Goal: Task Accomplishment & Management: Use online tool/utility

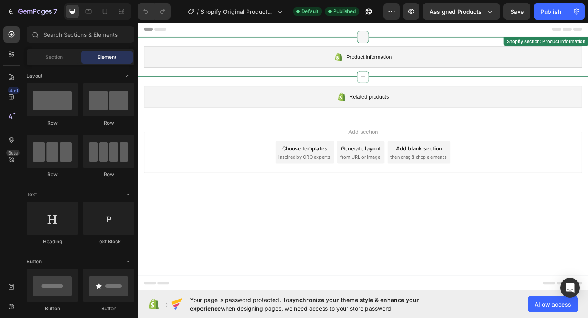
click at [378, 38] on div at bounding box center [382, 38] width 13 height 13
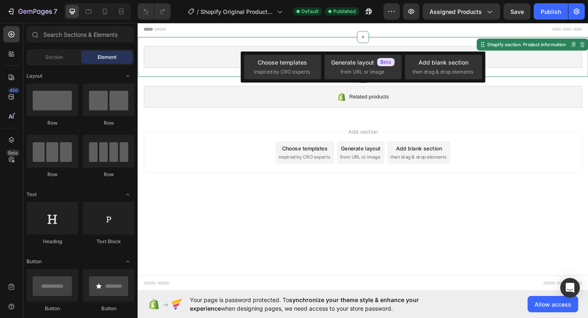
click at [362, 43] on div "Product information Shopify section: Product information Disabled. Please edit …" at bounding box center [383, 59] width 490 height 43
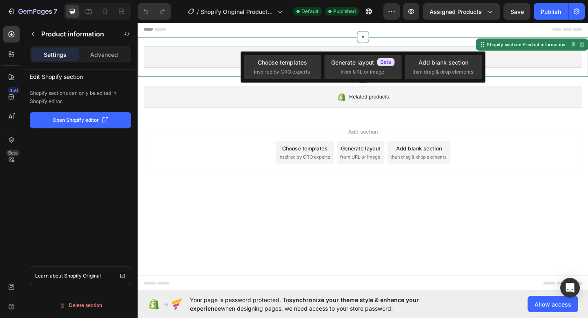
click at [392, 165] on div "Generate layout from URL or image" at bounding box center [379, 163] width 51 height 24
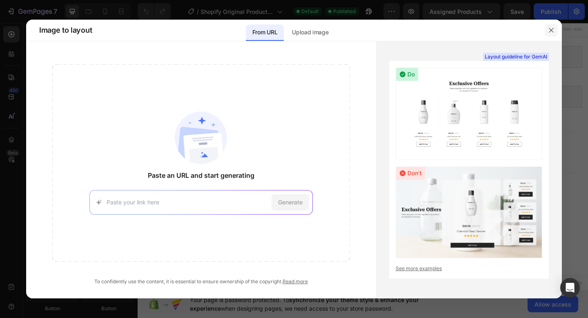
drag, startPoint x: 555, startPoint y: 28, endPoint x: 454, endPoint y: 7, distance: 103.1
click at [555, 28] on button "button" at bounding box center [551, 30] width 13 height 13
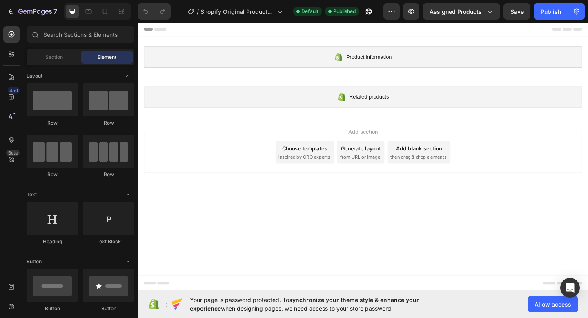
click at [506, 155] on div "Add section Choose templates inspired by CRO experts Generate layout from URL o…" at bounding box center [382, 163] width 477 height 45
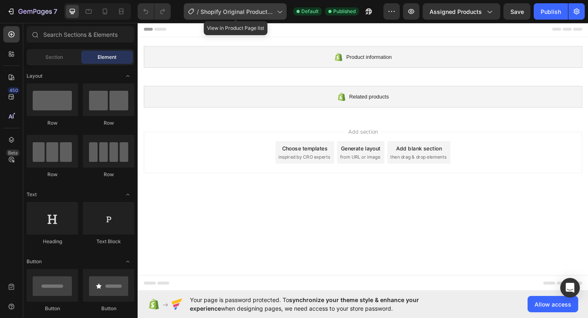
click at [268, 15] on span "Shopify Original Product Template" at bounding box center [236, 11] width 73 height 9
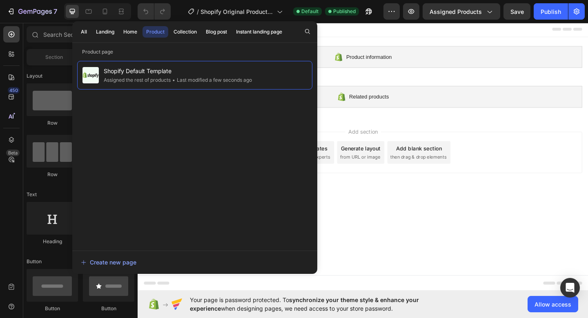
click at [383, 25] on div at bounding box center [382, 30] width 477 height 16
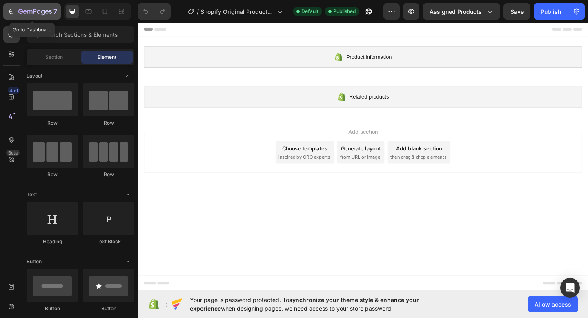
click at [10, 14] on icon "button" at bounding box center [11, 11] width 8 height 8
click at [329, 169] on span "inspired by CRO experts" at bounding box center [319, 168] width 56 height 7
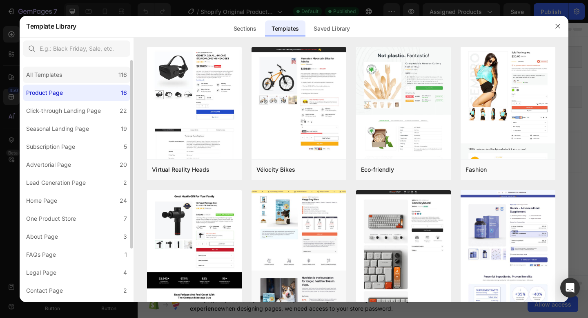
click at [104, 79] on div "All Templates 116" at bounding box center [76, 75] width 107 height 16
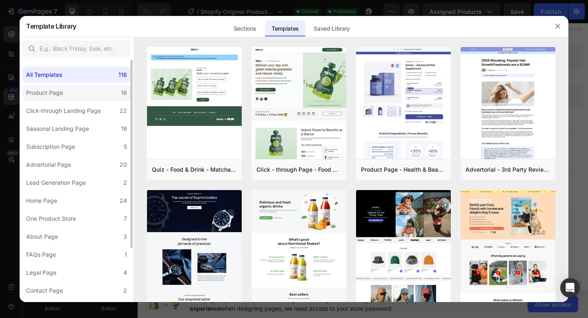
click at [87, 94] on label "Product Page 16" at bounding box center [76, 93] width 107 height 16
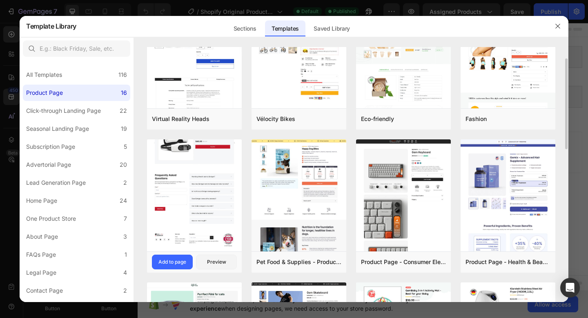
scroll to position [53, 0]
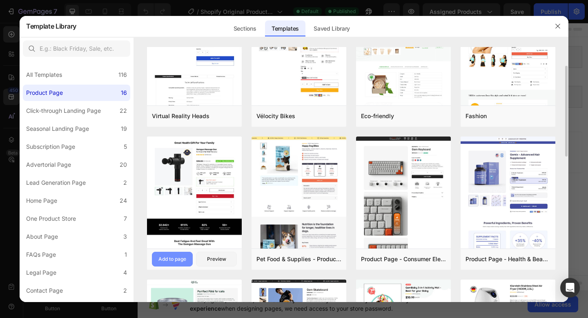
click at [180, 259] on div "Add to page" at bounding box center [172, 258] width 28 height 7
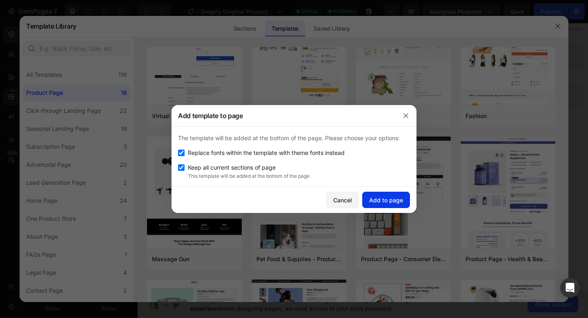
click at [385, 199] on div "Add to page" at bounding box center [386, 200] width 34 height 9
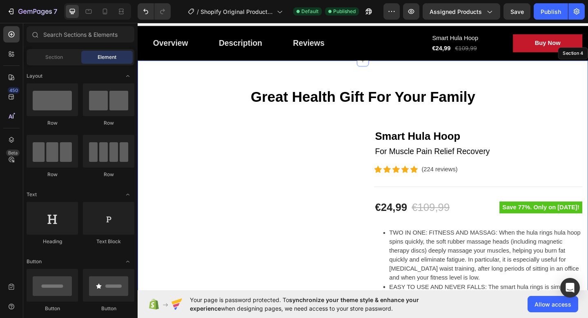
scroll to position [110, 0]
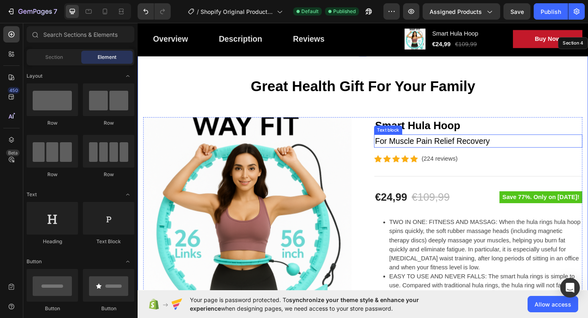
click at [463, 153] on p "For Muscle Pain Relief Recovery" at bounding box center [508, 151] width 225 height 13
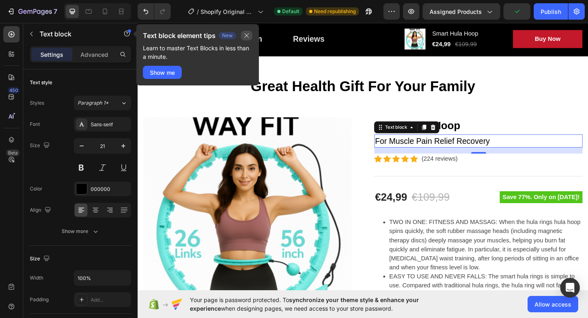
click at [246, 38] on icon "button" at bounding box center [246, 35] width 7 height 7
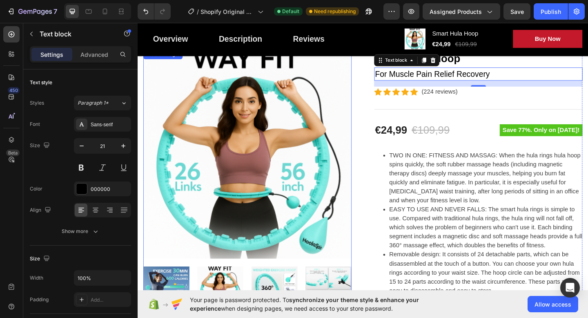
scroll to position [163, 0]
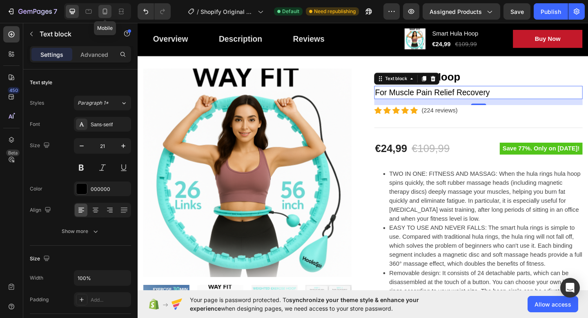
click at [106, 12] on icon at bounding box center [105, 11] width 8 height 8
type input "19"
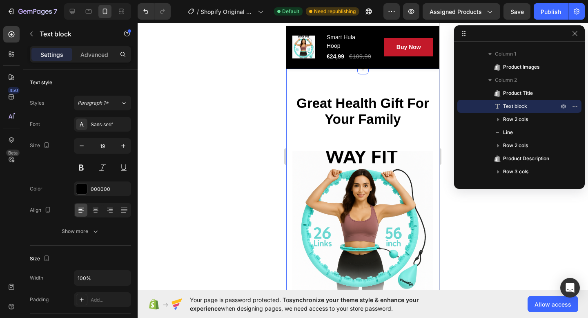
scroll to position [124, 0]
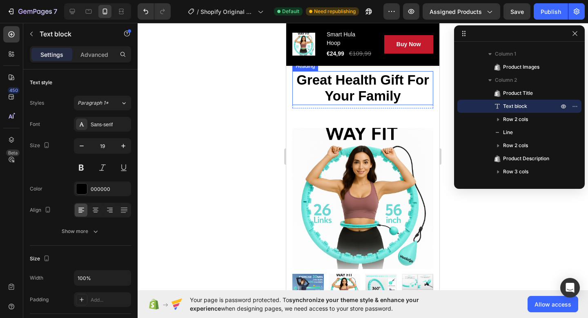
click at [352, 85] on p "Great Health Gift For Your Family" at bounding box center [362, 88] width 139 height 32
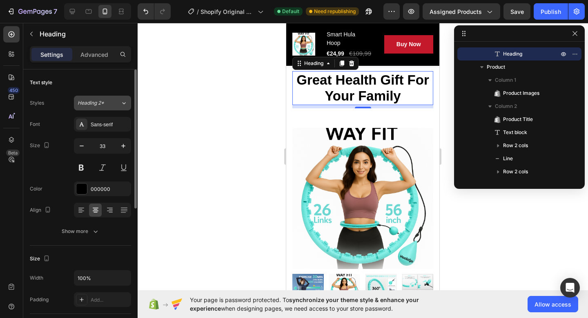
click at [106, 107] on button "Heading 2*" at bounding box center [102, 103] width 57 height 15
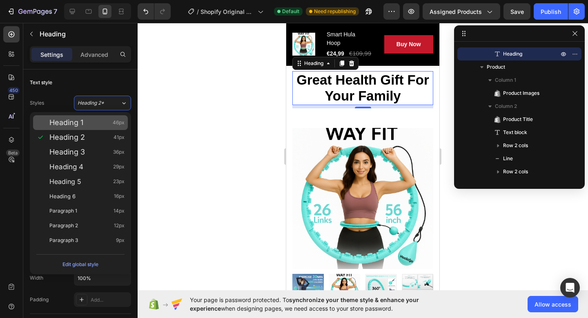
click at [99, 125] on div "Heading 1 46px" at bounding box center [86, 122] width 75 height 8
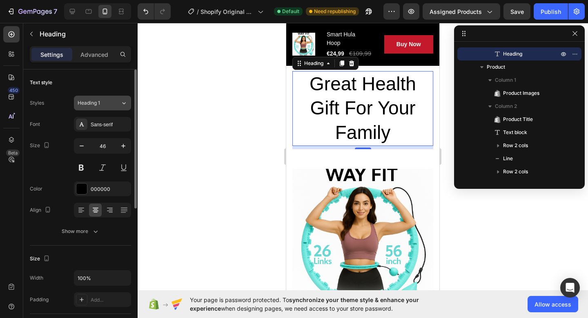
click at [101, 106] on div "Heading 1" at bounding box center [94, 102] width 33 height 7
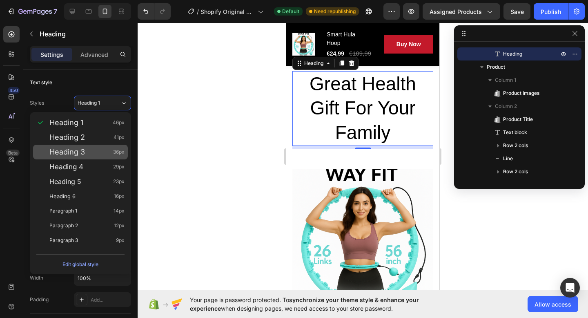
click at [91, 145] on div "Heading 3 36px" at bounding box center [80, 152] width 95 height 15
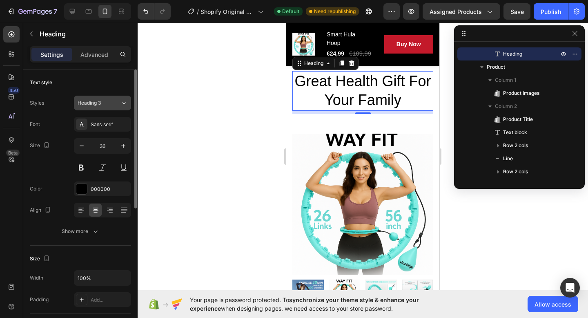
click at [110, 104] on div "Heading 3" at bounding box center [94, 102] width 33 height 7
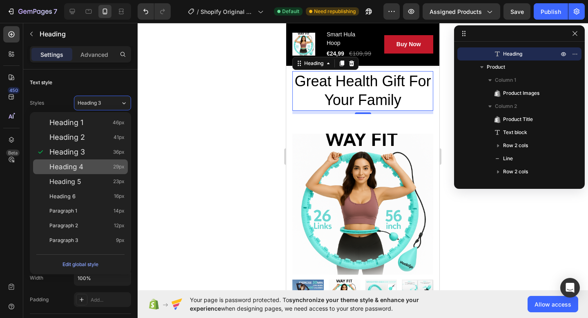
click at [85, 166] on div "Heading 4 29px" at bounding box center [86, 167] width 75 height 8
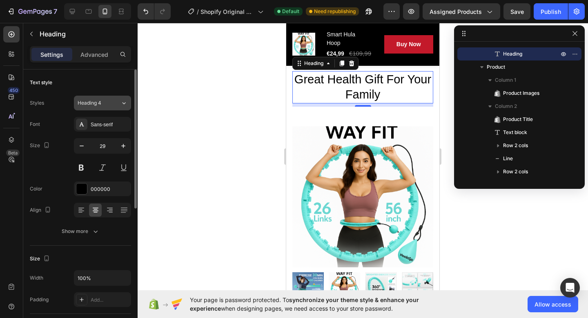
click at [104, 99] on div "Heading 4" at bounding box center [94, 102] width 33 height 7
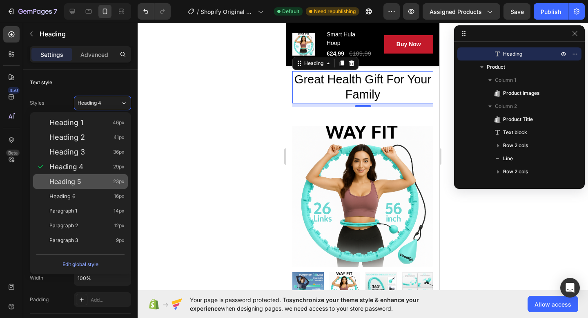
click at [88, 179] on div "Heading 5 23px" at bounding box center [86, 181] width 75 height 8
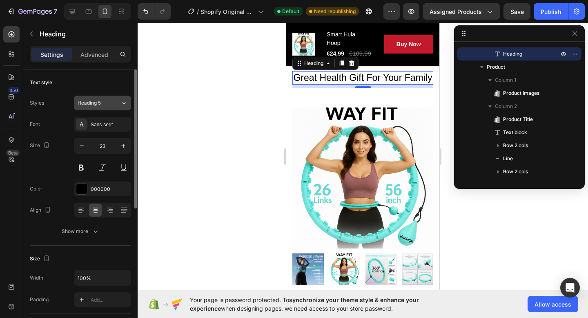
click at [107, 102] on div "Heading 5" at bounding box center [94, 102] width 33 height 7
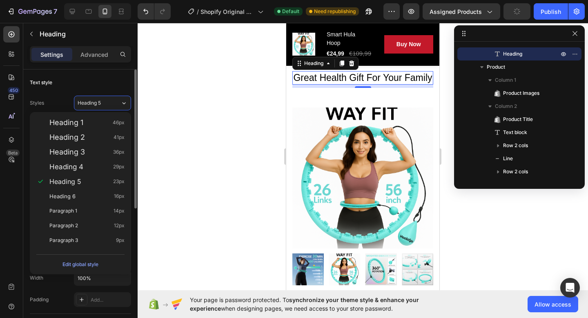
click at [109, 88] on div "Text style" at bounding box center [80, 82] width 101 height 13
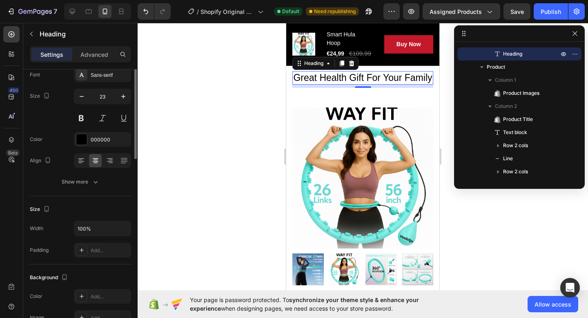
scroll to position [0, 0]
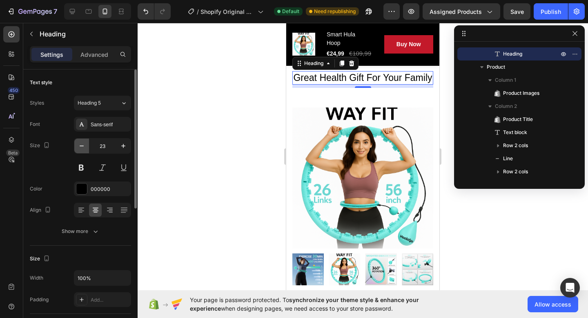
click at [83, 148] on icon "button" at bounding box center [82, 146] width 8 height 8
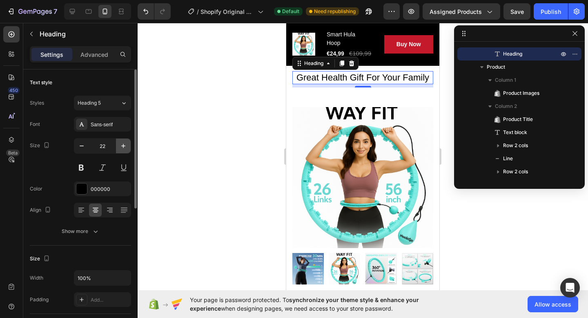
click at [121, 145] on icon "button" at bounding box center [123, 146] width 8 height 8
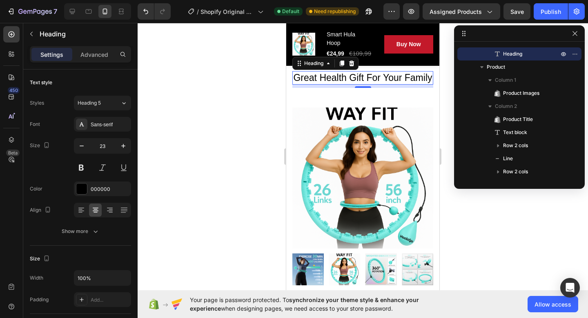
click at [343, 77] on p "Great Health Gift For Your Family" at bounding box center [362, 78] width 139 height 12
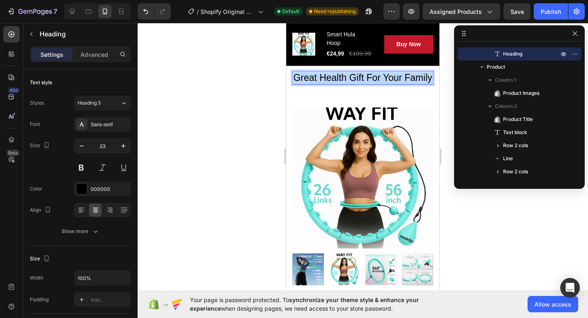
click at [343, 77] on p "Great Health Gift For Your Family" at bounding box center [362, 78] width 139 height 12
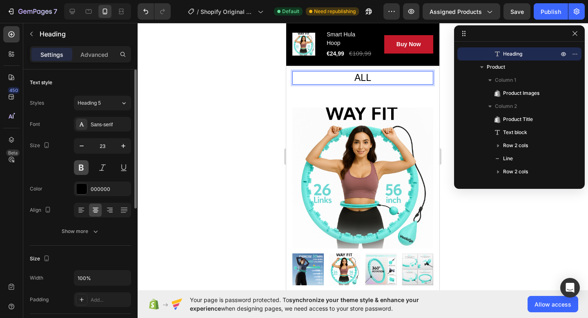
click at [87, 165] on button at bounding box center [81, 167] width 15 height 15
click at [85, 147] on icon "button" at bounding box center [82, 146] width 8 height 8
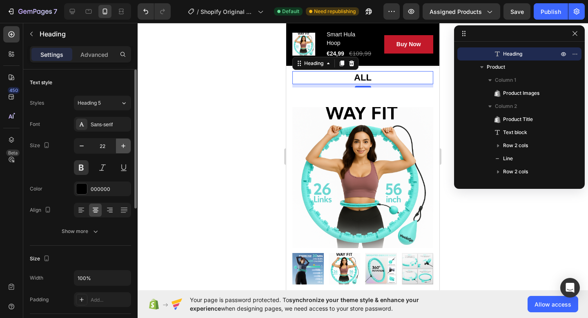
click at [124, 148] on icon "button" at bounding box center [123, 146] width 8 height 8
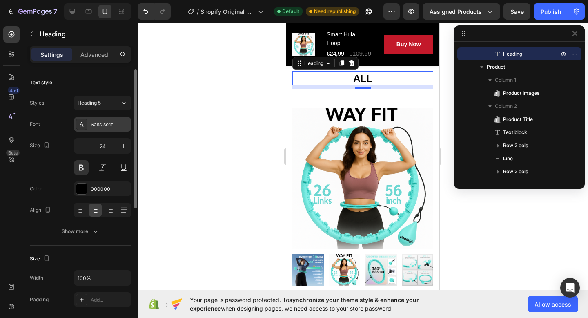
click at [116, 121] on div "Sans-serif" at bounding box center [110, 124] width 38 height 7
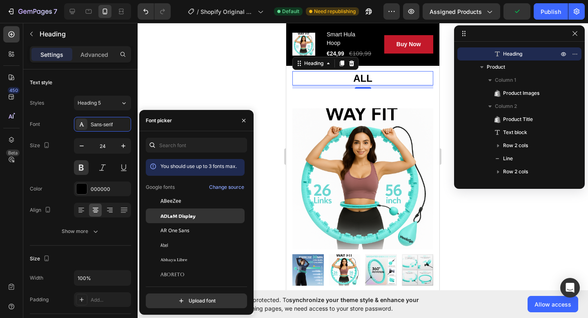
click at [187, 217] on span "ADLaM Display" at bounding box center [177, 215] width 35 height 7
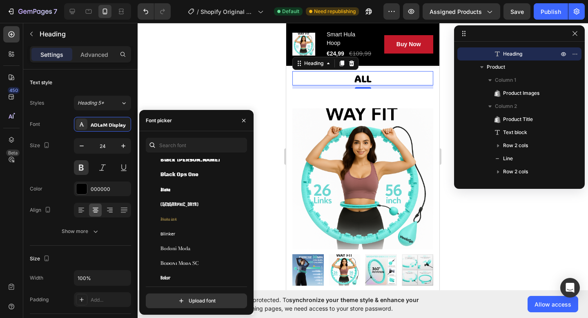
scroll to position [3168, 0]
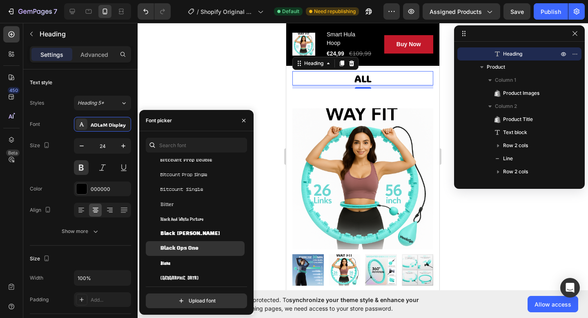
click at [180, 246] on span "Black Ops One" at bounding box center [179, 248] width 38 height 7
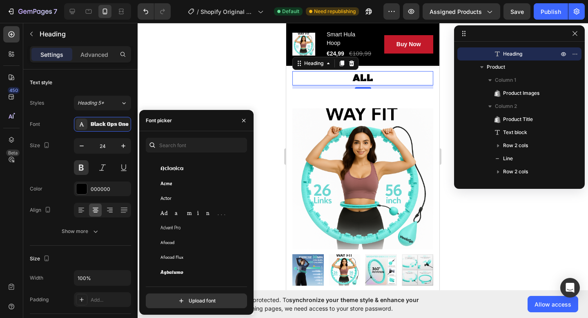
scroll to position [201, 0]
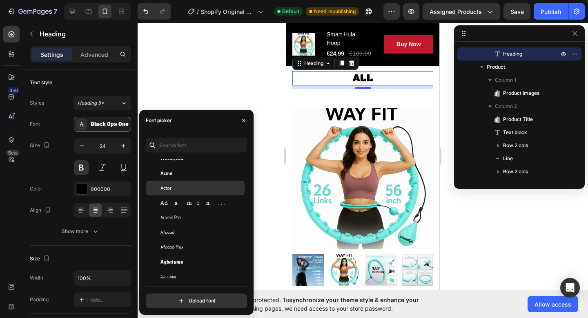
click at [183, 188] on div "Actor" at bounding box center [201, 187] width 82 height 7
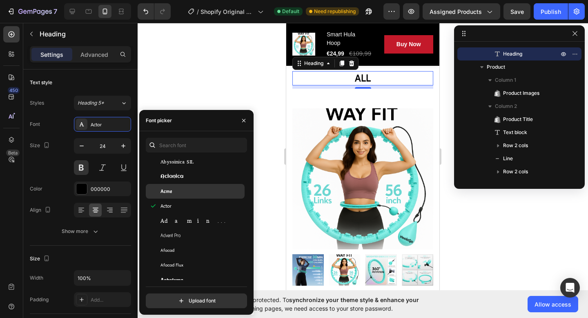
click at [180, 195] on div "Acme" at bounding box center [195, 191] width 99 height 15
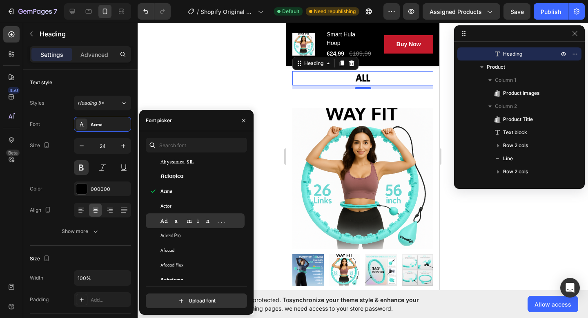
click at [182, 225] on div "Adamina" at bounding box center [195, 220] width 99 height 15
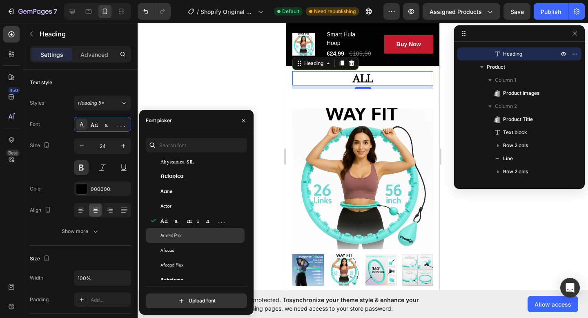
click at [184, 236] on div "Advent Pro" at bounding box center [201, 235] width 82 height 7
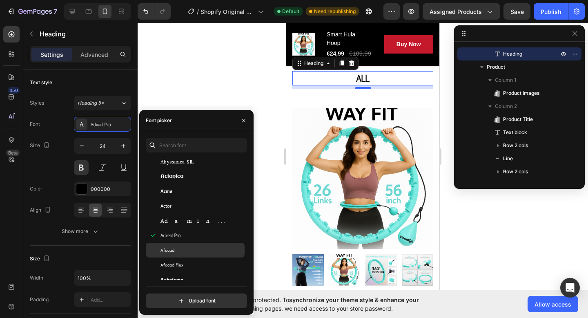
click at [184, 244] on div "Afacad" at bounding box center [195, 250] width 99 height 15
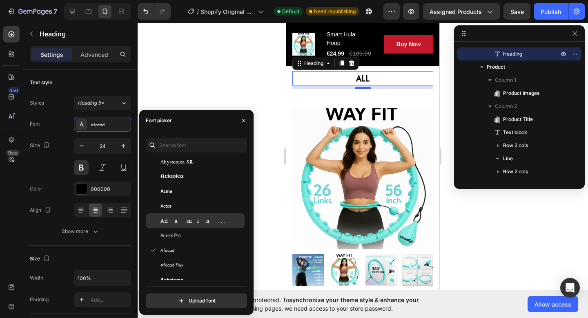
click at [184, 221] on div "Adamina" at bounding box center [201, 220] width 82 height 7
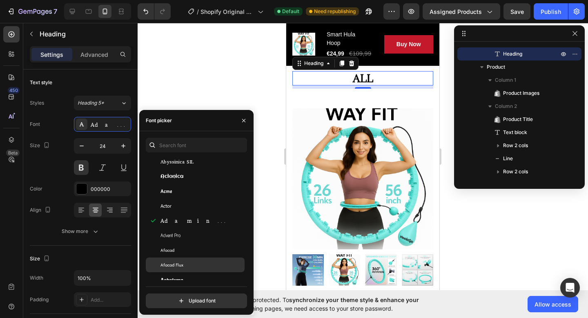
click at [183, 261] on div "Afacad Flux" at bounding box center [201, 264] width 82 height 7
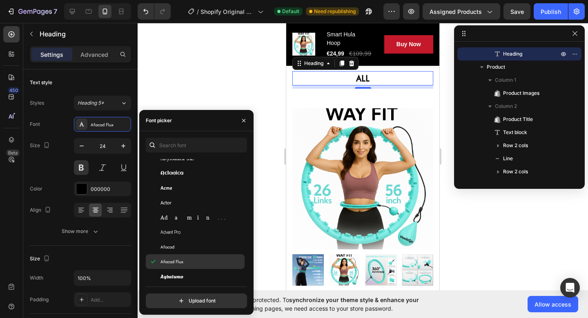
scroll to position [270, 0]
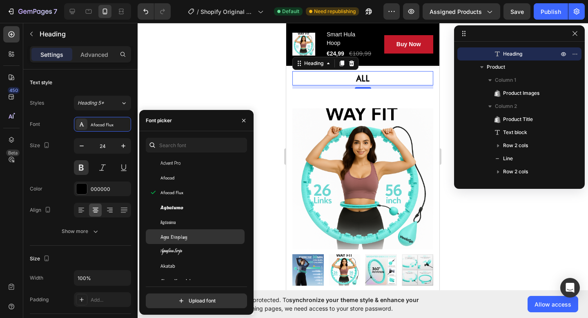
click at [181, 239] on span "Agu Display" at bounding box center [173, 236] width 27 height 7
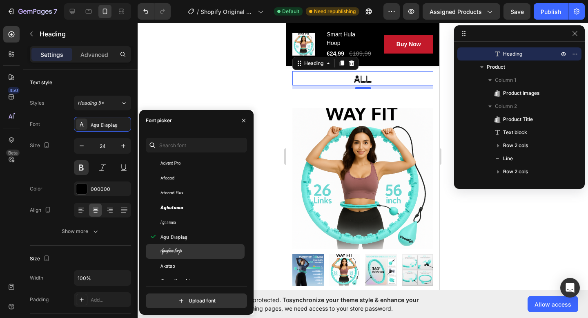
click at [181, 249] on span "Aguafina Script" at bounding box center [171, 250] width 22 height 7
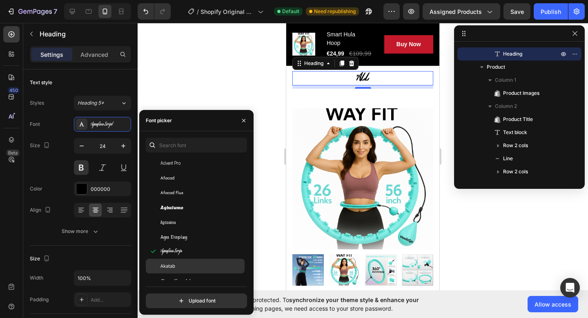
click at [181, 260] on div "Akatab" at bounding box center [195, 265] width 99 height 15
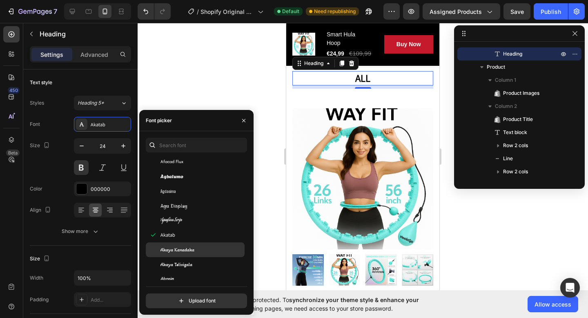
scroll to position [307, 0]
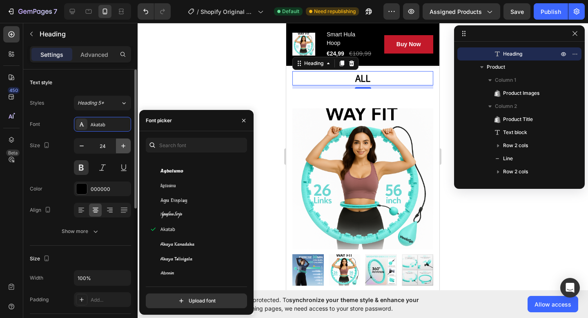
click at [122, 147] on icon "button" at bounding box center [123, 146] width 8 height 8
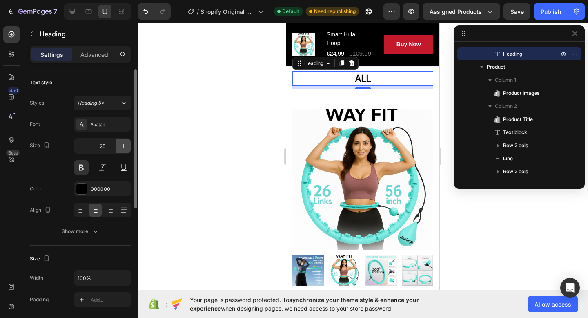
click at [121, 145] on icon "button" at bounding box center [123, 146] width 4 height 4
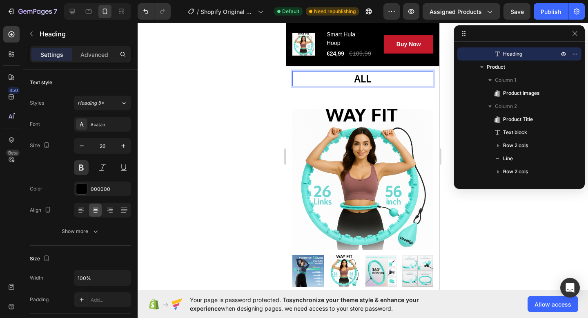
click at [373, 77] on p "ALL" at bounding box center [362, 79] width 139 height 14
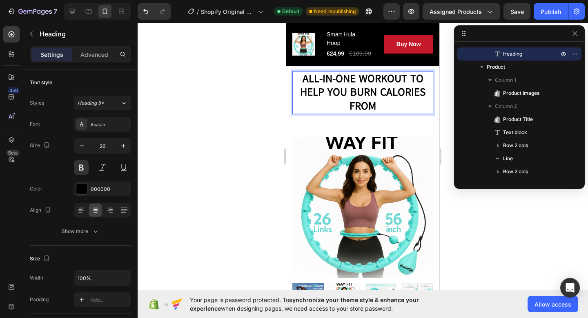
click at [371, 104] on p "ALL-IN-ONE WORKOUT TO HELP YOU BURN CALORIES FROM" at bounding box center [362, 92] width 139 height 41
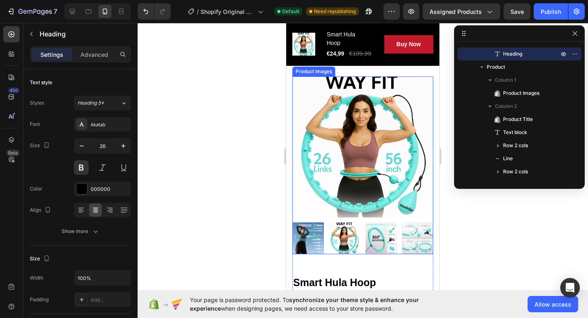
scroll to position [111, 0]
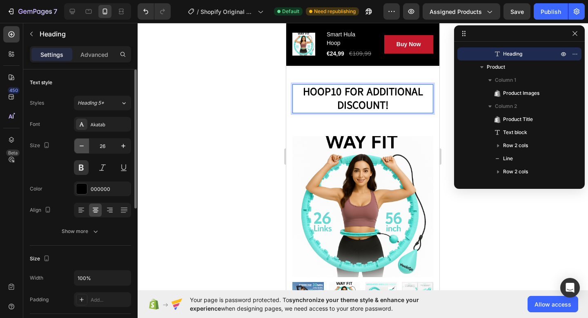
click at [83, 145] on icon "button" at bounding box center [82, 145] width 4 height 1
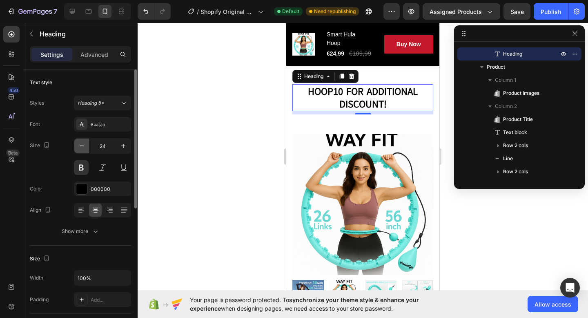
click at [83, 145] on icon "button" at bounding box center [82, 145] width 4 height 1
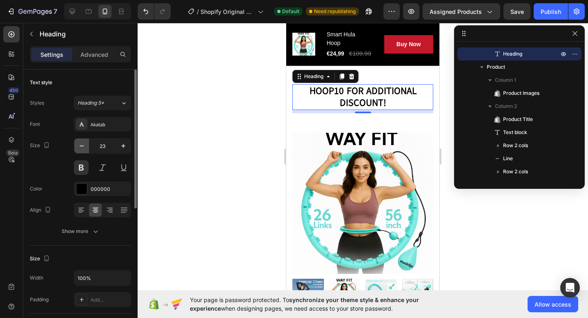
click at [83, 145] on icon "button" at bounding box center [82, 145] width 4 height 1
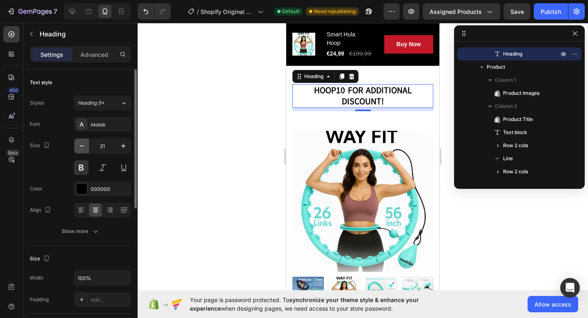
click at [83, 145] on icon "button" at bounding box center [82, 145] width 4 height 1
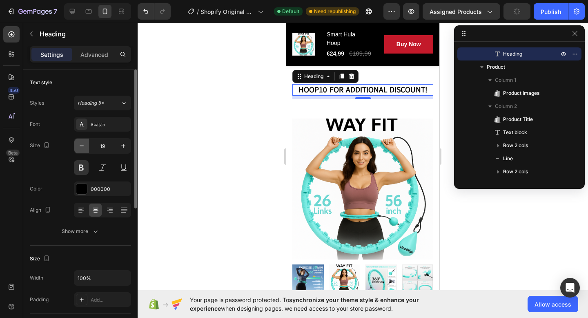
click at [83, 145] on icon "button" at bounding box center [82, 145] width 4 height 1
click at [119, 143] on icon "button" at bounding box center [123, 146] width 8 height 8
click at [133, 144] on div at bounding box center [134, 138] width 4 height 139
click at [124, 147] on icon "button" at bounding box center [123, 146] width 8 height 8
type input "20"
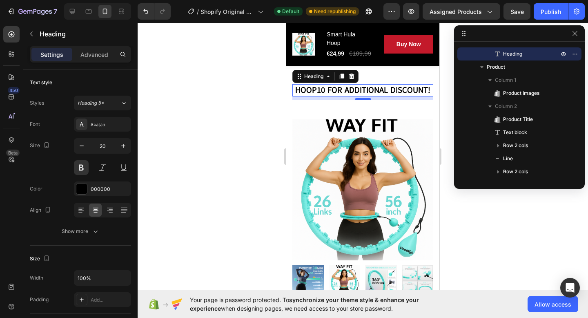
click at [270, 134] on div at bounding box center [363, 170] width 450 height 295
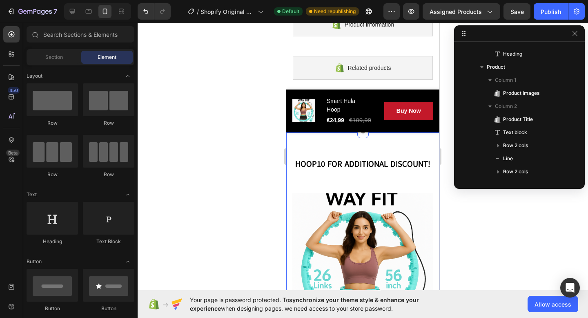
scroll to position [0, 0]
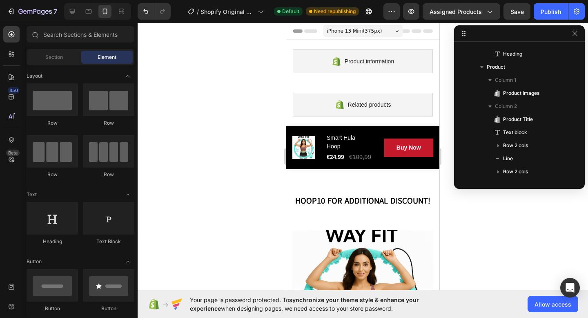
click at [374, 33] on span "iPhone 13 Mini ( 375 px)" at bounding box center [354, 31] width 55 height 8
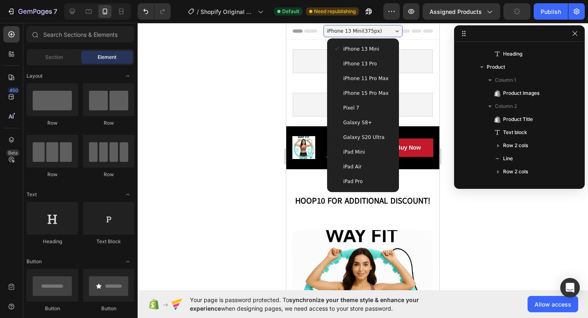
click at [364, 85] on div "iPhone 11 Pro Max" at bounding box center [362, 78] width 65 height 15
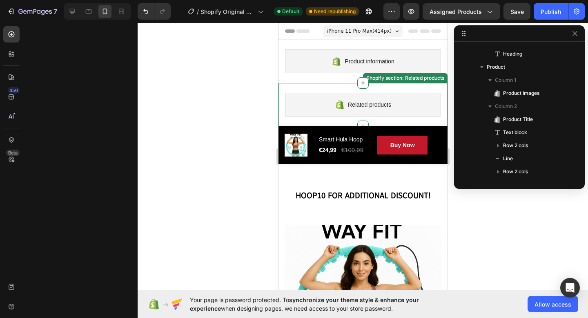
click at [343, 91] on div "Related products Shopify section: Related products" at bounding box center [362, 104] width 169 height 43
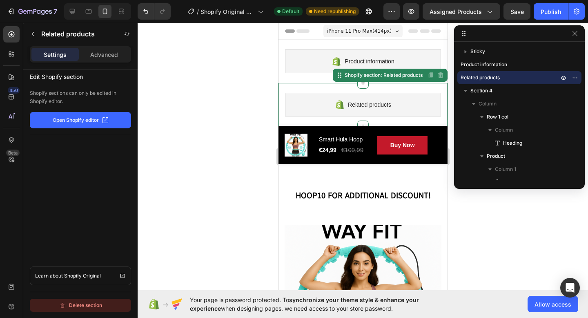
click at [90, 303] on div "Delete section" at bounding box center [80, 305] width 43 height 10
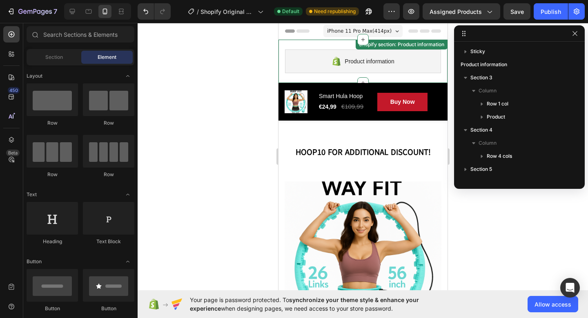
click at [280, 63] on div "Product information Shopify section: Product information" at bounding box center [362, 61] width 169 height 43
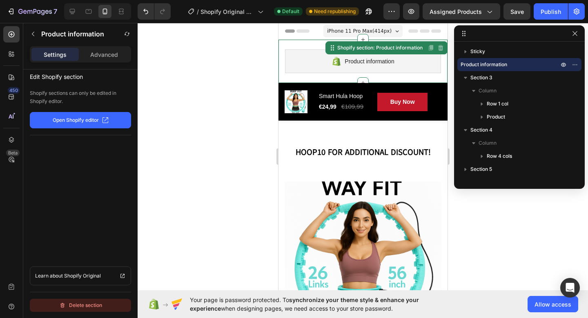
click at [92, 310] on button "Delete section" at bounding box center [80, 304] width 101 height 13
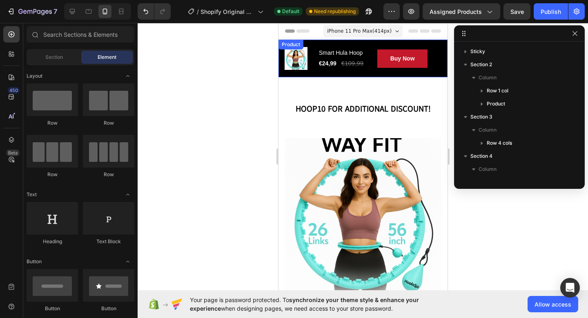
click at [316, 42] on div "Overview Button Description Button Reviews Button Row Product Images Smart Hula…" at bounding box center [362, 59] width 169 height 38
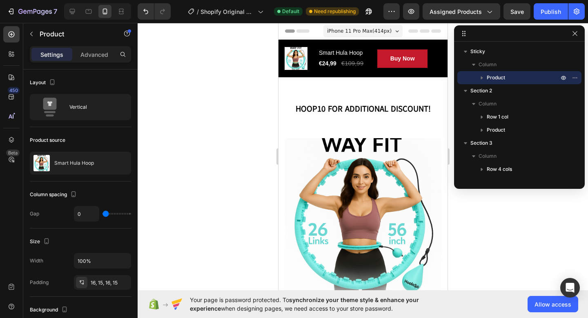
click at [314, 71] on div "Overview Button Description Button Reviews Button Row Product Images Smart Hula…" at bounding box center [362, 59] width 169 height 38
click at [320, 43] on div "Overview Button Description Button Reviews Button Row Product Images Smart Hula…" at bounding box center [362, 59] width 169 height 38
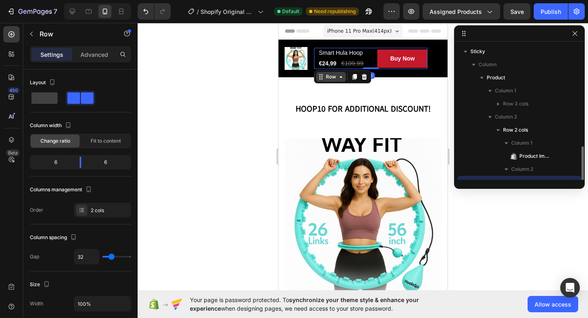
scroll to position [76, 0]
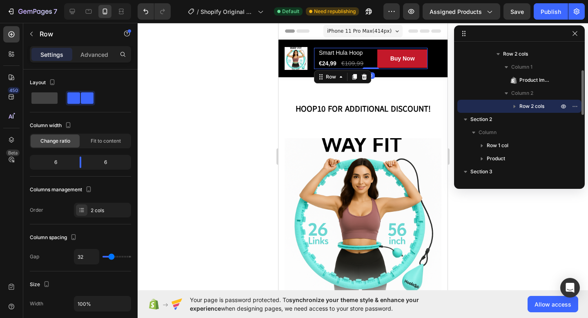
click at [313, 48] on div at bounding box center [298, 58] width 29 height 23
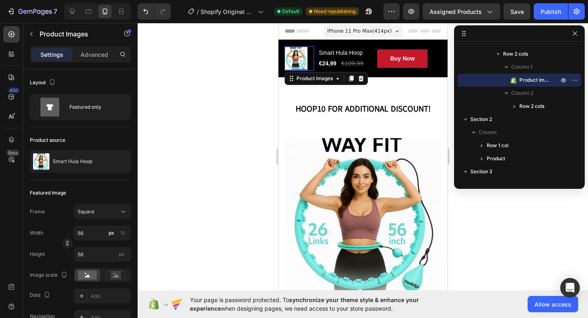
click at [312, 40] on div "Overview Button Description Button Reviews Button Row Product Images 0 Smart Hu…" at bounding box center [362, 59] width 169 height 38
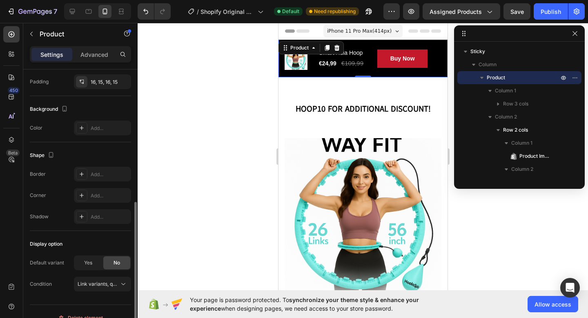
scroll to position [213, 0]
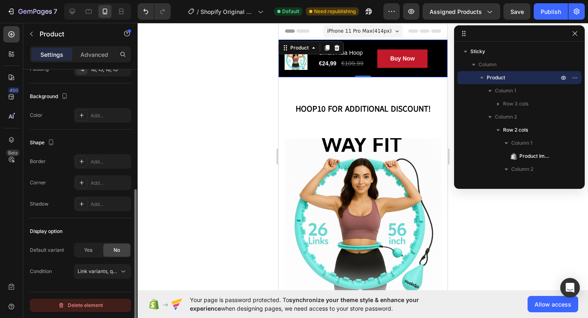
click at [85, 303] on div "Delete element" at bounding box center [80, 305] width 45 height 10
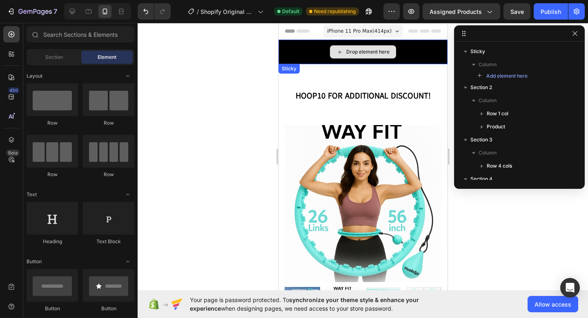
click at [350, 51] on div "Drop element here" at bounding box center [367, 52] width 43 height 7
click at [359, 49] on div "Drop element here" at bounding box center [367, 52] width 43 height 7
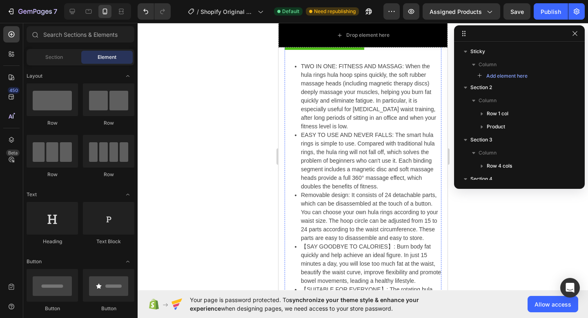
scroll to position [435, 0]
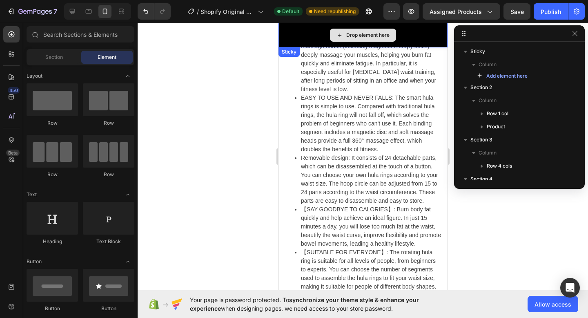
click at [350, 36] on div "Drop element here" at bounding box center [367, 35] width 43 height 7
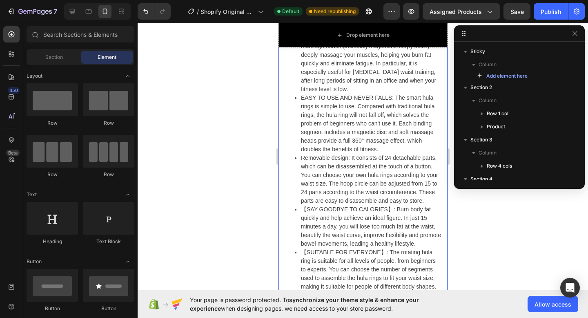
click at [266, 230] on div at bounding box center [363, 170] width 450 height 295
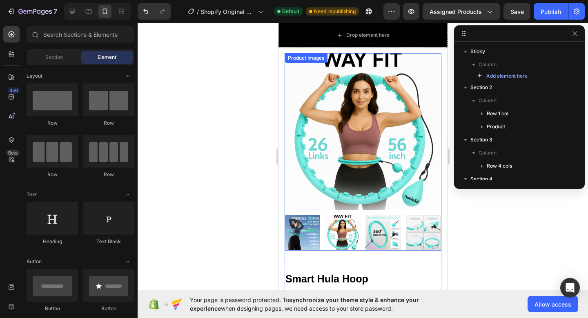
scroll to position [0, 0]
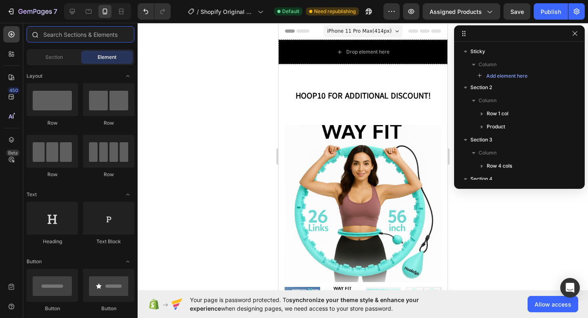
click at [63, 38] on input "text" at bounding box center [81, 34] width 108 height 16
click at [60, 57] on span "Section" at bounding box center [54, 56] width 18 height 7
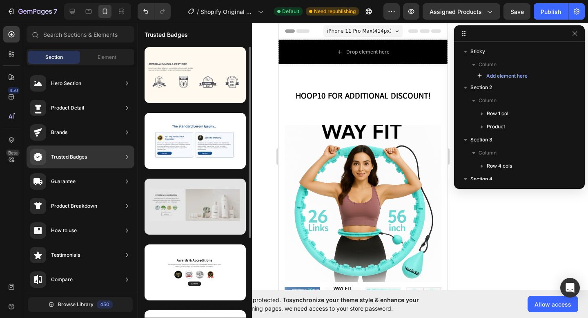
scroll to position [117, 0]
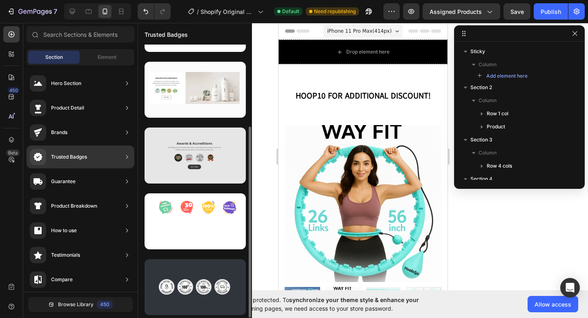
click at [183, 163] on div at bounding box center [195, 155] width 101 height 56
drag, startPoint x: 199, startPoint y: 160, endPoint x: 197, endPoint y: 154, distance: 6.2
click at [197, 154] on div at bounding box center [195, 155] width 101 height 56
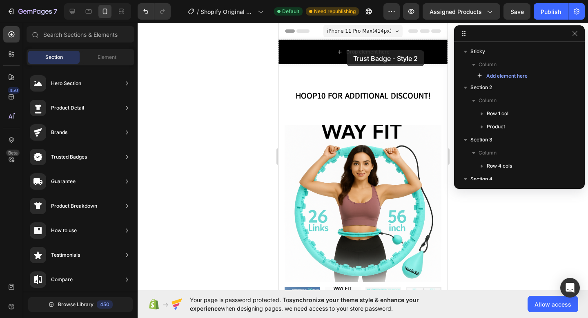
drag, startPoint x: 467, startPoint y: 187, endPoint x: 345, endPoint y: 50, distance: 183.3
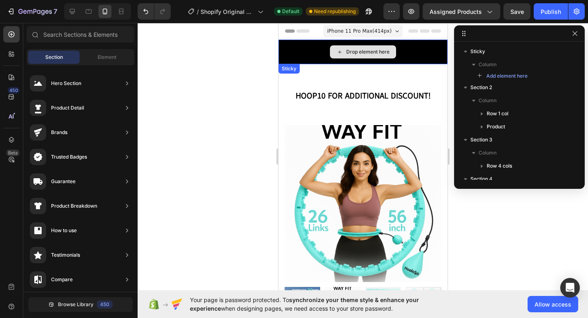
click at [313, 56] on div "Drop element here" at bounding box center [362, 52] width 169 height 24
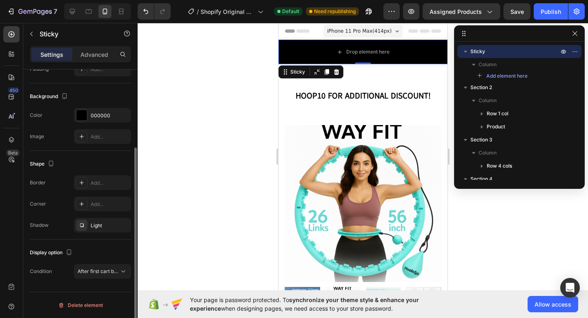
scroll to position [111, 0]
click at [75, 303] on div "Delete element" at bounding box center [80, 306] width 45 height 10
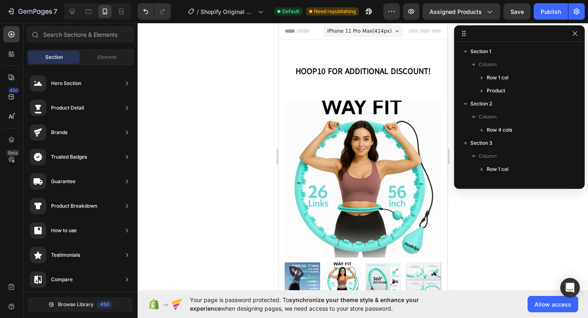
scroll to position [51, 0]
click at [572, 34] on icon "button" at bounding box center [575, 33] width 7 height 7
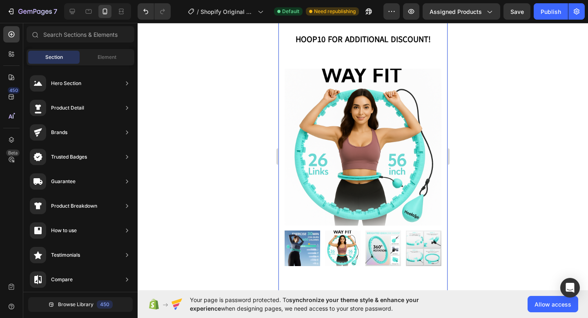
scroll to position [0, 0]
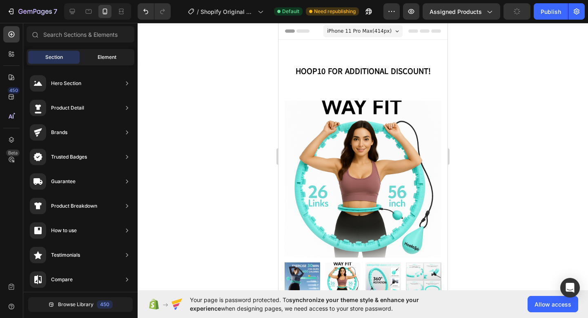
click at [99, 60] on span "Element" at bounding box center [107, 56] width 19 height 7
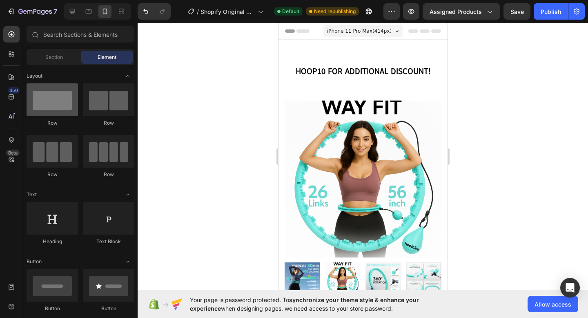
click at [71, 113] on div at bounding box center [52, 99] width 51 height 33
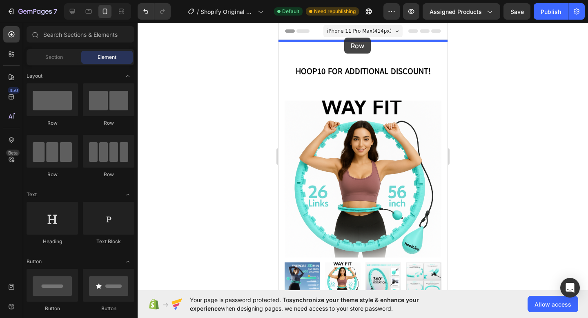
drag, startPoint x: 337, startPoint y: 132, endPoint x: 344, endPoint y: 38, distance: 94.5
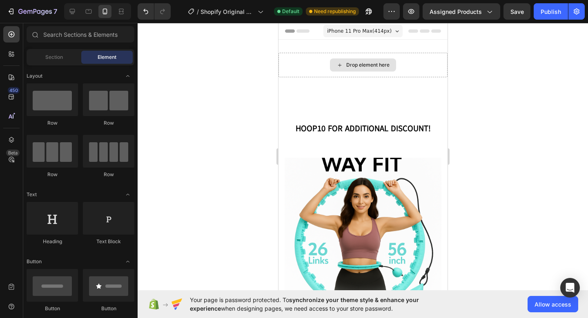
click at [342, 65] on icon at bounding box center [339, 65] width 7 height 7
click at [347, 63] on div "Drop element here" at bounding box center [367, 65] width 43 height 7
click at [339, 65] on icon at bounding box center [339, 65] width 7 height 7
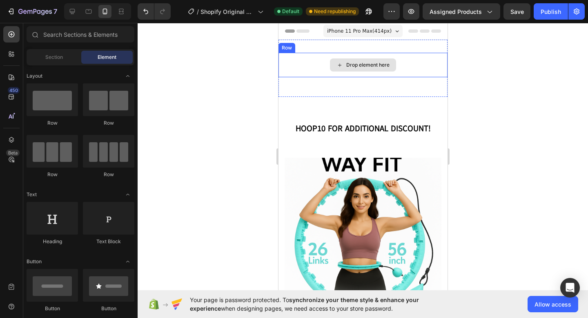
click at [339, 65] on icon at bounding box center [339, 65] width 7 height 7
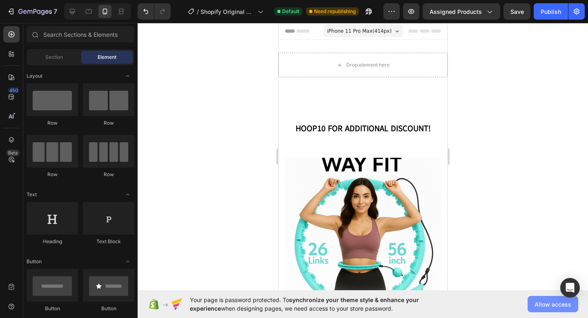
click at [534, 306] on button "Allow access" at bounding box center [553, 304] width 51 height 16
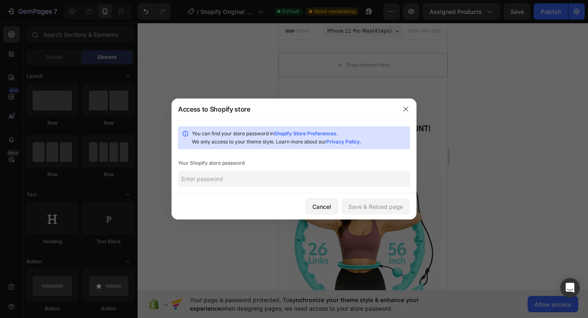
click at [289, 178] on input "text" at bounding box center [294, 178] width 232 height 16
type input "V"
click at [291, 134] on link "Shopify Store Preferences" at bounding box center [305, 133] width 62 height 6
click at [210, 181] on input "text" at bounding box center [294, 178] width 232 height 16
paste input "yicreu"
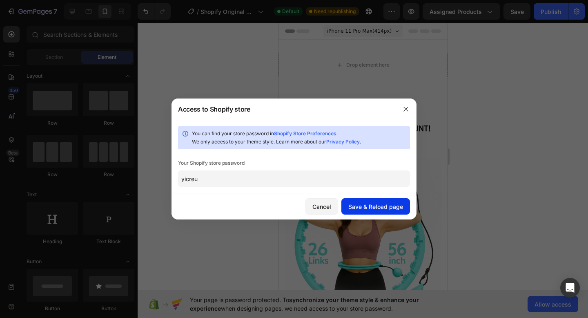
type input "yicreu"
click at [374, 201] on button "Save & Reload page" at bounding box center [375, 206] width 69 height 16
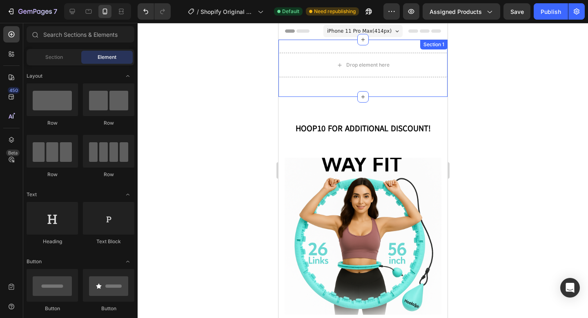
click at [351, 48] on div "Drop element here Row Section 1" at bounding box center [362, 68] width 169 height 57
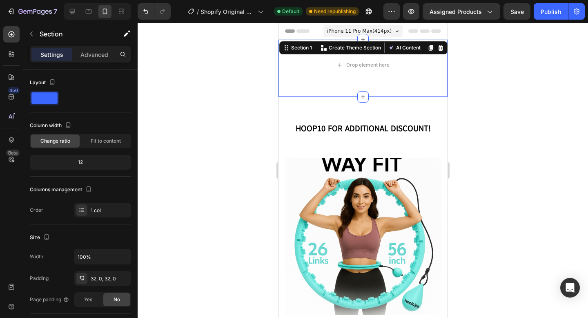
click at [471, 78] on div at bounding box center [363, 170] width 450 height 295
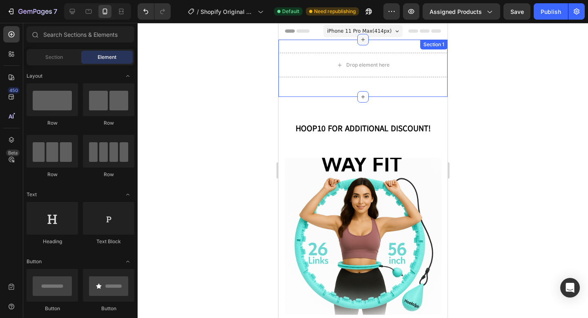
click at [368, 42] on div at bounding box center [362, 39] width 11 height 11
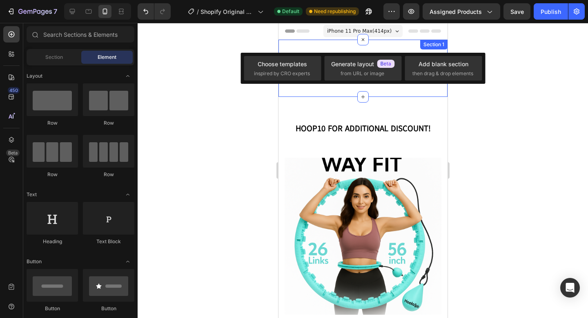
click at [327, 41] on div "Drop element here Row Section 1" at bounding box center [362, 68] width 169 height 57
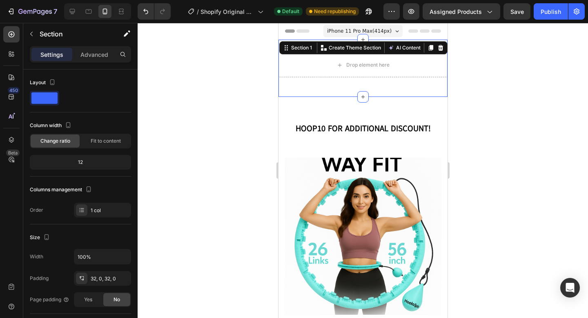
click at [316, 91] on div "Drop element here Row Section 1 You can create reusable sections Create Theme S…" at bounding box center [362, 68] width 169 height 57
click at [401, 48] on button "AI Content" at bounding box center [404, 48] width 36 height 10
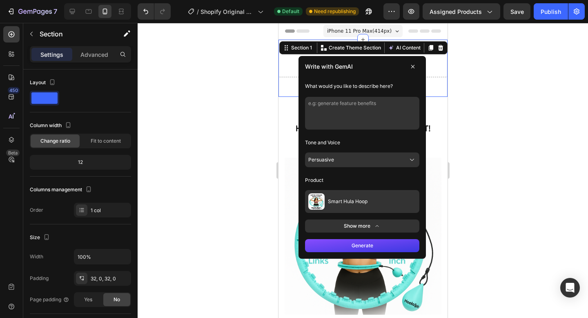
click at [346, 112] on textarea at bounding box center [362, 113] width 114 height 33
type textarea "W"
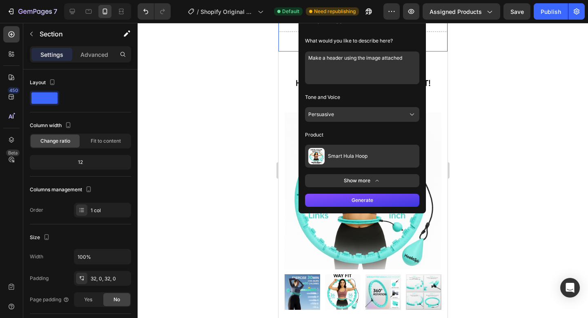
type textarea "Make a header using the image attached"
click at [347, 180] on button "Show more" at bounding box center [362, 180] width 114 height 13
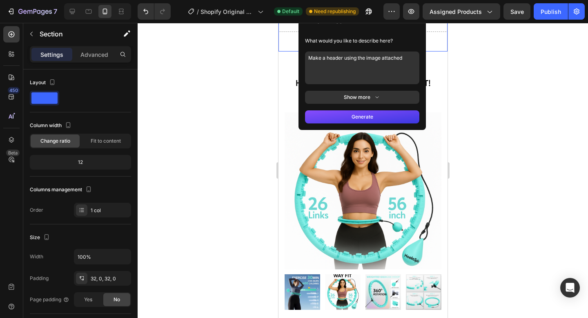
scroll to position [0, 0]
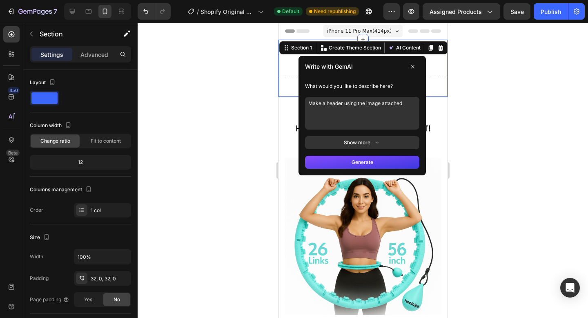
click at [353, 142] on button "Show more" at bounding box center [362, 142] width 114 height 13
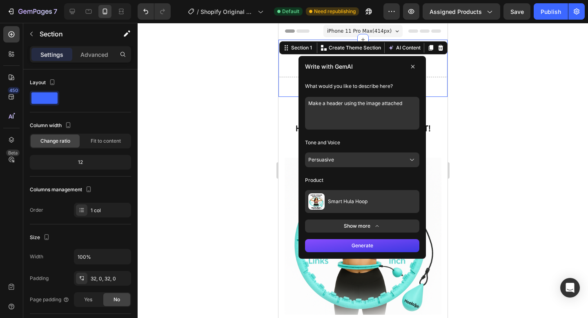
click at [341, 157] on button "Persuasive" at bounding box center [362, 159] width 114 height 15
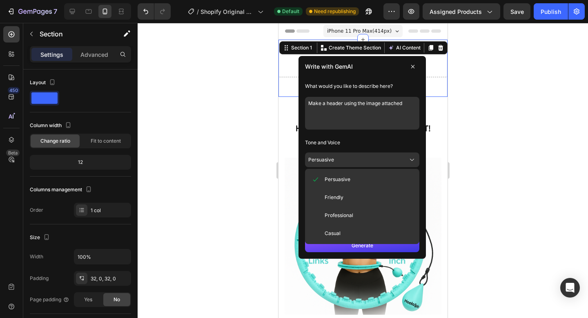
click at [346, 157] on button "Persuasive" at bounding box center [362, 159] width 114 height 15
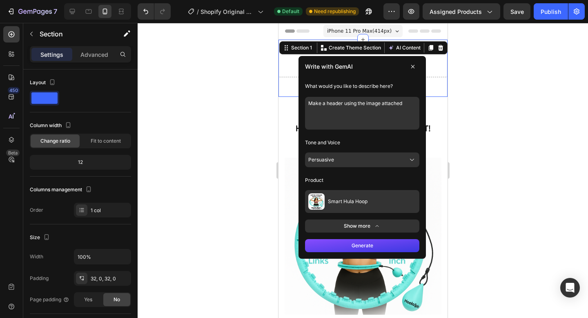
click at [413, 65] on icon at bounding box center [412, 66] width 7 height 7
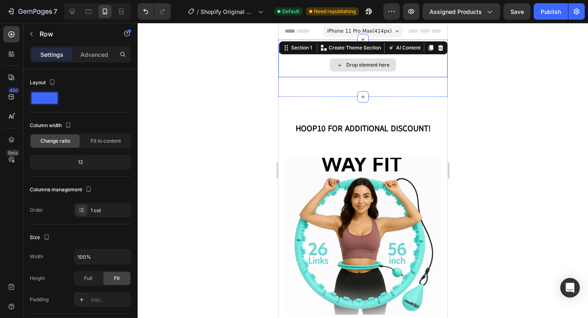
click at [398, 60] on div "Drop element here" at bounding box center [362, 65] width 169 height 24
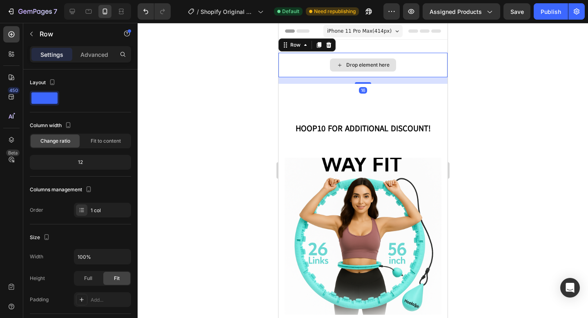
click at [388, 53] on div "Drop element here" at bounding box center [362, 65] width 169 height 24
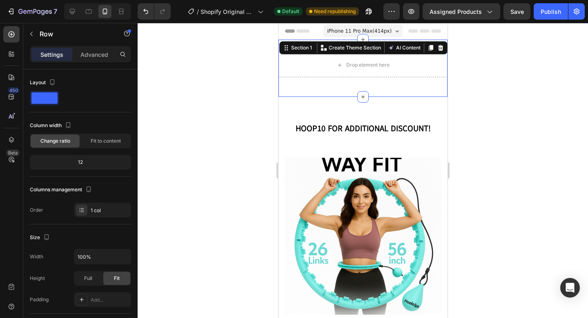
click at [383, 48] on div "Drop element here Row Section 1 You can create reusable sections Create Theme S…" at bounding box center [362, 68] width 169 height 57
click at [89, 53] on p "Advanced" at bounding box center [94, 54] width 28 height 9
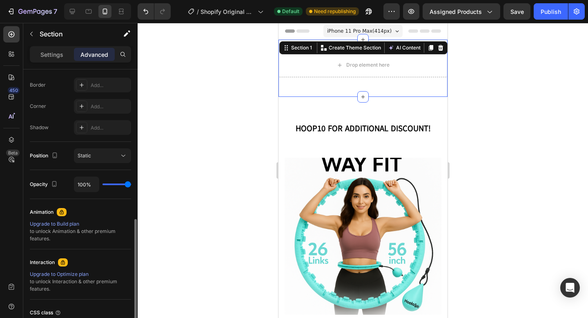
scroll to position [188, 0]
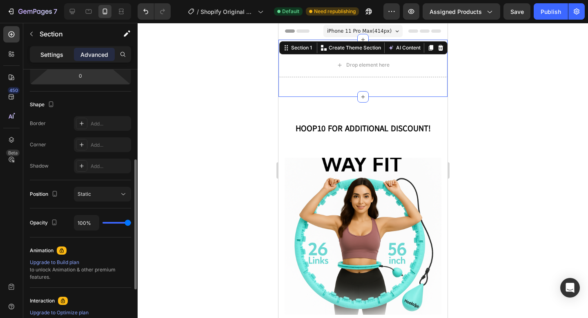
click at [62, 53] on p "Settings" at bounding box center [51, 54] width 23 height 9
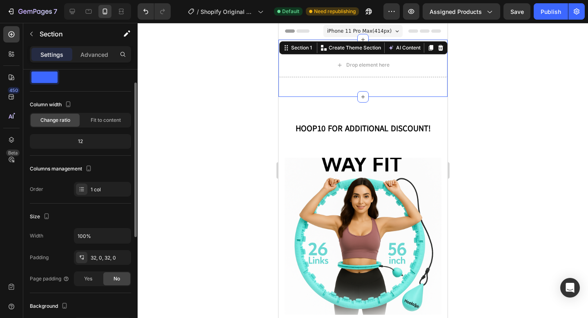
scroll to position [16, 0]
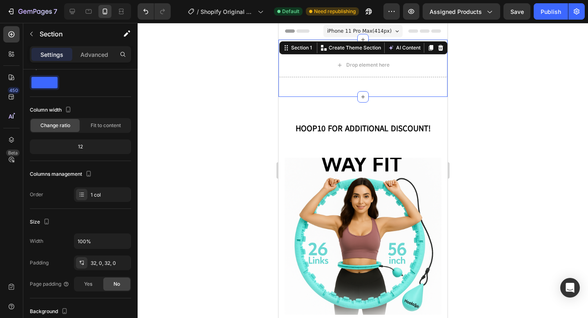
click at [471, 119] on div at bounding box center [363, 170] width 450 height 295
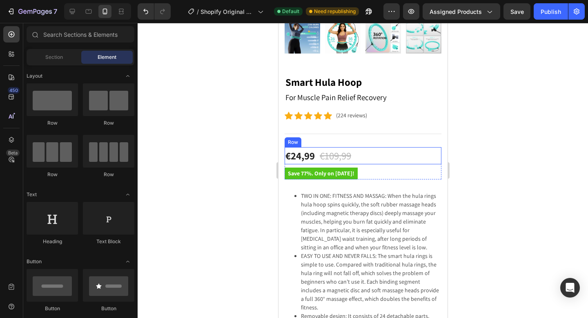
scroll to position [294, 0]
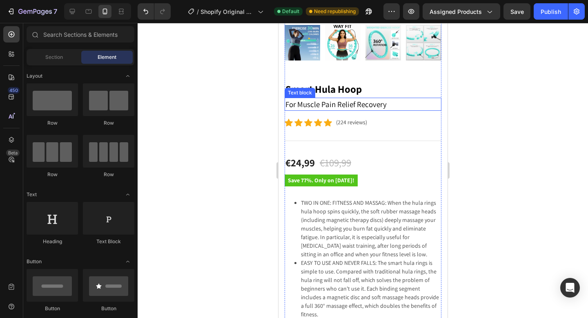
click at [355, 101] on p "For Muscle Pain Relief Recovery" at bounding box center [362, 104] width 155 height 12
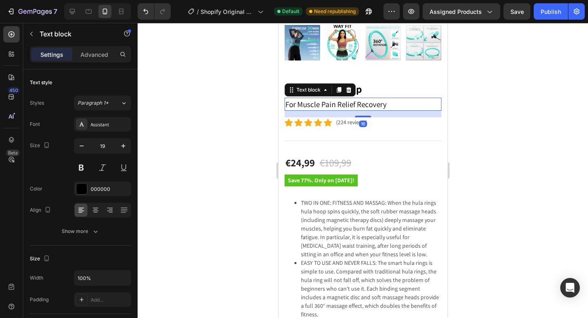
click at [353, 105] on p "For Muscle Pain Relief Recovery" at bounding box center [362, 104] width 155 height 12
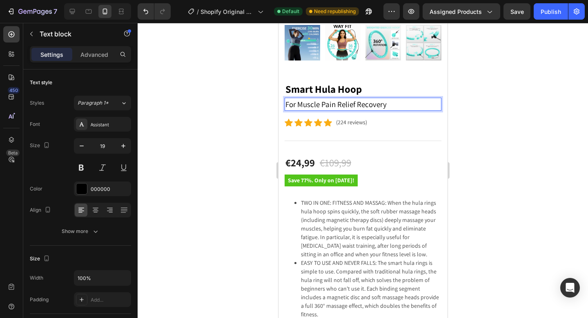
click at [378, 107] on p "For Muscle Pain Relief Recovery" at bounding box center [362, 104] width 155 height 12
click at [441, 99] on div "Rich Text Editor. Editing area: main" at bounding box center [362, 104] width 157 height 13
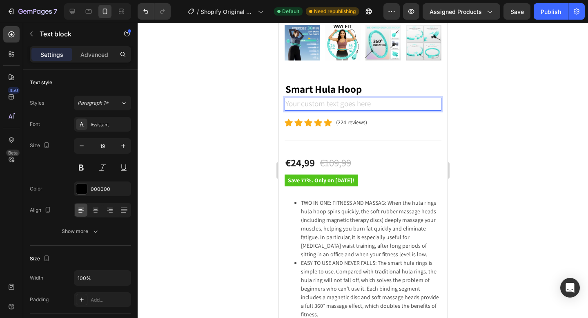
click at [470, 125] on div at bounding box center [363, 170] width 450 height 295
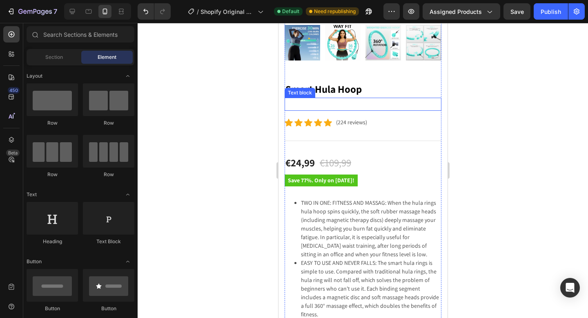
click at [415, 104] on p "Rich Text Editor. Editing area: main" at bounding box center [362, 104] width 155 height 12
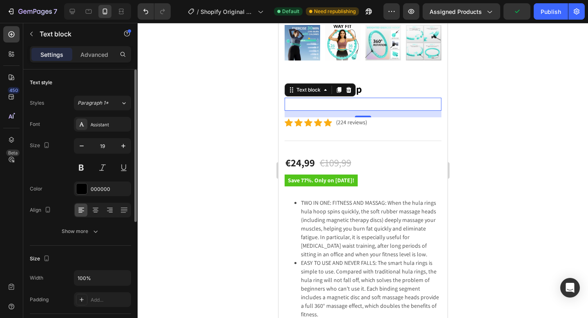
scroll to position [212, 0]
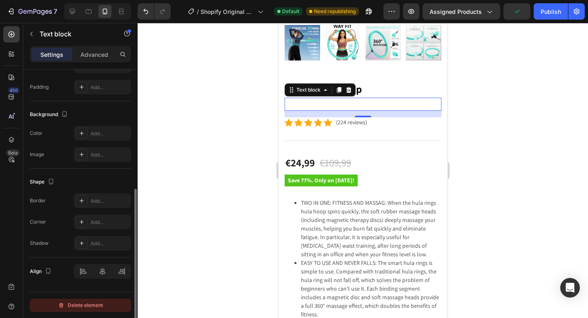
click at [94, 305] on div "Delete element" at bounding box center [80, 305] width 45 height 10
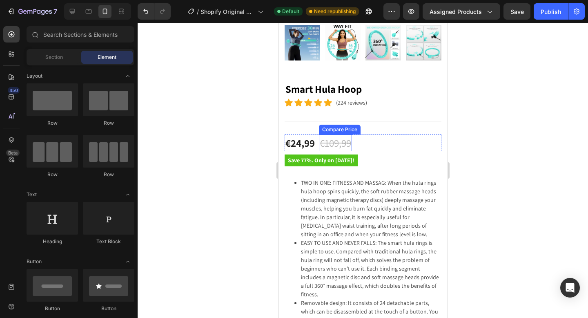
click at [321, 125] on div "Compare Price" at bounding box center [339, 130] width 42 height 10
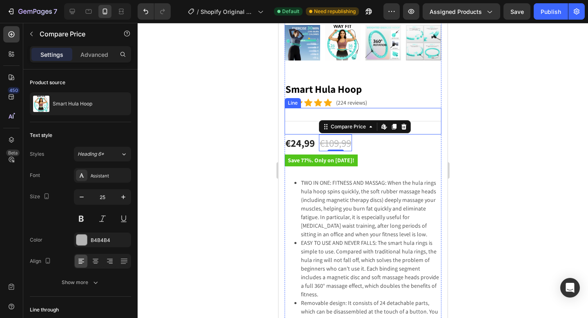
click at [307, 122] on div "Title Line" at bounding box center [362, 121] width 157 height 27
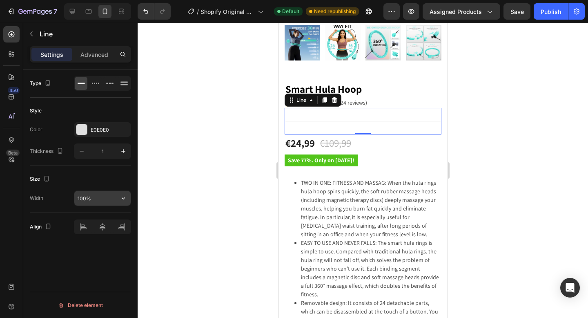
click at [106, 200] on input "100%" at bounding box center [102, 198] width 56 height 15
click at [125, 198] on icon "button" at bounding box center [123, 198] width 8 height 8
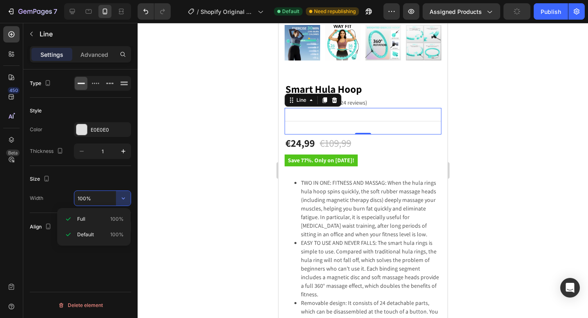
click at [131, 174] on div "Type Style Color E0E0E0 Thickness 1 Size Width 100% Align Delete element" at bounding box center [80, 205] width 114 height 272
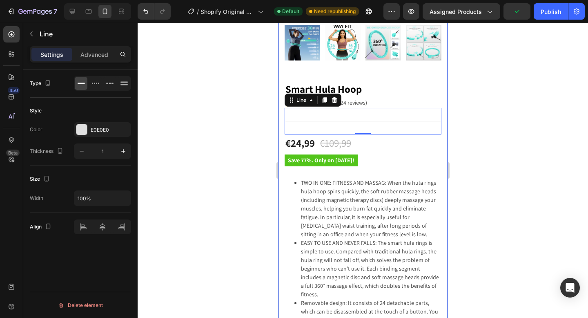
click at [262, 130] on div at bounding box center [363, 170] width 450 height 295
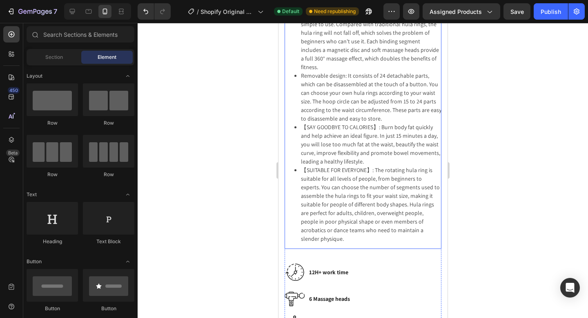
scroll to position [621, 0]
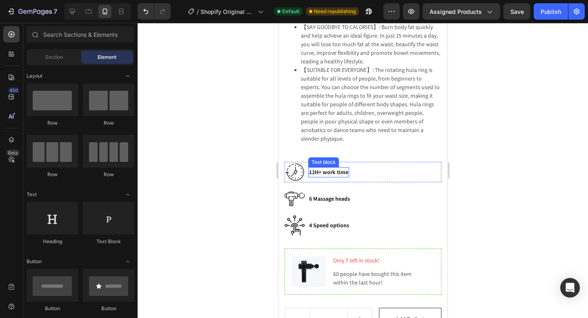
click at [331, 168] on p "12H+ work time" at bounding box center [328, 172] width 39 height 9
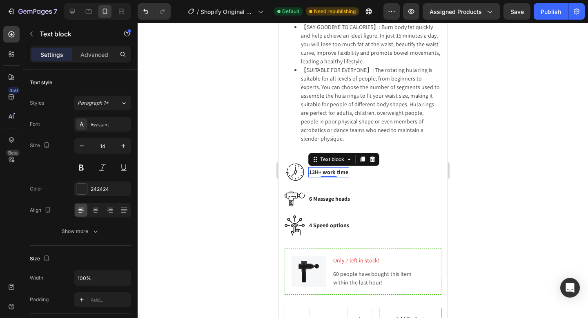
click at [335, 168] on p "12H+ work time" at bounding box center [328, 172] width 39 height 9
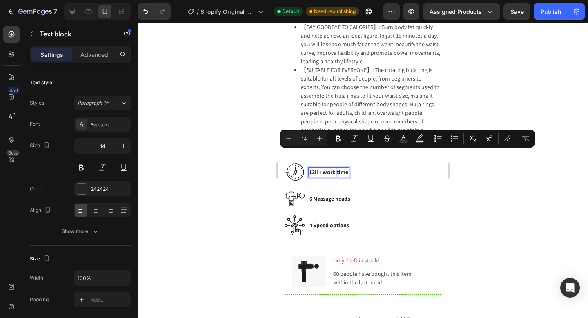
click at [335, 168] on p "12H+ work time" at bounding box center [328, 172] width 39 height 9
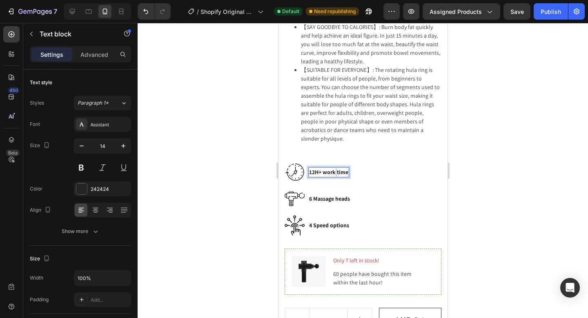
click at [335, 168] on p "12H+ work time" at bounding box center [328, 172] width 39 height 9
click at [335, 194] on p "6 Massage heads" at bounding box center [329, 198] width 41 height 9
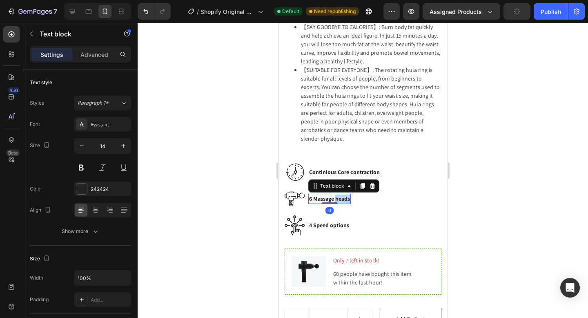
click at [335, 194] on p "6 Massage heads" at bounding box center [329, 198] width 41 height 9
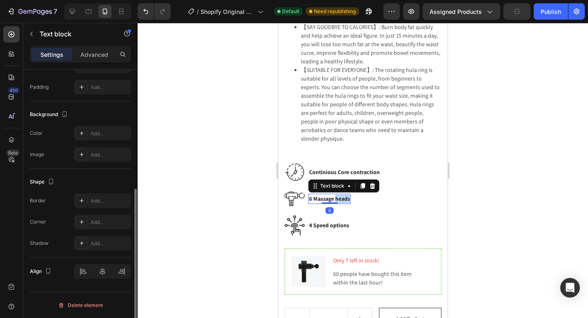
click at [335, 194] on p "6 Massage heads" at bounding box center [329, 198] width 41 height 9
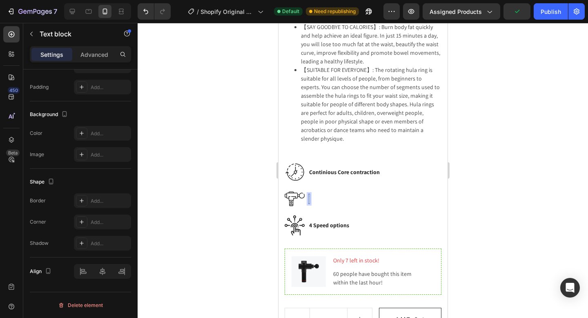
click at [308, 194] on div "Rich Text Editor. Editing area: main" at bounding box center [309, 199] width 2 height 10
click at [329, 221] on p "4 Speed options" at bounding box center [329, 225] width 40 height 9
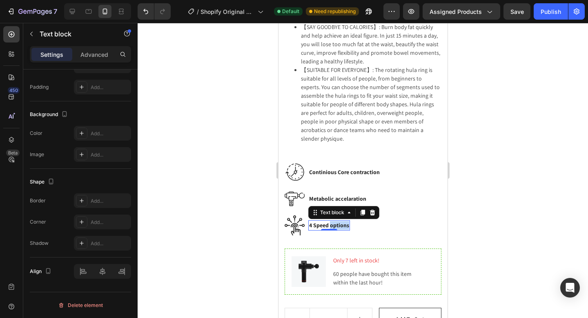
click at [329, 221] on p "4 Speed options" at bounding box center [329, 225] width 40 height 9
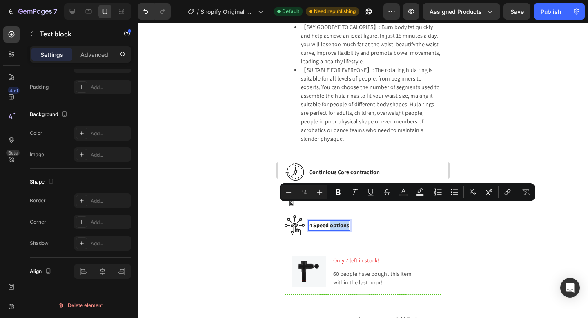
click at [329, 221] on p "4 Speed options" at bounding box center [329, 225] width 40 height 9
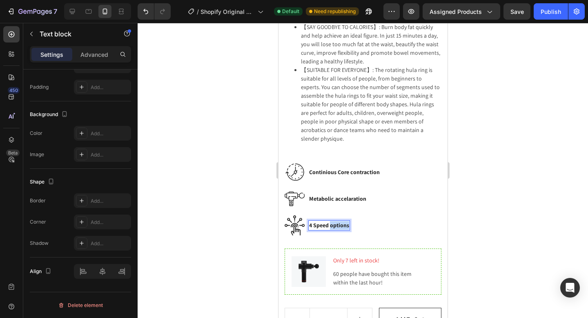
click at [329, 221] on p "4 Speed options" at bounding box center [329, 225] width 40 height 9
click at [336, 194] on p "Metabolic accelaration" at bounding box center [337, 198] width 57 height 9
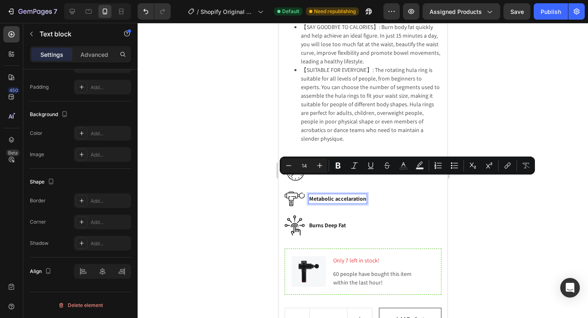
click at [336, 194] on p "Metabolic accelaration" at bounding box center [337, 198] width 57 height 9
click at [337, 194] on p "Metabolic accelaration" at bounding box center [337, 198] width 57 height 9
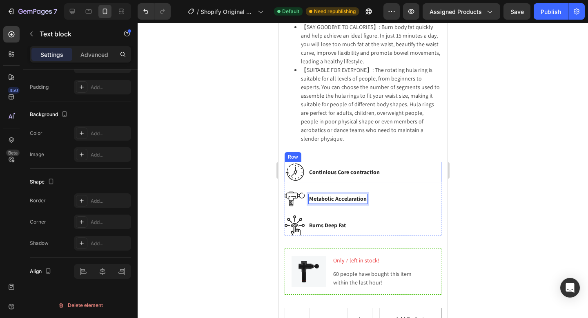
click at [296, 162] on img at bounding box center [294, 172] width 20 height 20
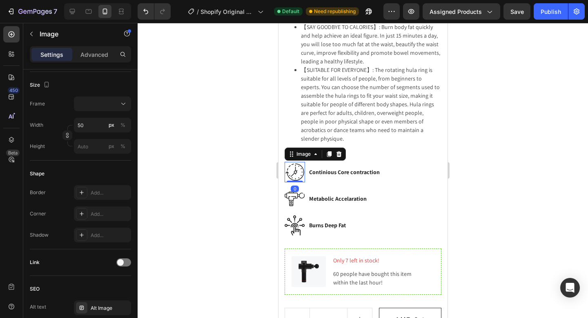
scroll to position [0, 0]
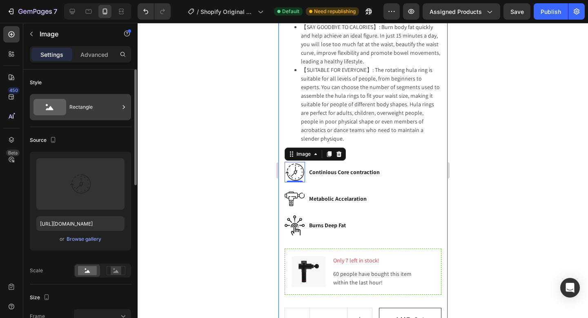
click at [95, 106] on div "Rectangle" at bounding box center [94, 107] width 50 height 19
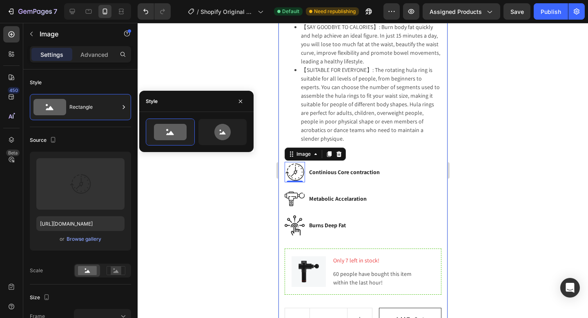
click at [225, 90] on div at bounding box center [363, 170] width 450 height 295
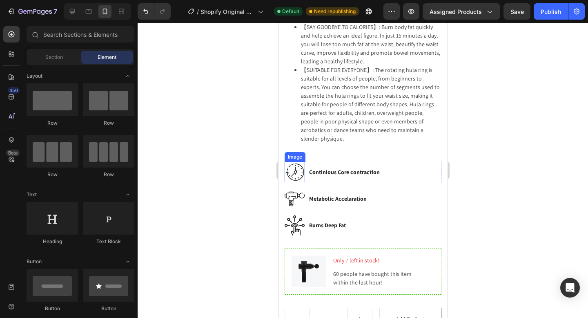
click at [297, 162] on img at bounding box center [294, 172] width 20 height 20
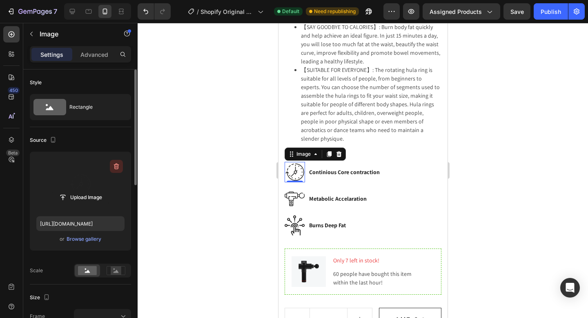
click at [114, 165] on icon "button" at bounding box center [116, 166] width 5 height 6
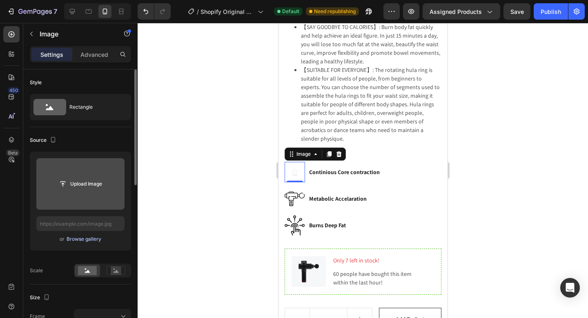
click at [78, 239] on div "Browse gallery" at bounding box center [84, 238] width 35 height 7
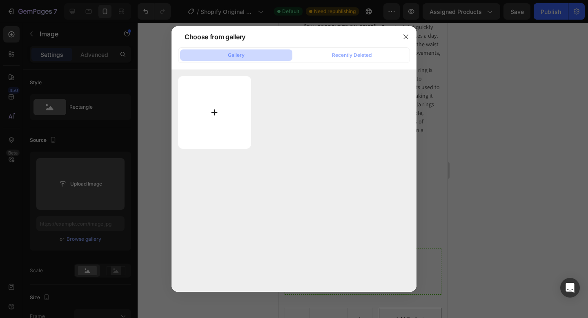
click at [216, 112] on input "file" at bounding box center [214, 112] width 73 height 73
click at [405, 38] on icon "button" at bounding box center [406, 36] width 7 height 7
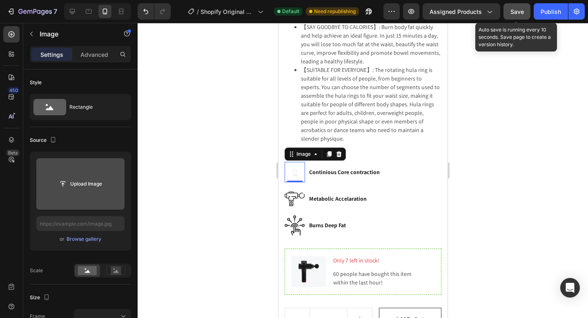
click at [514, 14] on span "Save" at bounding box center [516, 11] width 13 height 7
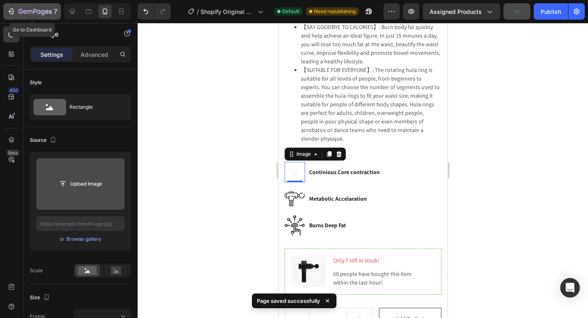
click at [7, 8] on icon "button" at bounding box center [11, 11] width 8 height 8
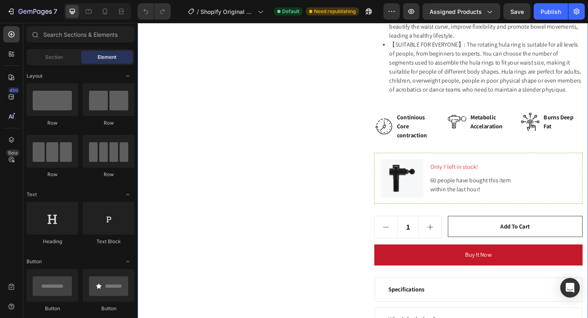
scroll to position [399, 0]
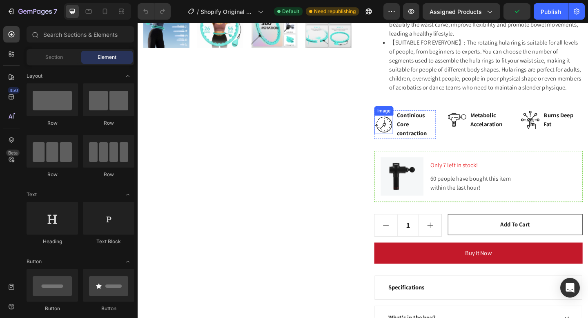
click at [406, 138] on img at bounding box center [405, 133] width 20 height 20
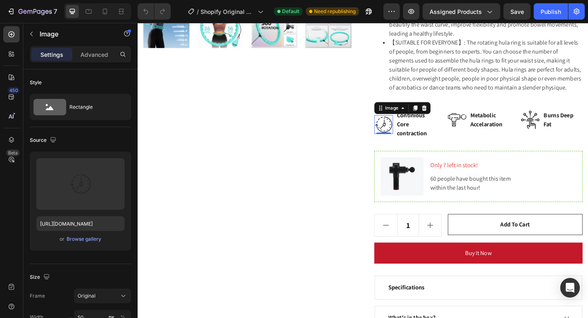
click at [400, 135] on img at bounding box center [405, 133] width 20 height 20
click at [450, 113] on icon at bounding box center [449, 115] width 5 height 6
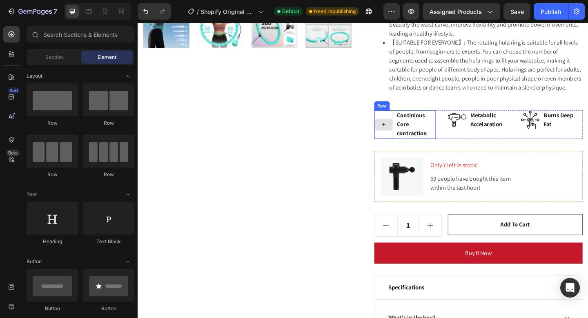
click at [404, 134] on icon at bounding box center [405, 133] width 7 height 7
click at [480, 127] on img at bounding box center [485, 128] width 20 height 20
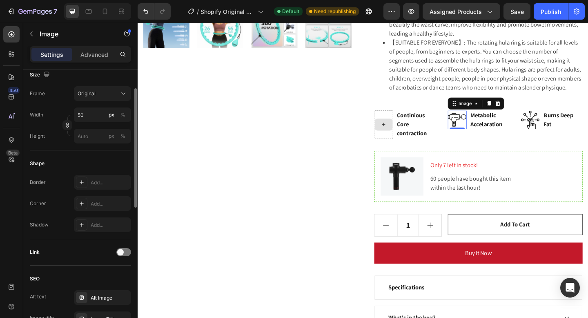
scroll to position [154, 0]
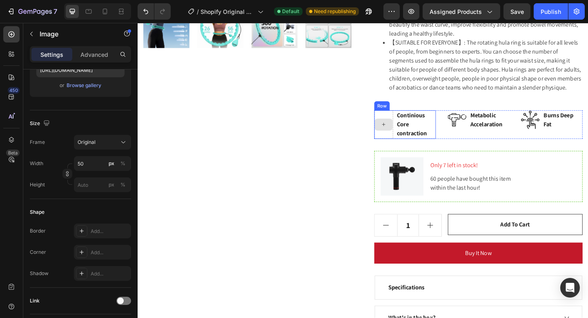
click at [407, 129] on div at bounding box center [405, 133] width 20 height 13
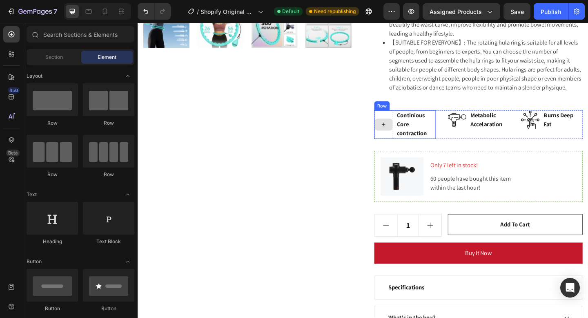
click at [408, 119] on div at bounding box center [405, 133] width 20 height 31
click at [407, 130] on icon at bounding box center [405, 133] width 7 height 7
click at [407, 135] on icon at bounding box center [405, 133] width 7 height 7
click at [407, 139] on div at bounding box center [405, 133] width 20 height 13
click at [410, 122] on div at bounding box center [405, 133] width 20 height 31
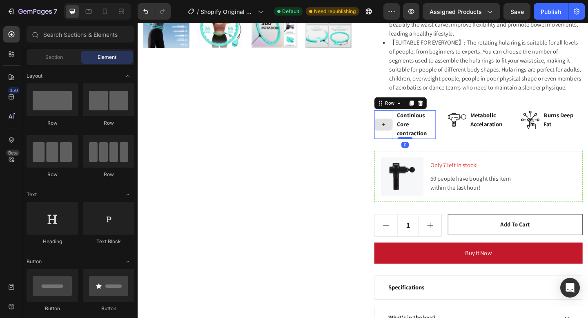
click at [405, 128] on div at bounding box center [405, 133] width 20 height 13
click at [407, 129] on div at bounding box center [405, 133] width 20 height 13
click at [57, 61] on div "Section" at bounding box center [53, 57] width 51 height 13
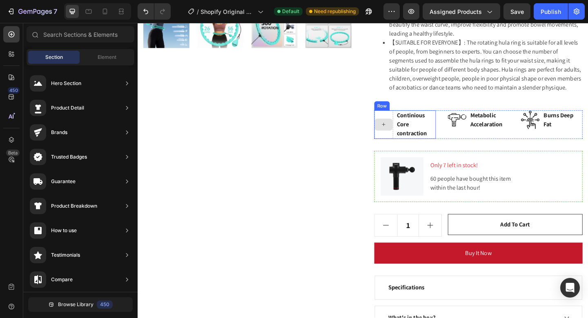
click at [402, 125] on div at bounding box center [405, 133] width 20 height 31
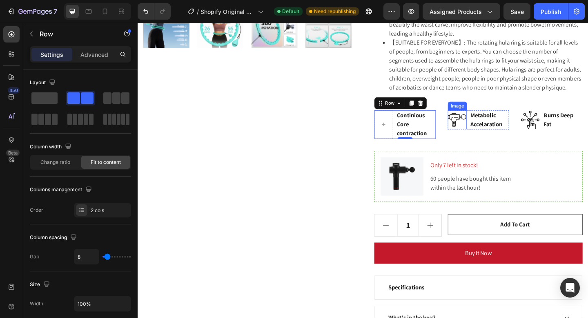
click at [487, 130] on img at bounding box center [485, 128] width 20 height 20
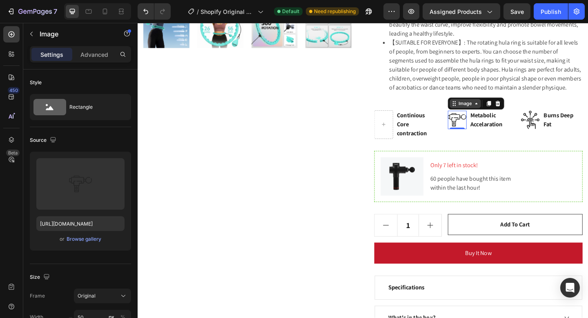
click at [505, 111] on icon at bounding box center [506, 110] width 7 height 7
click at [528, 113] on icon at bounding box center [528, 111] width 5 height 6
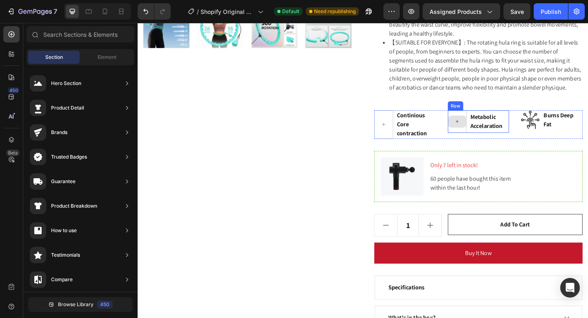
click at [486, 140] on div at bounding box center [485, 130] width 20 height 24
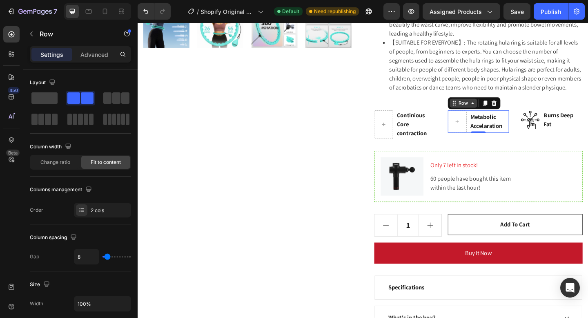
click at [498, 111] on div "Row" at bounding box center [491, 110] width 13 height 7
click at [486, 114] on div "Row" at bounding box center [492, 110] width 30 height 10
click at [493, 114] on div "Row" at bounding box center [492, 110] width 30 height 10
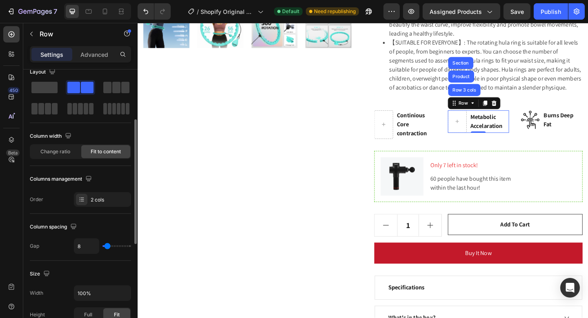
scroll to position [0, 0]
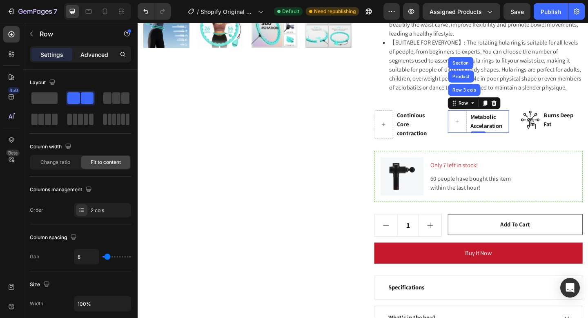
click at [88, 49] on div "Advanced" at bounding box center [94, 54] width 41 height 13
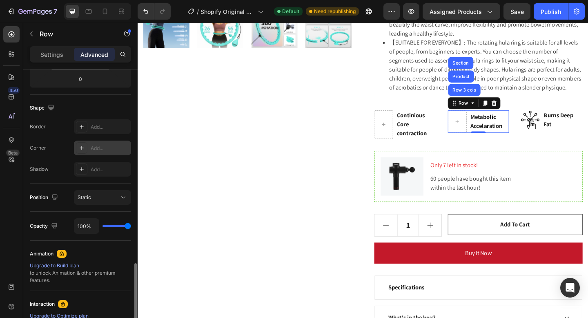
scroll to position [295, 0]
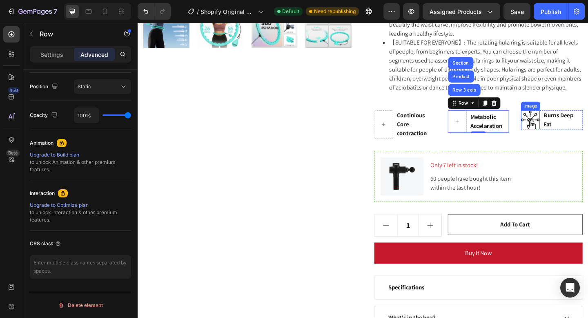
click at [560, 127] on img at bounding box center [564, 128] width 20 height 20
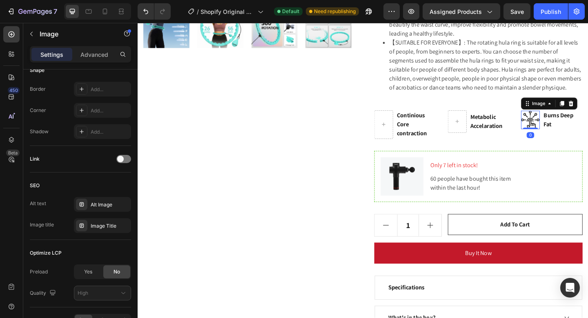
scroll to position [0, 0]
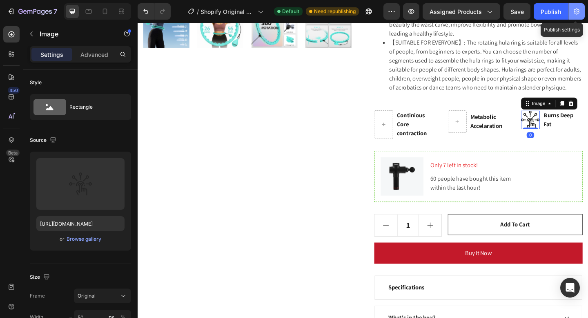
click at [574, 11] on icon "button" at bounding box center [576, 11] width 8 height 8
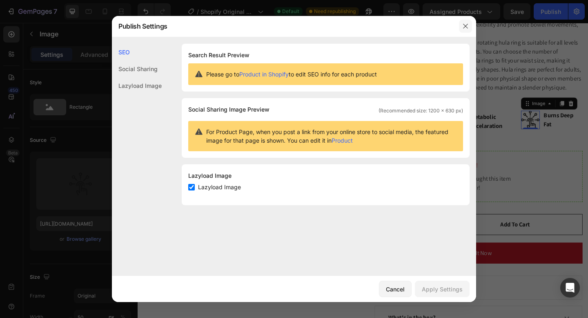
click at [469, 28] on button "button" at bounding box center [465, 26] width 13 height 13
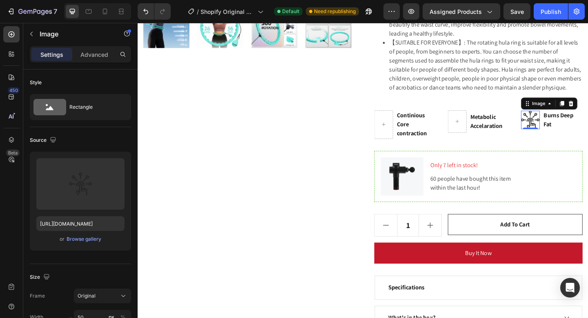
click at [565, 129] on img at bounding box center [564, 128] width 20 height 20
click at [558, 132] on img at bounding box center [564, 128] width 20 height 20
click at [565, 129] on img at bounding box center [564, 128] width 20 height 20
click at [541, 126] on div "Continious Core contraction Text block Row Metabolic Accelaration Text block Ro…" at bounding box center [508, 133] width 227 height 31
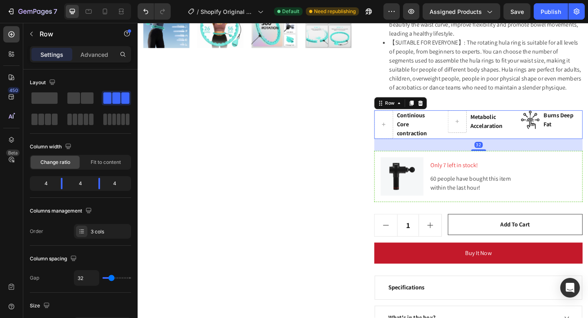
click at [542, 122] on div "Continious Core contraction Text block Row Metabolic Accelaration Text block Ro…" at bounding box center [508, 133] width 227 height 31
click at [444, 110] on icon at bounding box center [445, 110] width 7 height 7
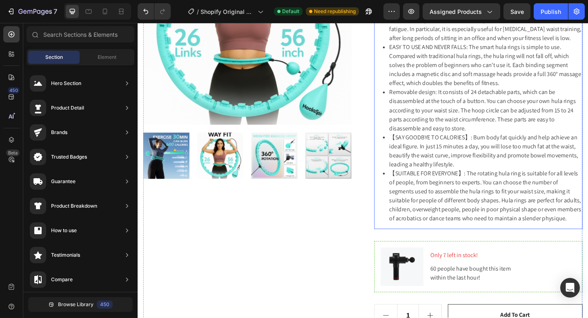
scroll to position [446, 0]
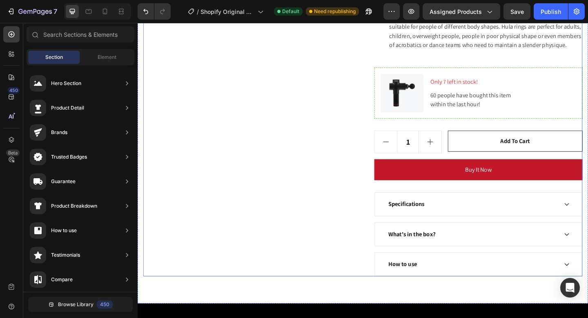
click at [309, 145] on div "Product Images" at bounding box center [257, 8] width 227 height 580
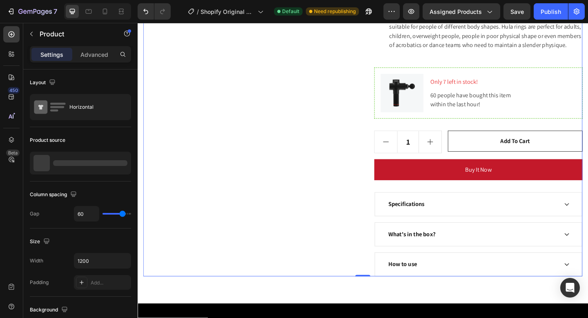
click at [258, 148] on div "Product Images" at bounding box center [257, 8] width 227 height 580
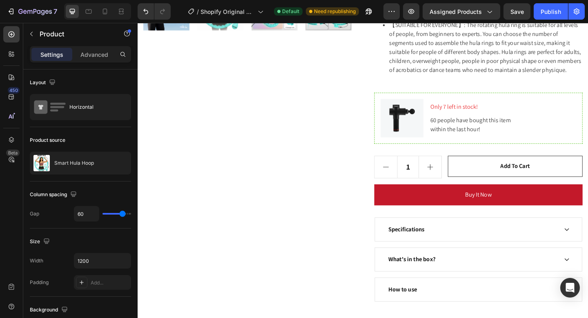
scroll to position [385, 0]
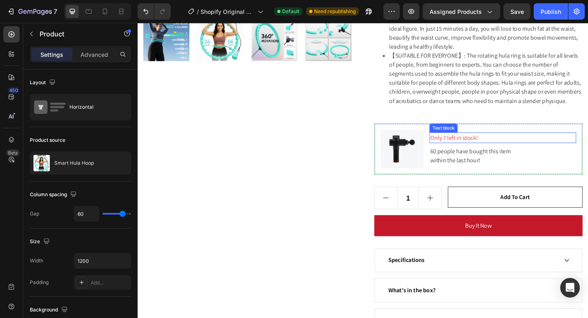
click at [474, 147] on p "Only 7 left in stock!" at bounding box center [535, 148] width 158 height 10
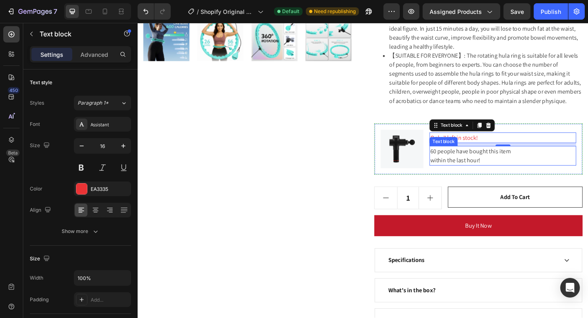
click at [481, 169] on p "60 people have bought this item within the last hour!" at bounding box center [535, 168] width 158 height 20
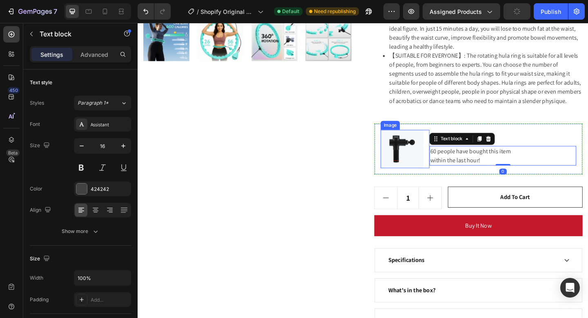
click at [431, 163] on img at bounding box center [425, 160] width 47 height 42
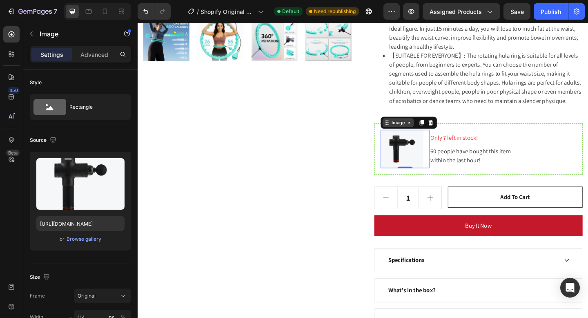
click at [425, 133] on div "Image" at bounding box center [421, 131] width 18 height 7
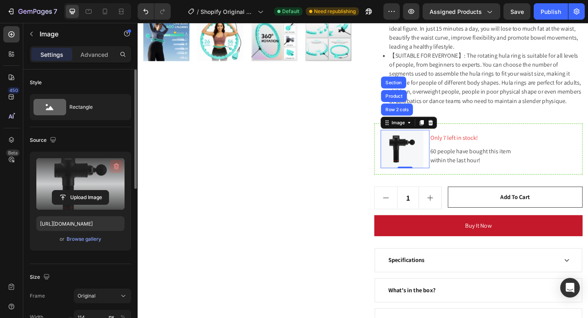
click at [115, 165] on icon "button" at bounding box center [116, 166] width 8 height 8
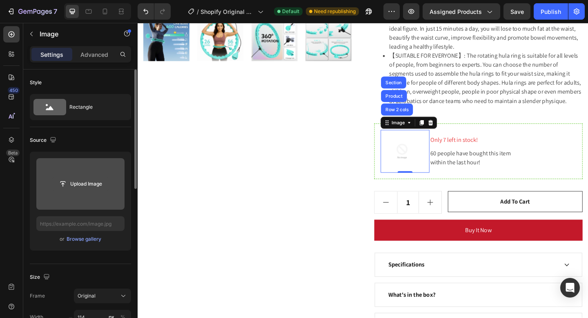
click at [87, 181] on input "file" at bounding box center [80, 184] width 56 height 14
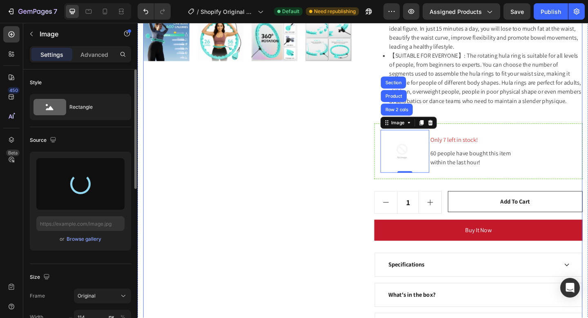
click at [341, 198] on div "Product Images" at bounding box center [257, 71] width 227 height 585
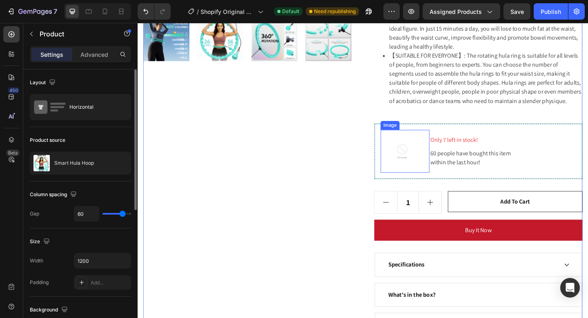
click at [416, 165] on img at bounding box center [425, 162] width 47 height 47
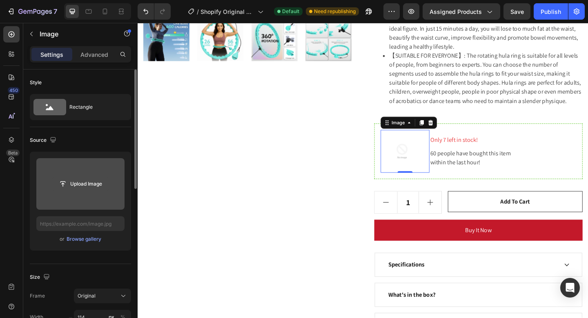
click at [64, 178] on input "file" at bounding box center [80, 184] width 56 height 14
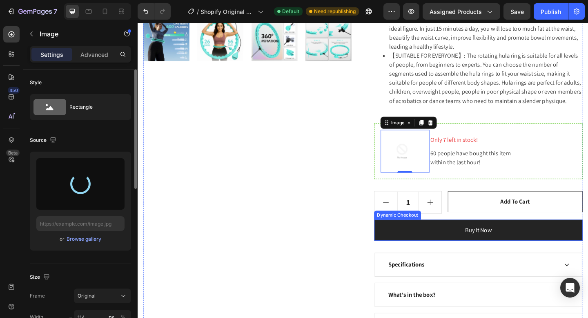
type input "[URL][DOMAIN_NAME]"
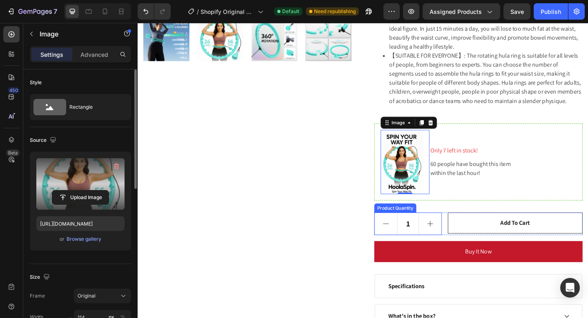
click at [368, 221] on div "Product Images" at bounding box center [257, 83] width 227 height 608
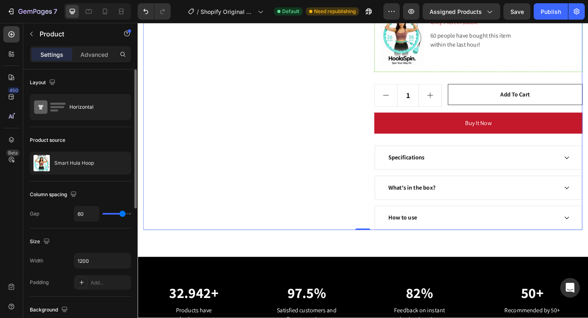
scroll to position [529, 0]
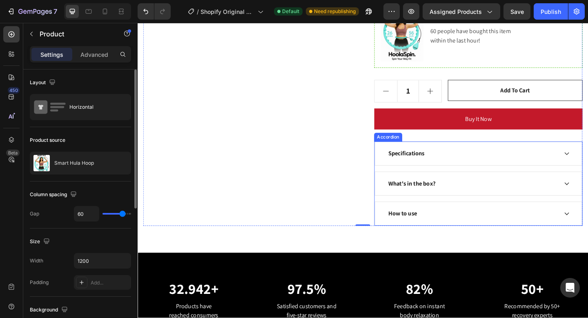
click at [461, 169] on div "Specifications" at bounding box center [502, 165] width 186 height 12
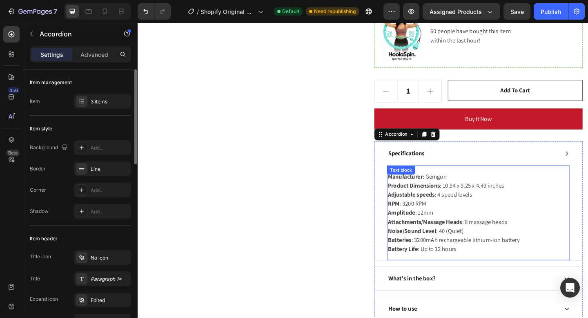
click at [475, 263] on p "Manufacturer : Gemgun Product Dimensions : 10.94 x 9.25 x 4.49 inches Adjustabl…" at bounding box center [508, 229] width 197 height 88
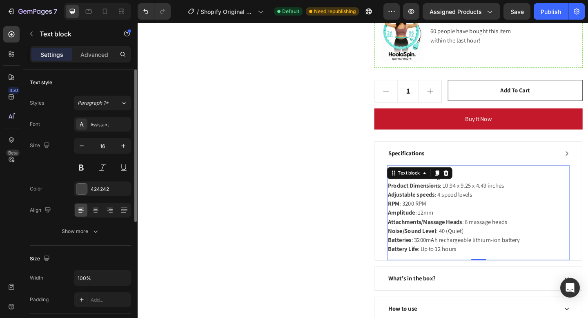
click at [488, 258] on p "Manufacturer : Gemgun Product Dimensions : 10.94 x 9.25 x 4.49 inches Adjustabl…" at bounding box center [508, 229] width 197 height 88
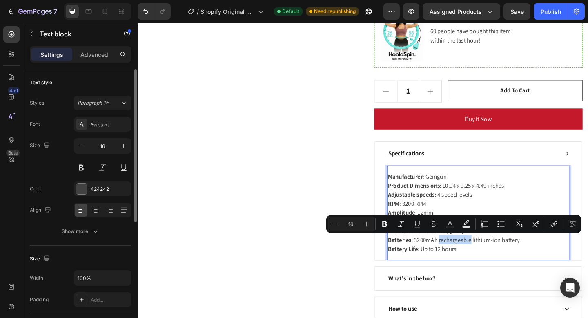
click at [488, 268] on p "Manufacturer : Gemgun Product Dimensions : 10.94 x 9.25 x 4.49 inches Adjustabl…" at bounding box center [508, 229] width 197 height 88
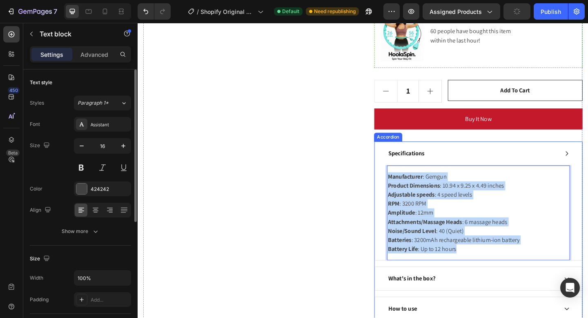
drag, startPoint x: 488, startPoint y: 268, endPoint x: 398, endPoint y: 187, distance: 120.6
click at [398, 187] on div "Manufacturer : Gemgun Product Dimensions : 10.94 x 9.25 x 4.49 inches Adjustabl…" at bounding box center [508, 229] width 225 height 103
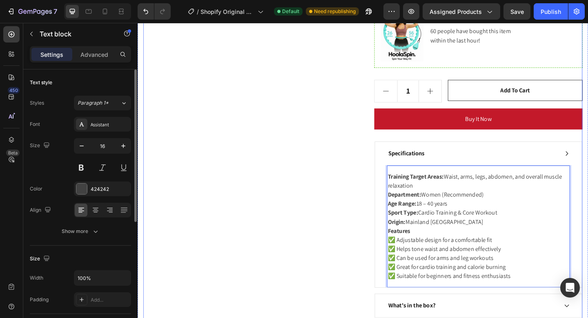
click at [374, 207] on div "Product Images Smart Hula Hoop Product Title Icon Icon Icon Icon Icon Icon List…" at bounding box center [383, 5] width 478 height 741
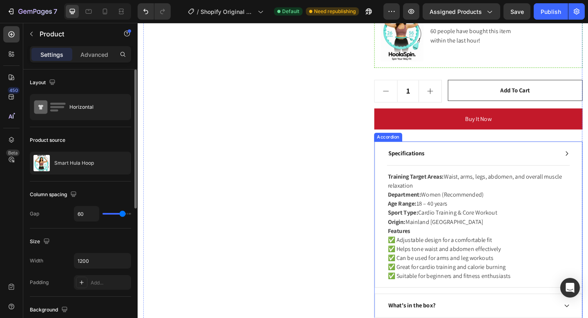
click at [469, 173] on div "Specifications" at bounding box center [508, 164] width 225 height 25
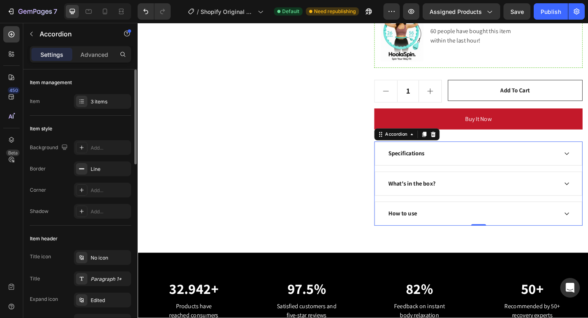
click at [450, 191] on div "What's in the box?" at bounding box center [508, 197] width 225 height 25
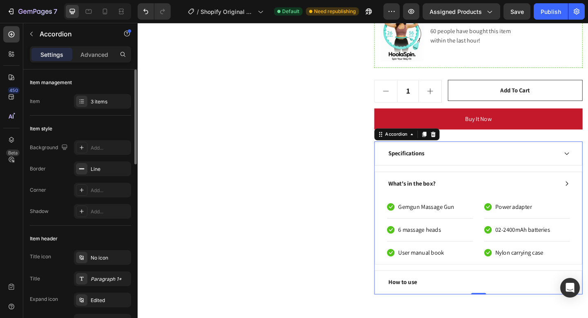
click at [470, 200] on div "What's in the box?" at bounding box center [502, 197] width 186 height 12
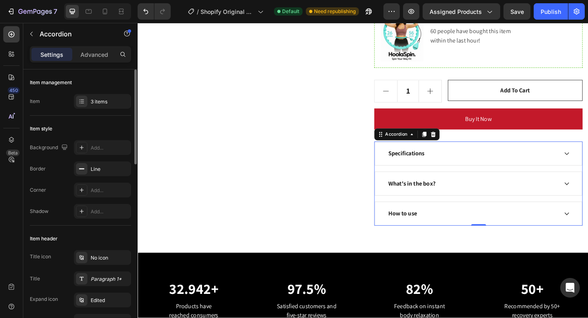
click at [469, 200] on div "What's in the box?" at bounding box center [502, 197] width 186 height 12
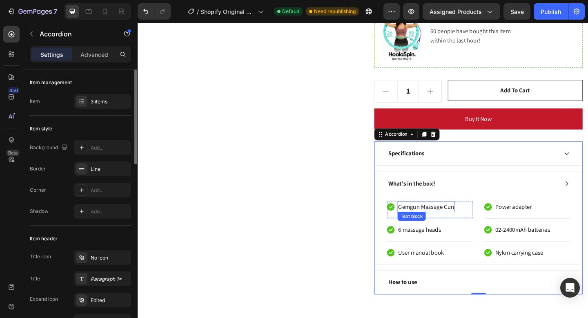
click at [460, 226] on p "Gemgun Massage Gun" at bounding box center [451, 223] width 61 height 10
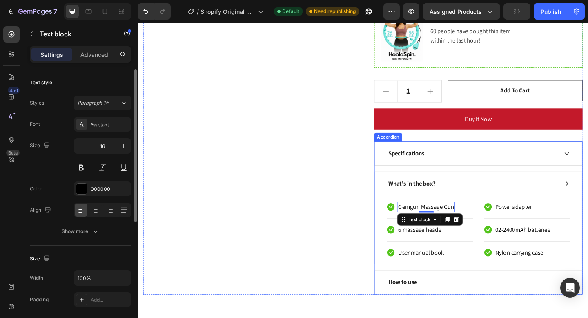
click at [472, 205] on div "What's in the box?" at bounding box center [508, 197] width 225 height 25
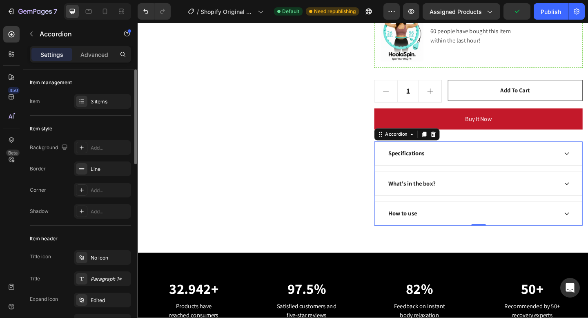
click at [456, 196] on div "What's in the box?" at bounding box center [436, 197] width 54 height 12
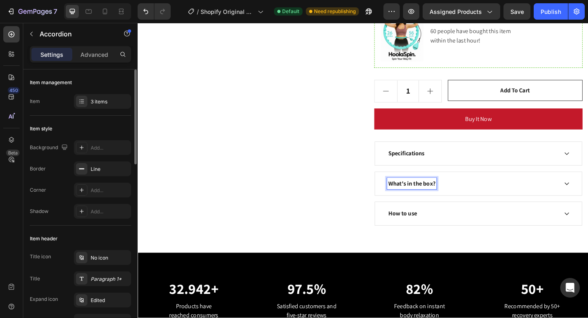
click at [494, 199] on div "What's in the box?" at bounding box center [502, 197] width 186 height 12
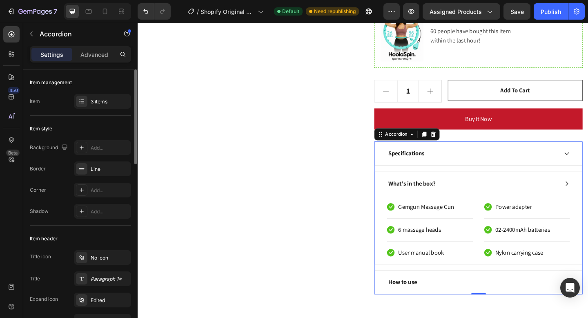
click at [501, 200] on div "What's in the box?" at bounding box center [502, 197] width 186 height 12
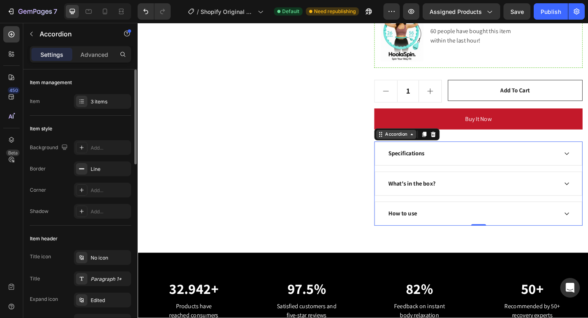
click at [431, 146] on div "Accordion" at bounding box center [418, 143] width 27 height 7
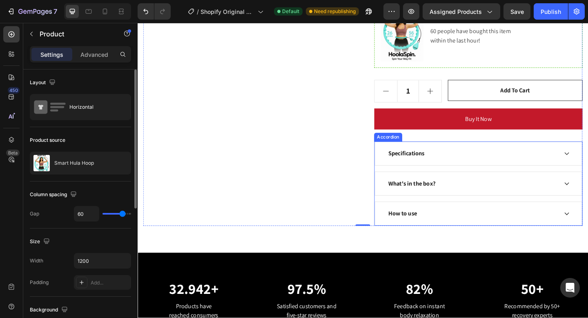
click at [436, 194] on p "What's in the box?" at bounding box center [435, 198] width 51 height 10
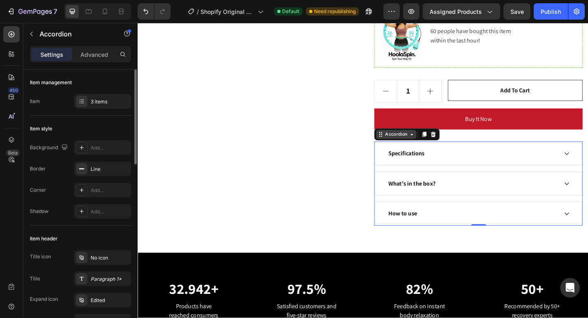
click at [431, 146] on div "Accordion" at bounding box center [418, 143] width 27 height 7
click at [445, 211] on div "Specifications What's in the box? How to use" at bounding box center [508, 197] width 227 height 91
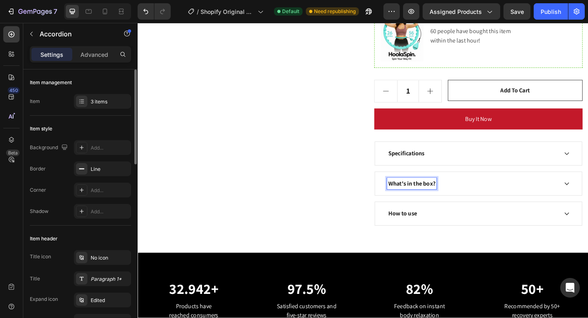
click at [451, 198] on p "What's in the box?" at bounding box center [435, 198] width 51 height 10
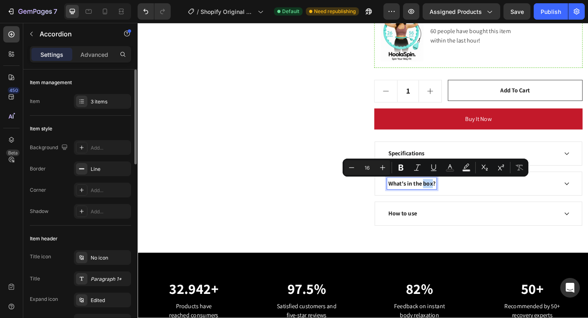
click at [451, 198] on p "What's in the box?" at bounding box center [435, 198] width 51 height 10
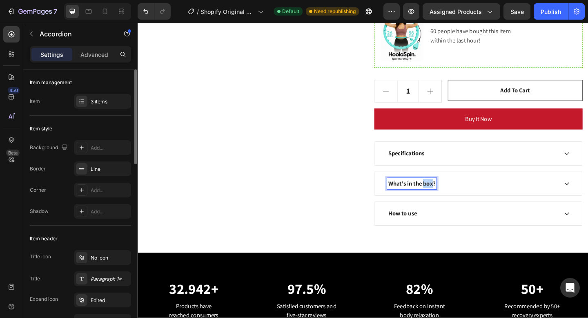
click at [451, 198] on p "What's in the box?" at bounding box center [435, 198] width 51 height 10
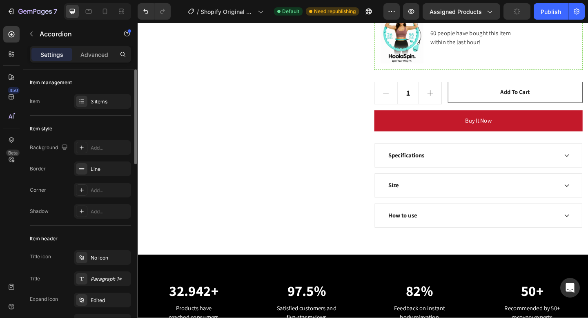
click at [543, 197] on div "Size" at bounding box center [502, 200] width 186 height 12
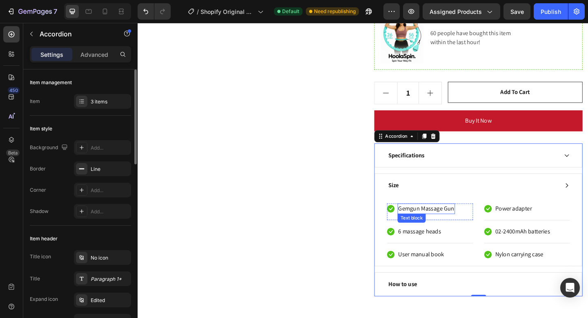
click at [461, 225] on p "Gemgun Massage Gun" at bounding box center [451, 225] width 61 height 10
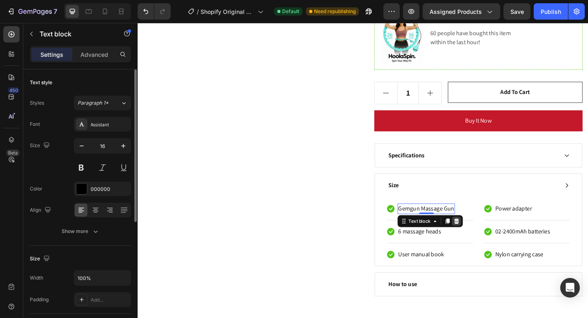
click at [484, 238] on icon at bounding box center [484, 238] width 5 height 6
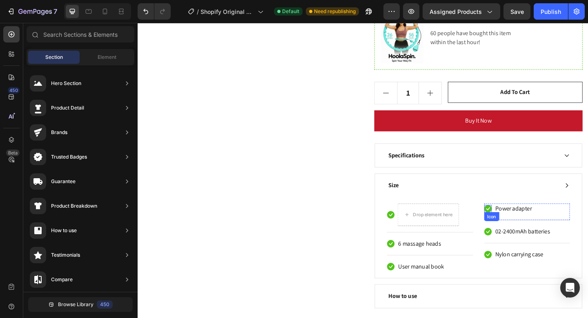
click at [531, 228] on p "Power adapter" at bounding box center [547, 225] width 40 height 10
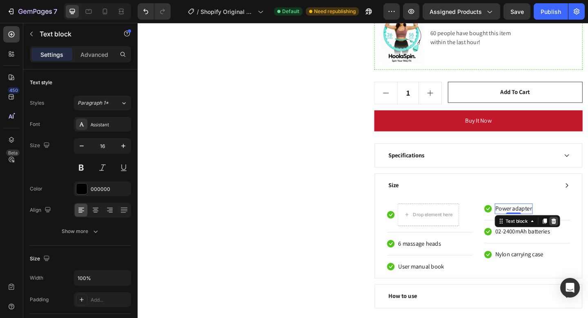
click at [588, 236] on icon at bounding box center [589, 238] width 5 height 6
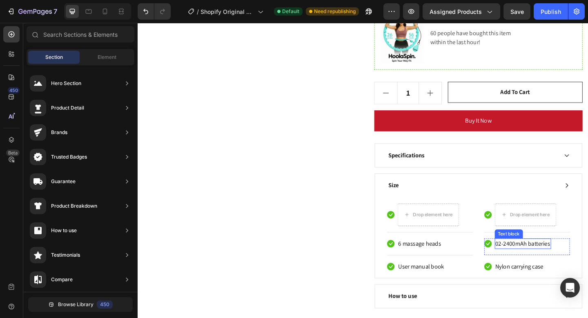
click at [552, 262] on p "02-2400mAh batteries" at bounding box center [557, 263] width 60 height 10
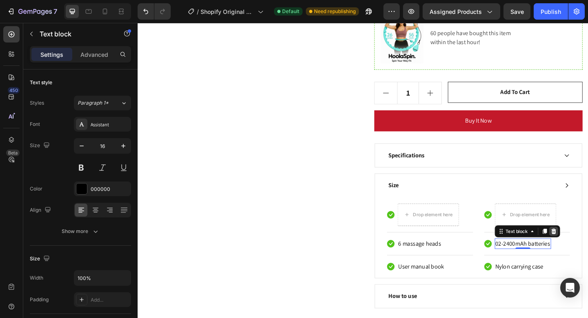
click at [588, 251] on icon at bounding box center [589, 249] width 5 height 6
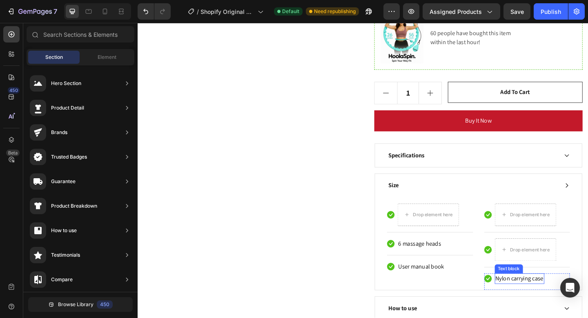
click at [548, 301] on p "Nylon carrying case" at bounding box center [553, 301] width 52 height 10
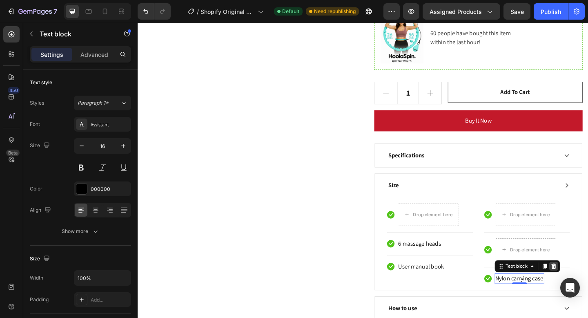
click at [586, 287] on div at bounding box center [590, 288] width 10 height 10
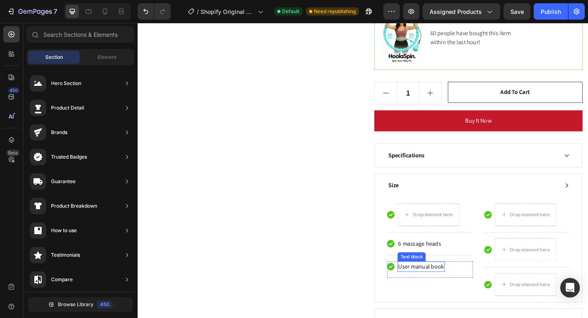
click at [467, 291] on p "User manual book" at bounding box center [446, 288] width 50 height 10
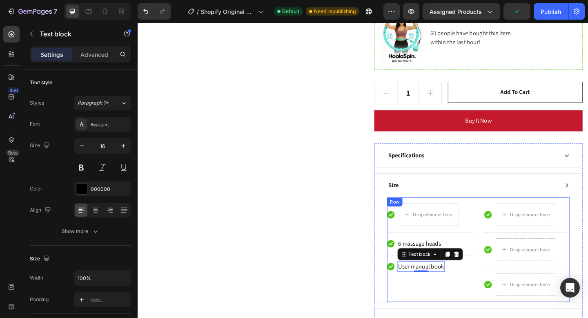
click at [481, 255] on div "Icon Drop element here Row Icon 6 massage heads Text block Row Icon User manual…" at bounding box center [455, 272] width 93 height 107
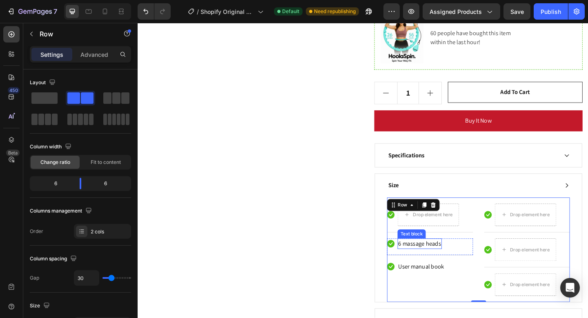
click at [452, 263] on p "6 massage heads" at bounding box center [444, 263] width 47 height 10
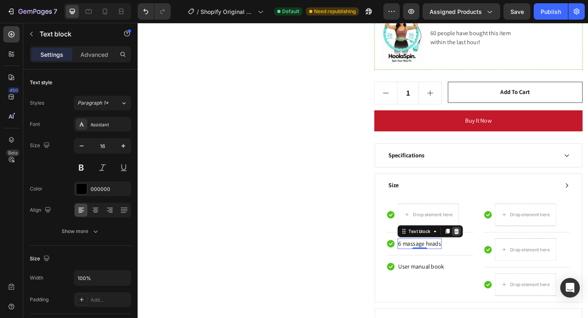
click at [486, 249] on icon at bounding box center [484, 249] width 5 height 6
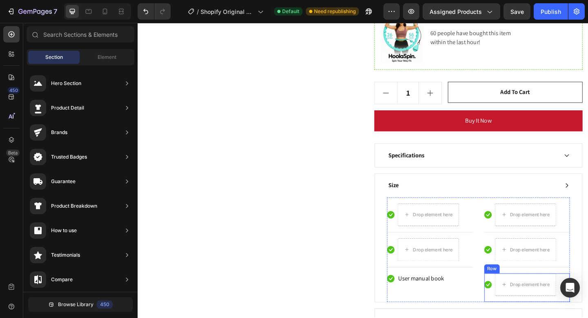
click at [521, 305] on icon at bounding box center [518, 307] width 8 height 8
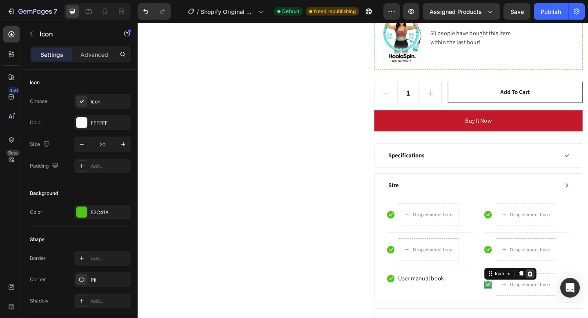
click at [564, 295] on icon at bounding box center [563, 295] width 5 height 6
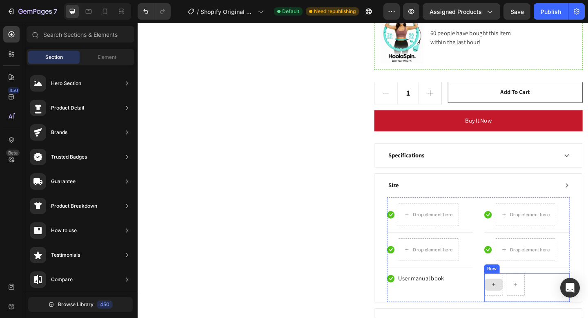
click at [514, 296] on div at bounding box center [524, 307] width 20 height 24
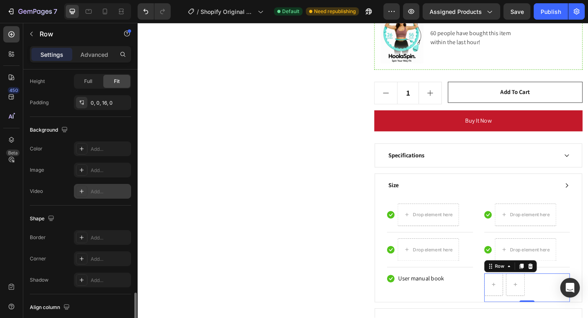
scroll to position [320, 0]
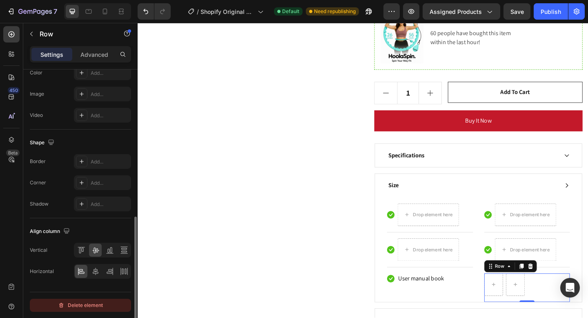
click at [79, 308] on div "Delete element" at bounding box center [80, 305] width 45 height 10
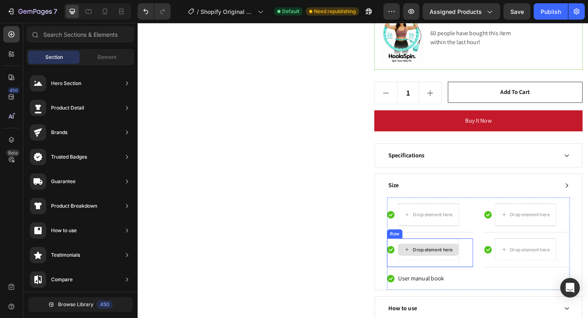
click at [447, 268] on div "Drop element here" at bounding box center [458, 269] width 43 height 7
click at [107, 59] on span "Element" at bounding box center [107, 56] width 19 height 7
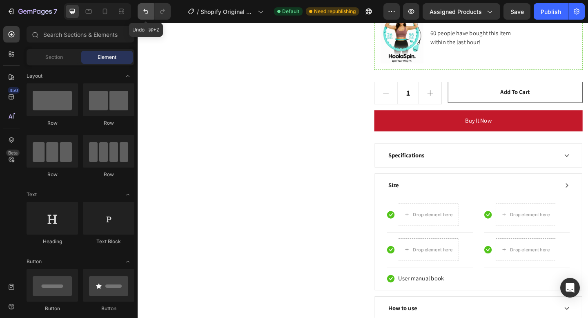
click at [143, 12] on icon "Undo/Redo" at bounding box center [146, 11] width 8 height 8
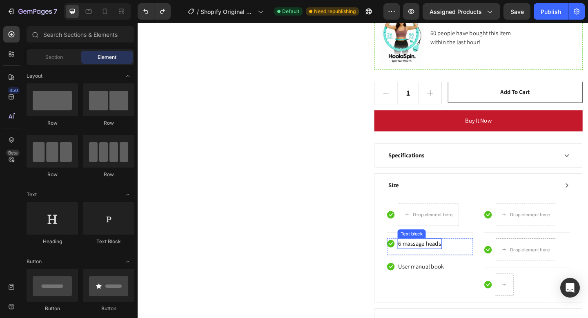
click at [436, 257] on div "6 massage heads Text block" at bounding box center [444, 262] width 48 height 11
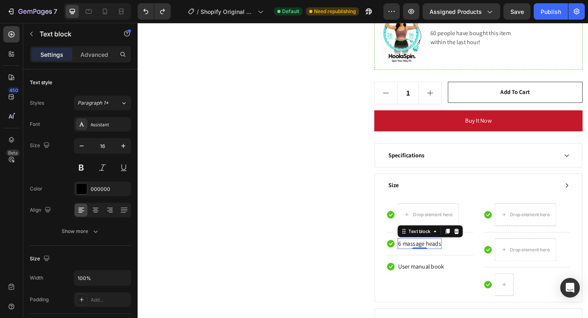
click at [441, 264] on p "6 massage heads" at bounding box center [444, 263] width 47 height 10
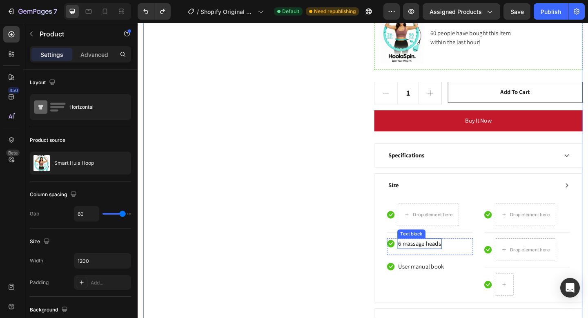
click at [452, 263] on p "6 massage heads" at bounding box center [444, 263] width 47 height 10
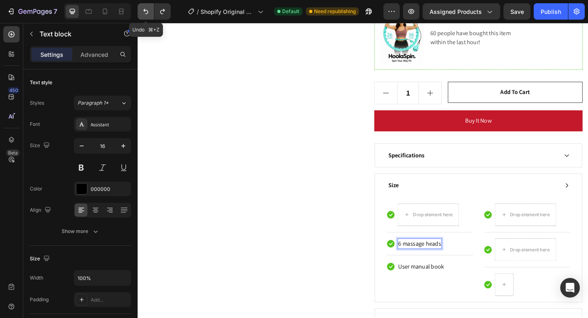
click at [151, 13] on button "Undo/Redo" at bounding box center [146, 11] width 16 height 16
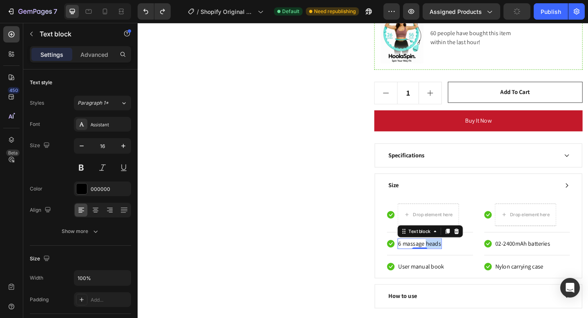
click at [455, 263] on p "6 massage heads" at bounding box center [444, 263] width 47 height 10
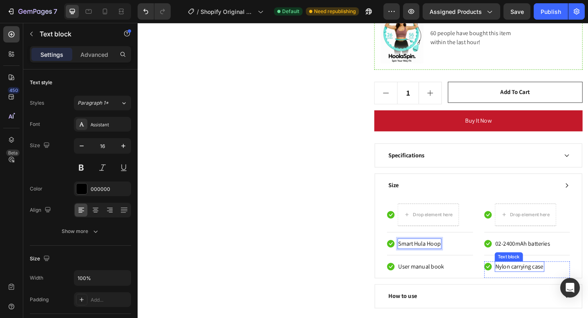
click at [545, 289] on p "Nylon carrying case" at bounding box center [553, 288] width 52 height 10
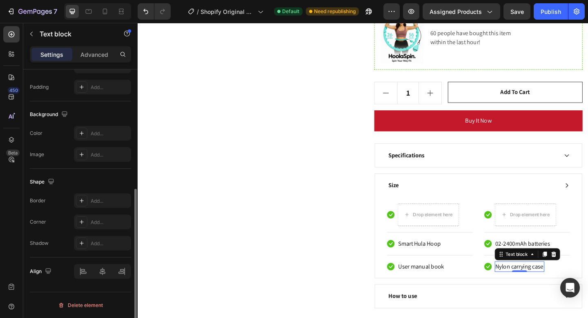
click at [545, 288] on p "Nylon carrying case" at bounding box center [553, 288] width 52 height 10
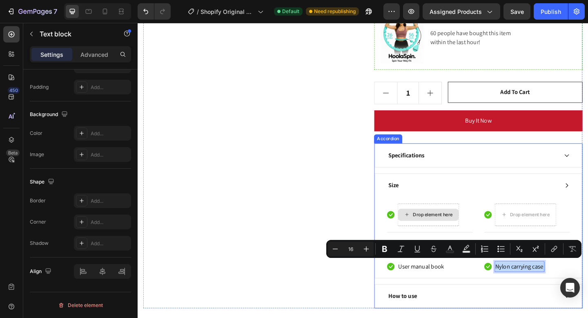
scroll to position [597, 0]
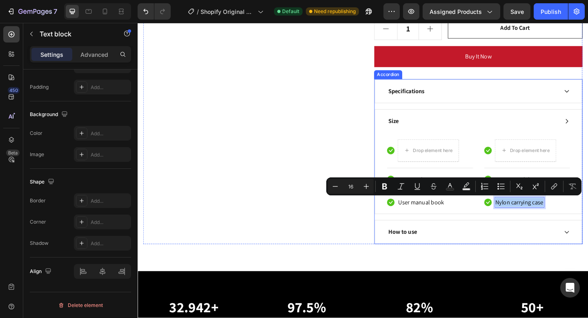
click at [416, 130] on p "Size" at bounding box center [415, 130] width 11 height 10
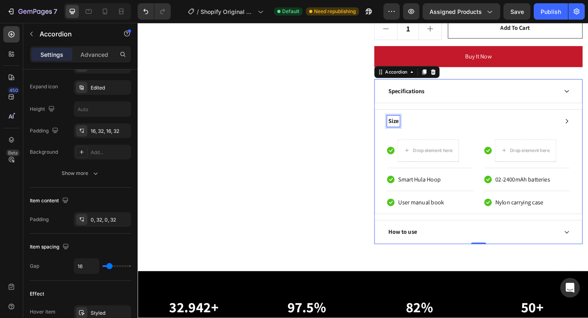
scroll to position [0, 0]
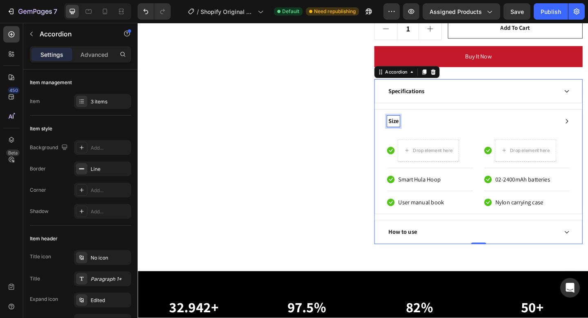
click at [416, 130] on p "Size" at bounding box center [415, 130] width 11 height 10
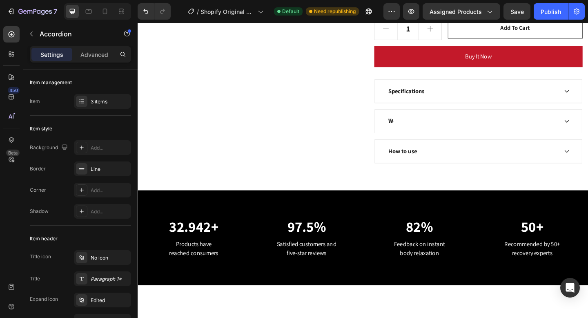
scroll to position [595, 0]
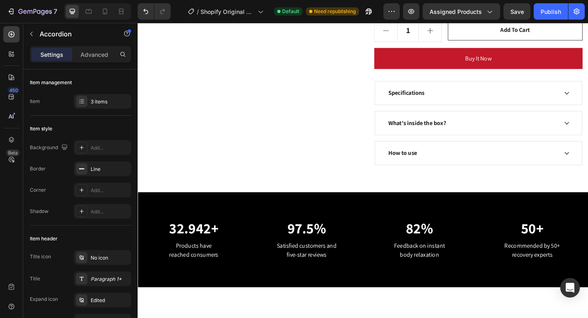
click at [541, 127] on div "What's inside the box?" at bounding box center [502, 132] width 186 height 12
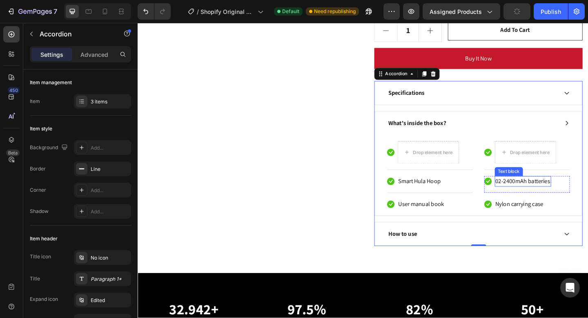
click at [542, 194] on p "02-2400mAh batteries" at bounding box center [557, 195] width 60 height 10
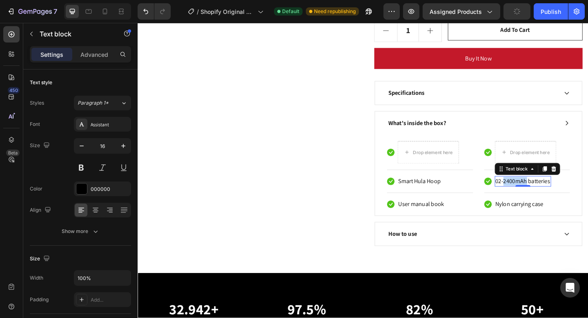
click at [542, 194] on p "02-2400mAh batteries" at bounding box center [557, 195] width 60 height 10
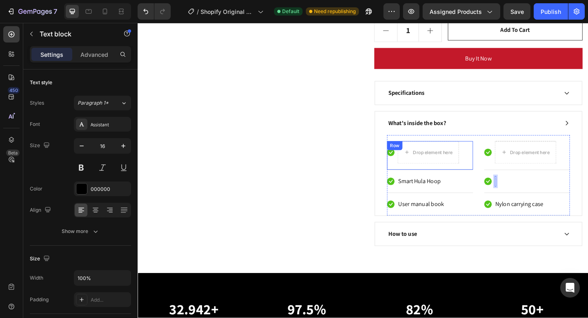
click at [491, 157] on div "Icon Drop element here Row" at bounding box center [455, 166] width 93 height 31
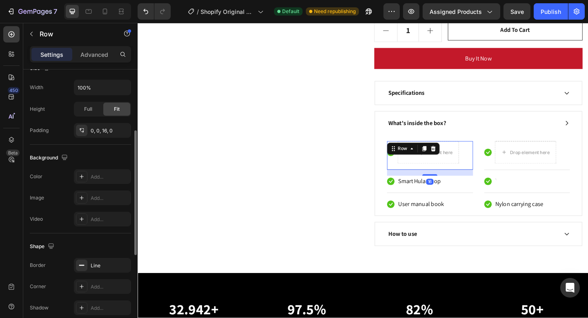
scroll to position [320, 0]
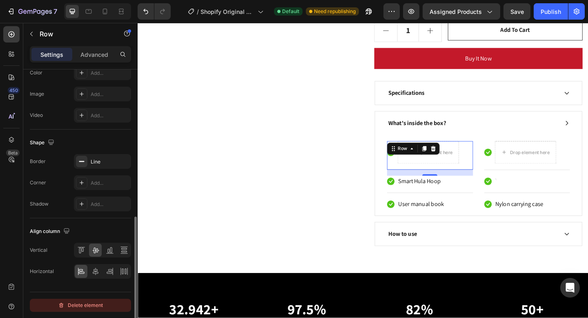
click at [79, 301] on div "Delete element" at bounding box center [80, 305] width 45 height 10
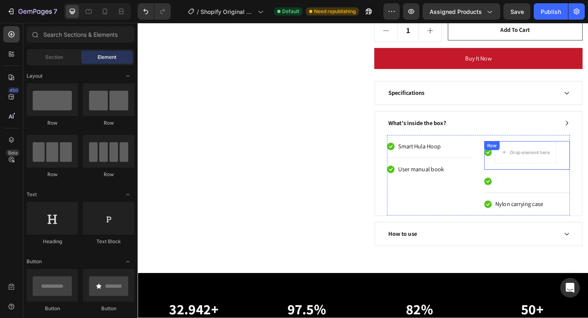
click at [588, 173] on div "Icon Drop element here Row" at bounding box center [560, 166] width 93 height 31
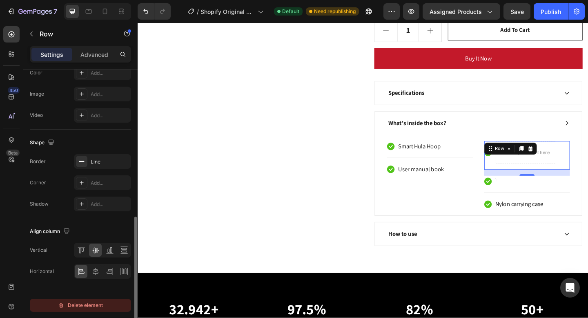
click at [80, 305] on div "Delete element" at bounding box center [80, 305] width 45 height 10
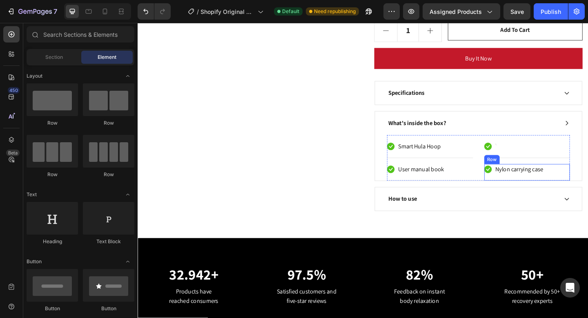
click at [582, 180] on div "Icon Nylon carrying case Text block Row" at bounding box center [560, 185] width 93 height 18
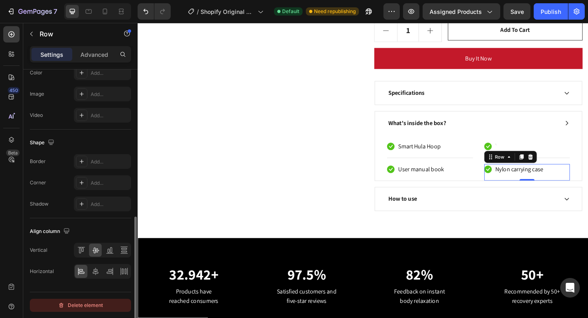
click at [80, 299] on button "Delete element" at bounding box center [80, 304] width 101 height 13
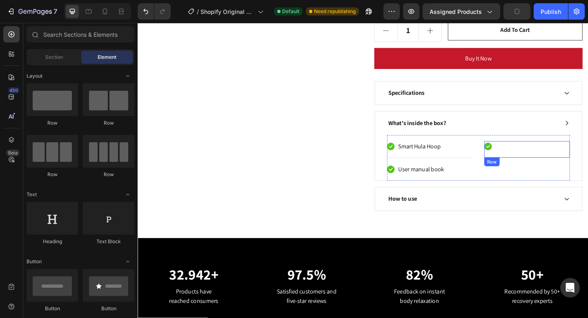
click at [532, 158] on div "Icon Text block Row" at bounding box center [560, 160] width 93 height 18
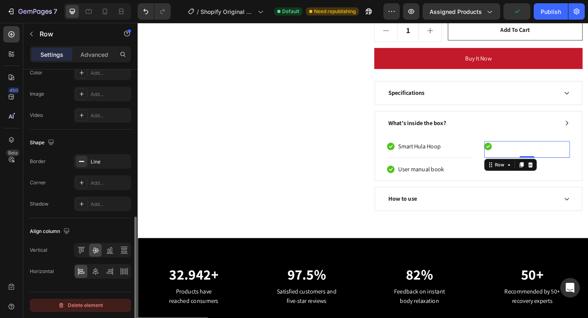
click at [73, 308] on div "Delete element" at bounding box center [80, 305] width 45 height 10
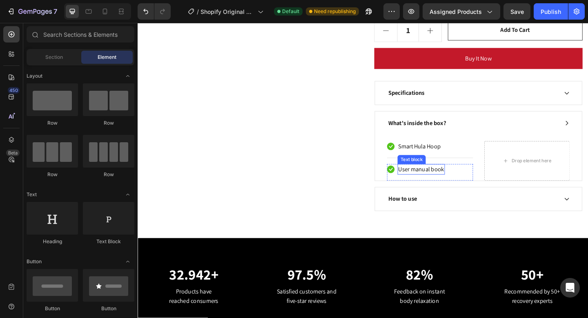
click at [445, 179] on p "User manual book" at bounding box center [446, 182] width 50 height 10
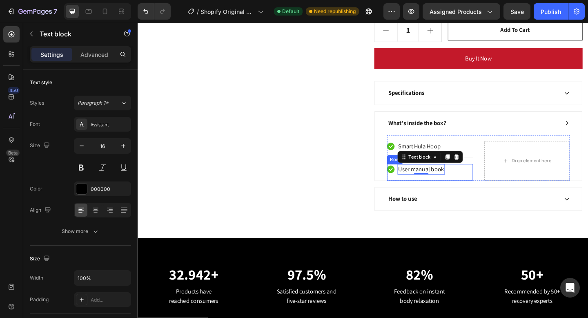
click at [479, 180] on div "Icon User manual book Text block 0 Row" at bounding box center [455, 185] width 93 height 18
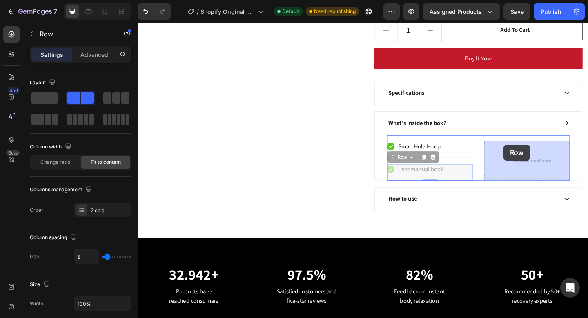
drag, startPoint x: 483, startPoint y: 180, endPoint x: 536, endPoint y: 155, distance: 58.1
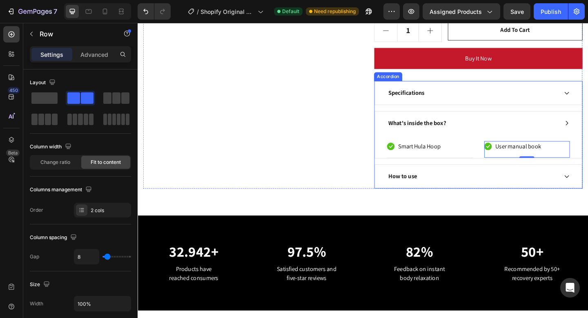
click at [515, 142] on div "What's inside the box?" at bounding box center [508, 131] width 225 height 25
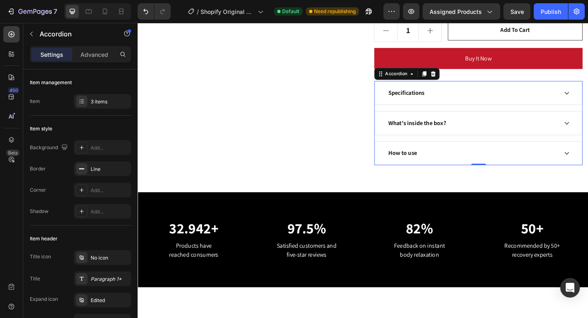
click at [450, 168] on div "How to use" at bounding box center [502, 164] width 186 height 12
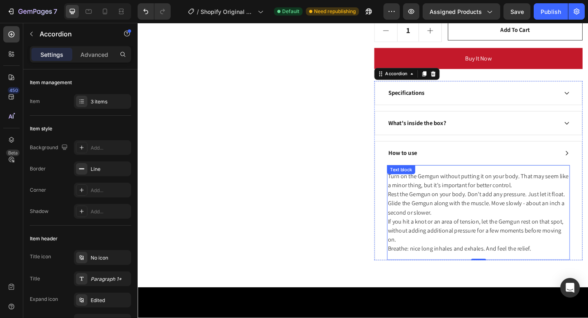
click at [439, 194] on p "Turn on the Gemgun without putting it on your body. That may seem like a minor …" at bounding box center [508, 229] width 197 height 88
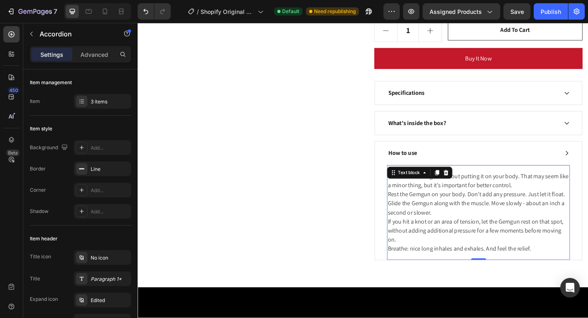
click at [439, 194] on p "Turn on the Gemgun without putting it on your body. That may seem like a minor …" at bounding box center [508, 229] width 197 height 88
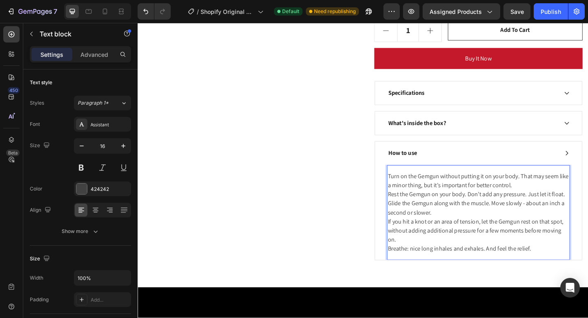
click at [413, 187] on p "Turn on the Gemgun without putting it on your body. That may seem like a minor …" at bounding box center [508, 229] width 197 height 88
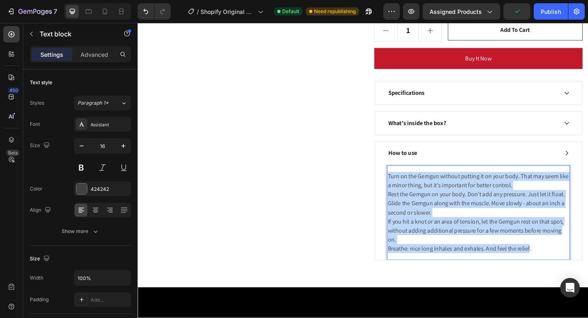
drag, startPoint x: 411, startPoint y: 187, endPoint x: 562, endPoint y: 271, distance: 172.7
click at [562, 271] on p "Turn on the Gemgun without putting it on your body. That may seem like a minor …" at bounding box center [508, 229] width 197 height 88
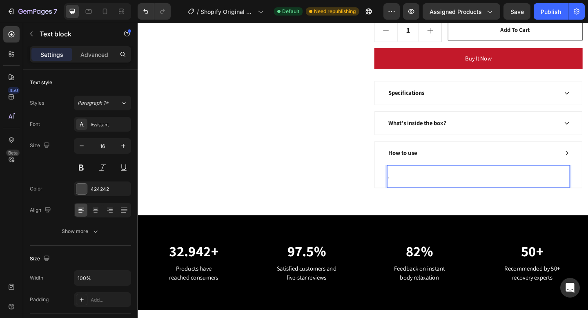
click at [431, 188] on p "⁠⁠⁠⁠⁠⁠⁠." at bounding box center [508, 190] width 197 height 10
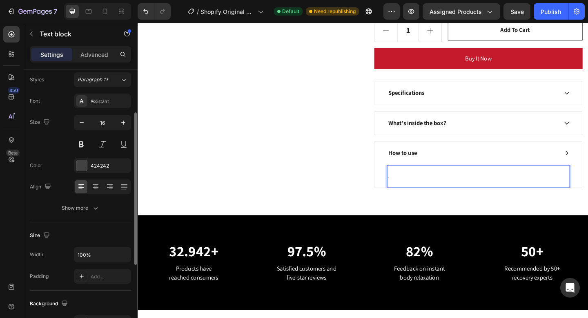
scroll to position [0, 0]
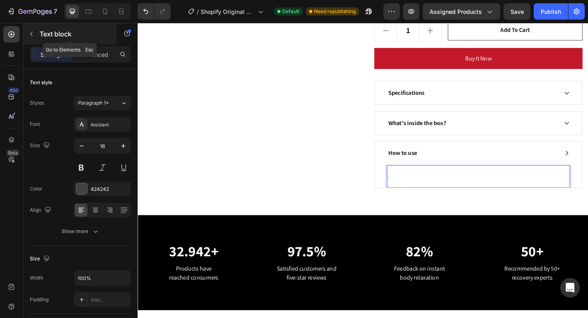
click at [35, 36] on button "button" at bounding box center [31, 33] width 13 height 13
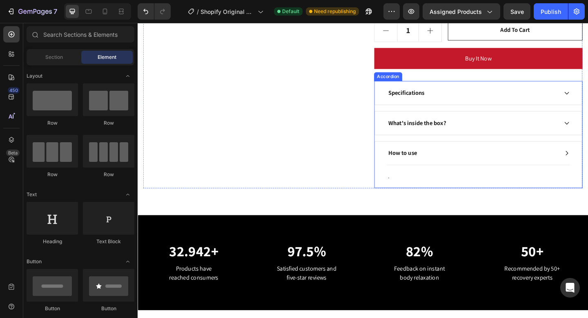
click at [455, 173] on div "How to use" at bounding box center [508, 164] width 225 height 25
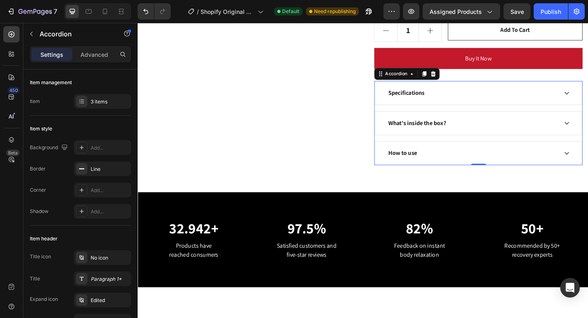
click at [462, 170] on div "How to use" at bounding box center [502, 164] width 186 height 12
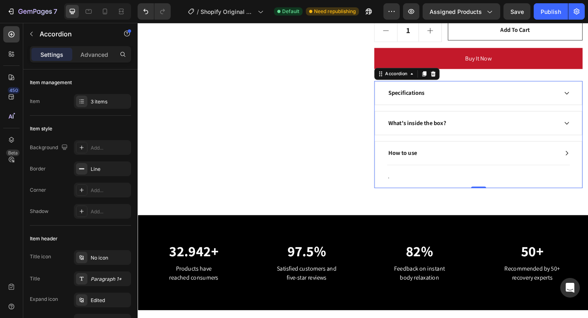
click at [453, 187] on p "." at bounding box center [508, 190] width 197 height 10
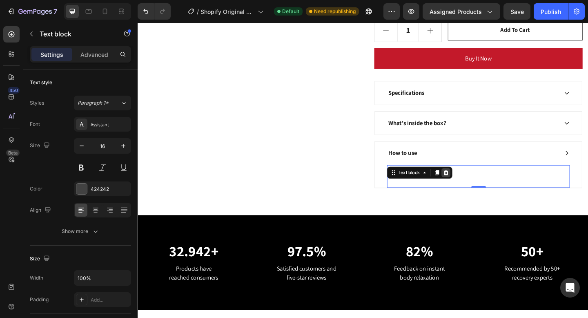
click at [474, 186] on icon at bounding box center [472, 186] width 5 height 6
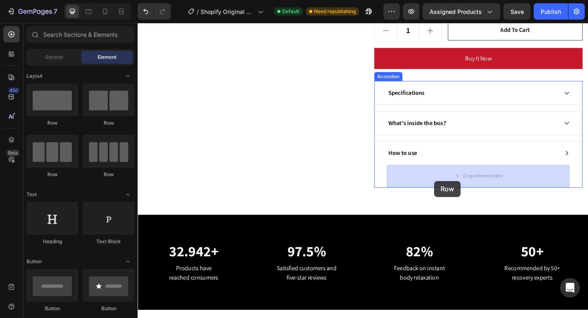
drag, startPoint x: 194, startPoint y: 127, endPoint x: 460, endPoint y: 193, distance: 274.3
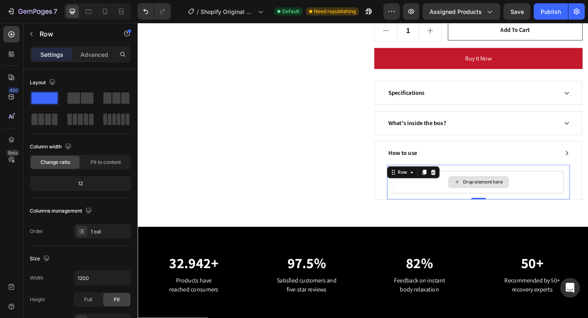
click at [453, 202] on div "Drop element here" at bounding box center [508, 196] width 186 height 24
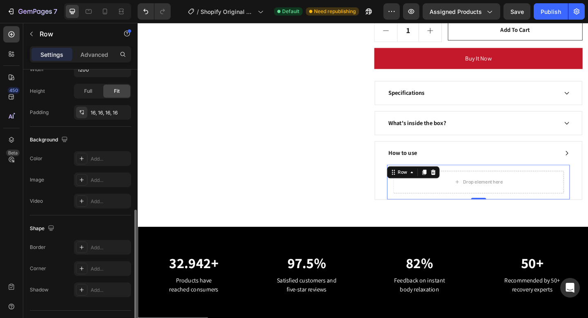
scroll to position [227, 0]
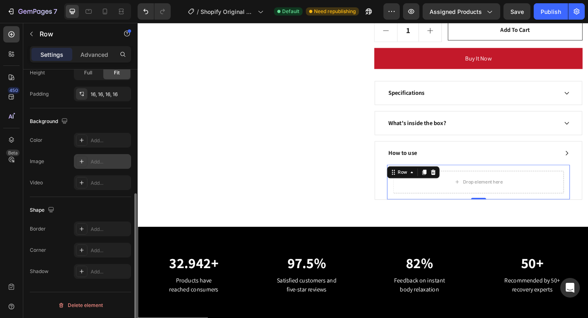
click at [82, 165] on div at bounding box center [81, 161] width 11 height 11
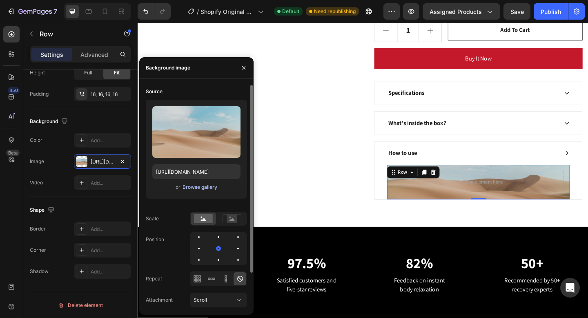
click at [202, 189] on div "Browse gallery" at bounding box center [200, 186] width 35 height 7
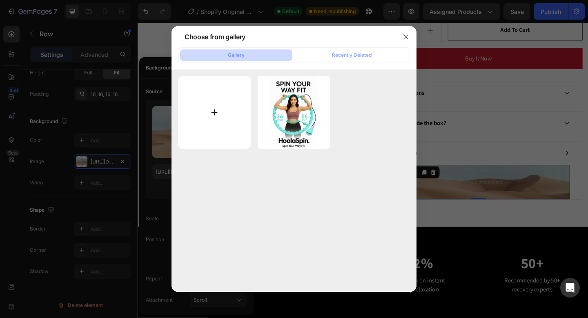
click at [230, 107] on input "file" at bounding box center [214, 112] width 73 height 73
type input "C:\fakepath\ec510be9-59a9-4956-9b07-952f6d9d12d2.png"
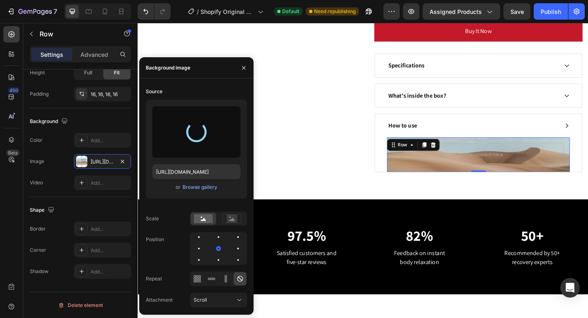
scroll to position [626, 0]
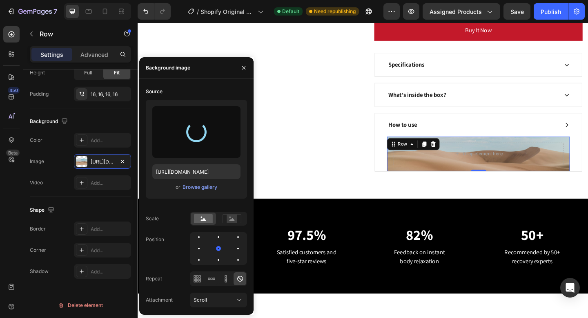
type input "[URL][DOMAIN_NAME]"
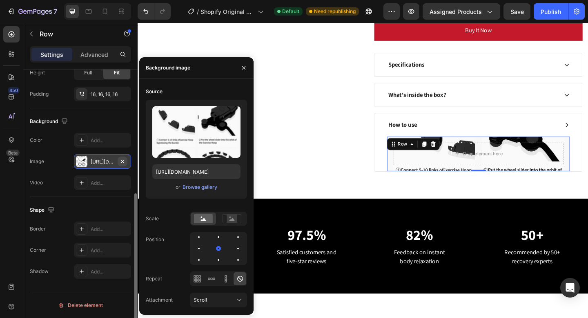
click at [123, 161] on icon "button" at bounding box center [122, 160] width 3 height 3
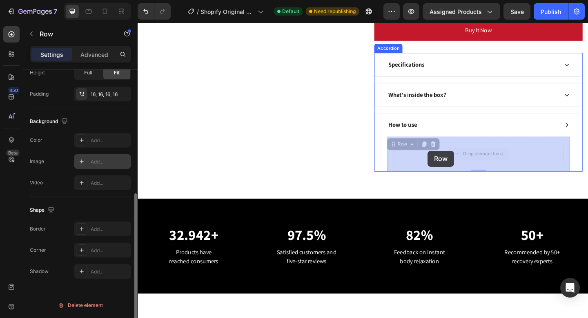
drag, startPoint x: 453, startPoint y: 167, endPoint x: 453, endPoint y: 161, distance: 5.3
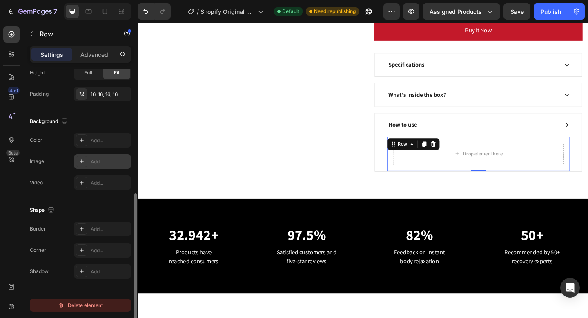
click at [80, 304] on div "Delete element" at bounding box center [80, 305] width 45 height 10
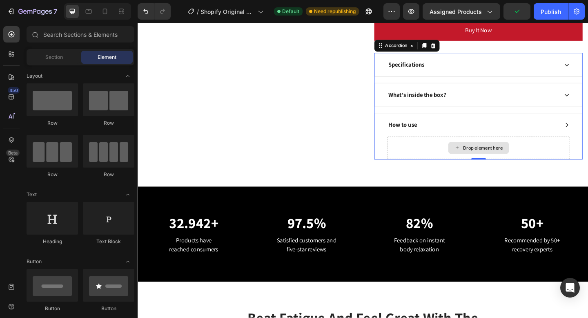
click at [473, 151] on div "Drop element here" at bounding box center [508, 159] width 199 height 24
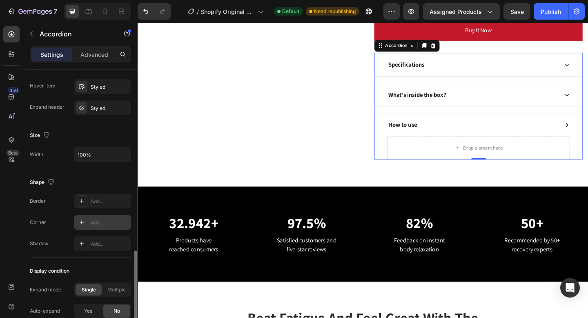
scroll to position [506, 0]
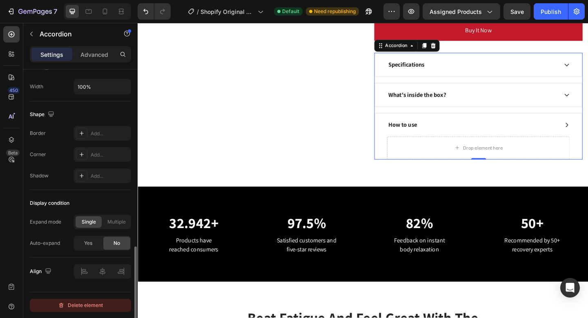
click at [92, 309] on div "Delete element" at bounding box center [80, 305] width 45 height 10
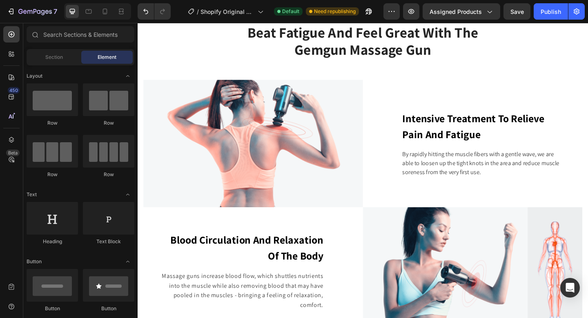
scroll to position [559, 0]
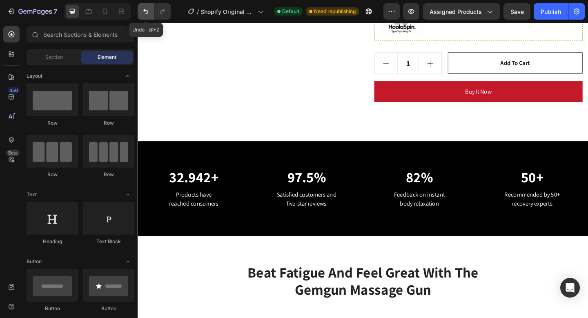
click at [140, 11] on button "Undo/Redo" at bounding box center [146, 11] width 16 height 16
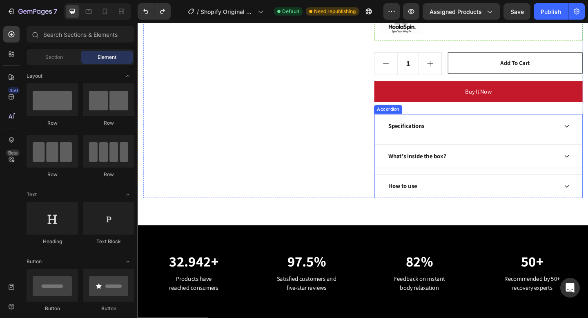
click at [465, 194] on div "How to use" at bounding box center [502, 200] width 186 height 12
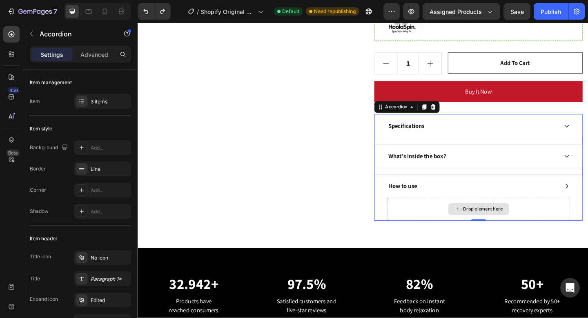
click at [470, 223] on div "Drop element here" at bounding box center [508, 225] width 199 height 24
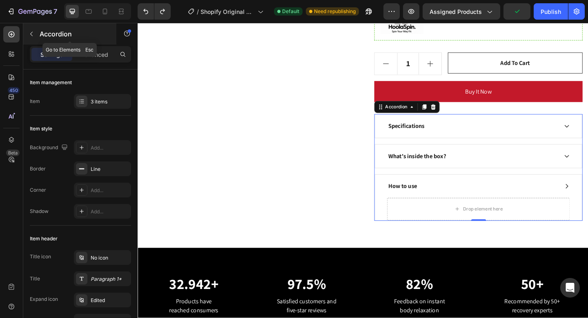
click at [35, 37] on button "button" at bounding box center [31, 33] width 13 height 13
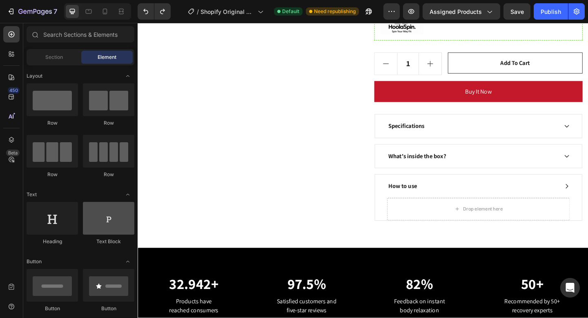
click at [120, 215] on div at bounding box center [108, 218] width 51 height 33
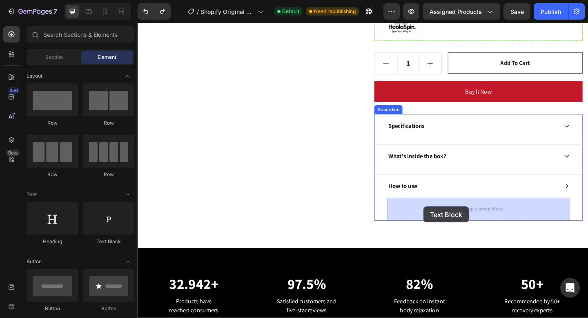
drag, startPoint x: 258, startPoint y: 238, endPoint x: 449, endPoint y: 223, distance: 191.7
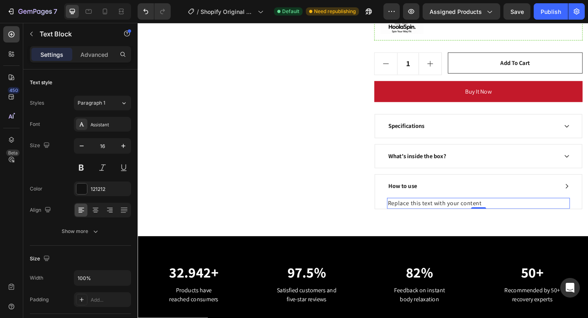
click at [457, 218] on div "Replace this text with your content" at bounding box center [508, 219] width 199 height 12
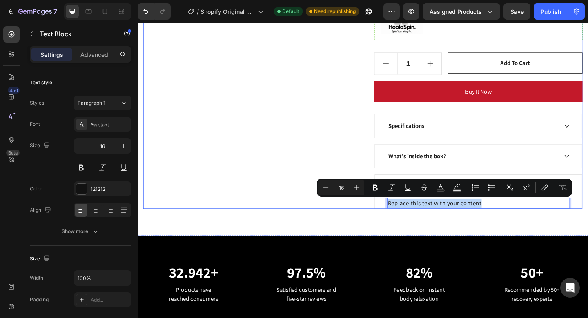
drag, startPoint x: 511, startPoint y: 216, endPoint x: 392, endPoint y: 213, distance: 118.9
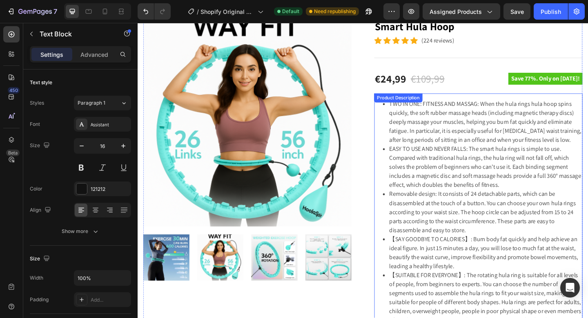
scroll to position [115, 0]
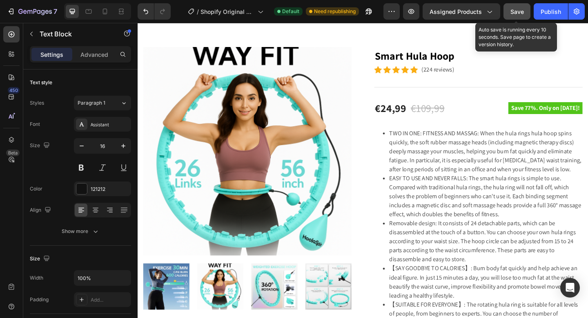
click at [519, 12] on span "Save" at bounding box center [516, 11] width 13 height 7
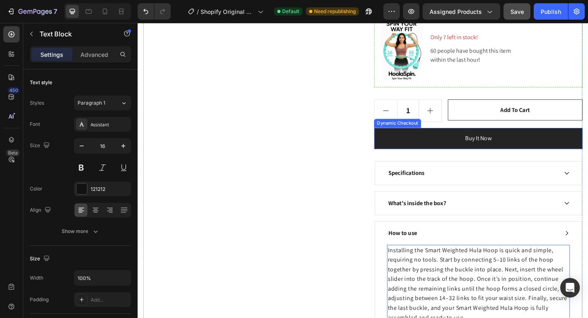
scroll to position [533, 0]
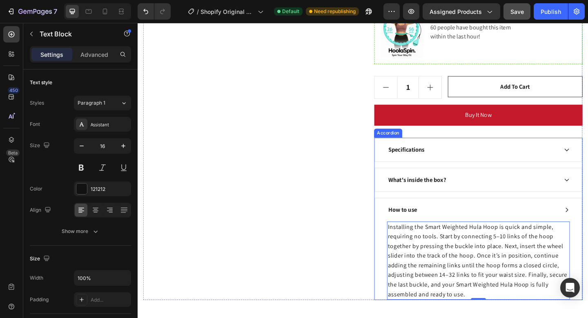
click at [464, 226] on div "How to use" at bounding box center [502, 226] width 186 height 12
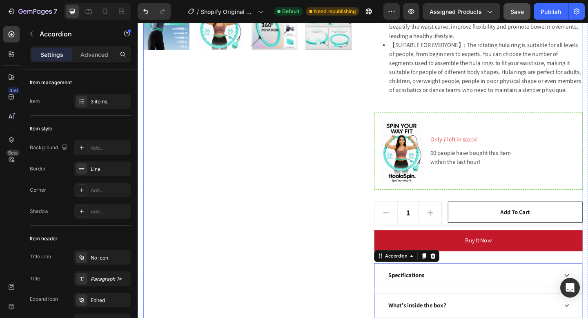
scroll to position [368, 0]
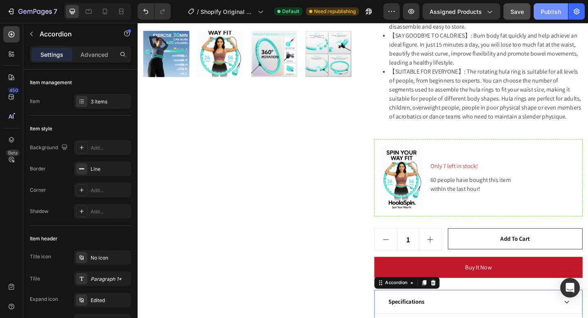
click at [554, 14] on div "Publish" at bounding box center [551, 11] width 20 height 9
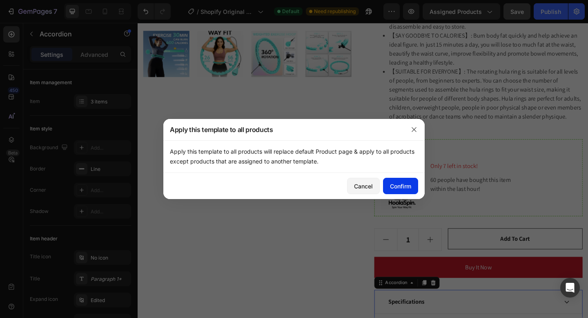
click at [402, 185] on div "Confirm" at bounding box center [400, 186] width 21 height 9
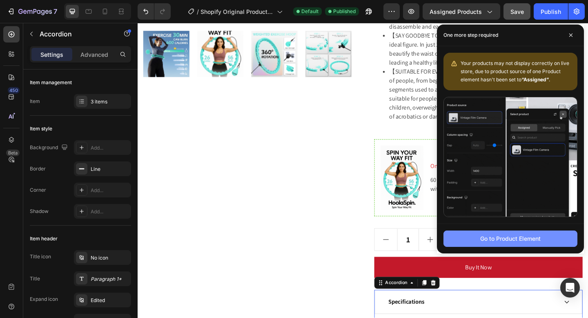
click at [496, 240] on div "Go to Product Element" at bounding box center [510, 238] width 60 height 9
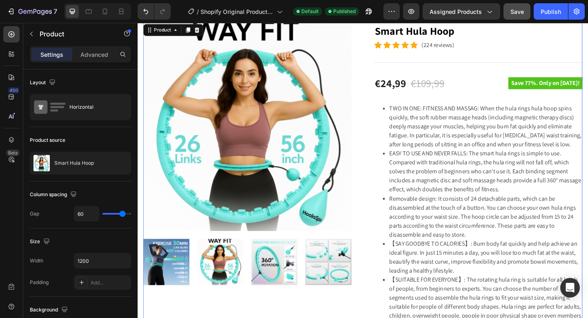
scroll to position [112, 0]
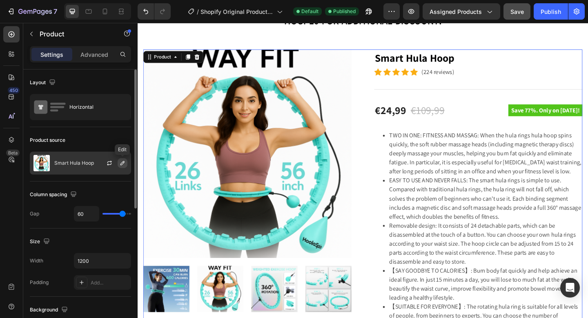
click at [120, 165] on icon "button" at bounding box center [122, 163] width 7 height 7
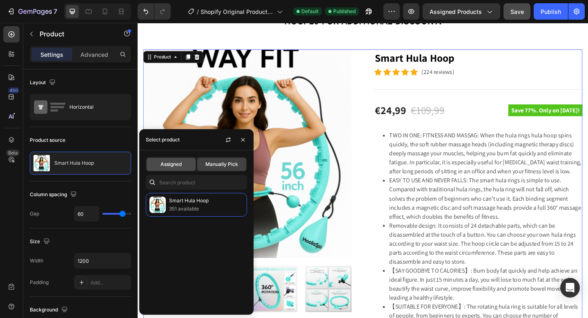
click at [176, 160] on div "Assigned" at bounding box center [171, 164] width 49 height 13
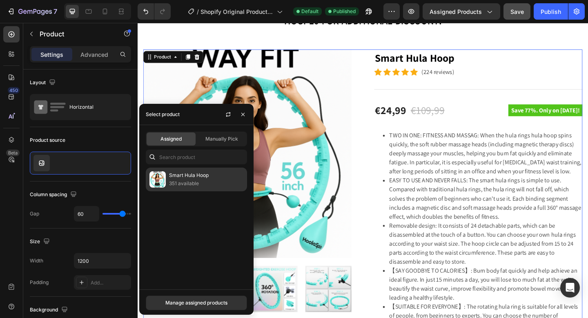
click at [185, 183] on p "351 available" at bounding box center [206, 183] width 74 height 8
click at [193, 183] on p "351 available" at bounding box center [206, 183] width 74 height 8
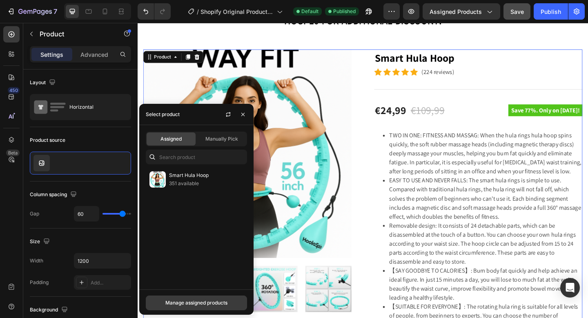
click at [194, 300] on div "Manage assigned products" at bounding box center [196, 302] width 62 height 7
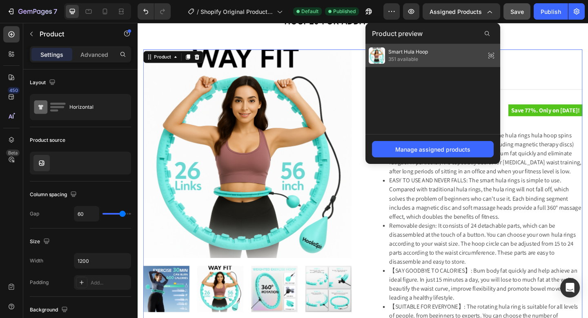
click at [425, 49] on span "Smart Hula Hoop" at bounding box center [408, 51] width 40 height 7
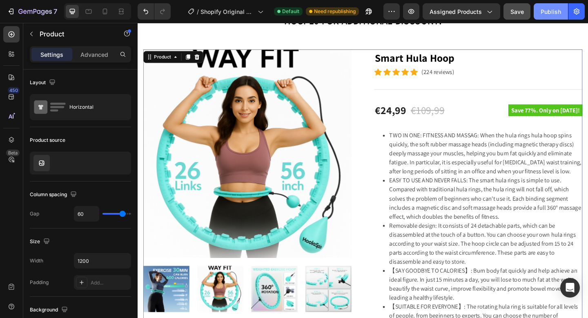
click at [550, 16] on button "Publish" at bounding box center [551, 11] width 34 height 16
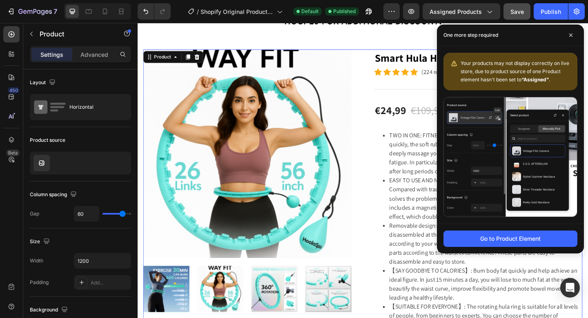
click at [499, 211] on img at bounding box center [510, 156] width 133 height 119
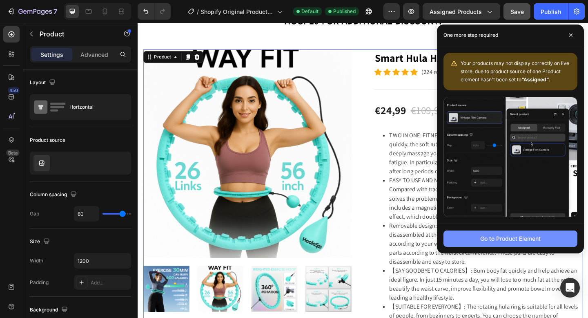
click at [492, 231] on button "Go to Product Element" at bounding box center [510, 238] width 134 height 16
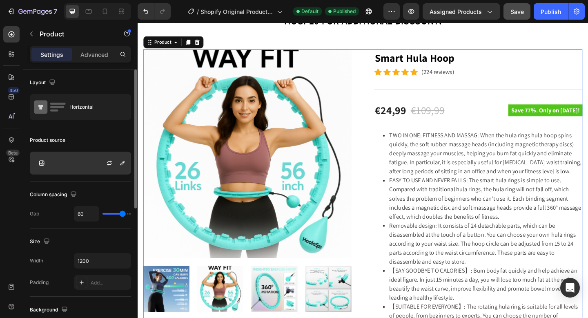
click at [91, 155] on div at bounding box center [80, 162] width 101 height 23
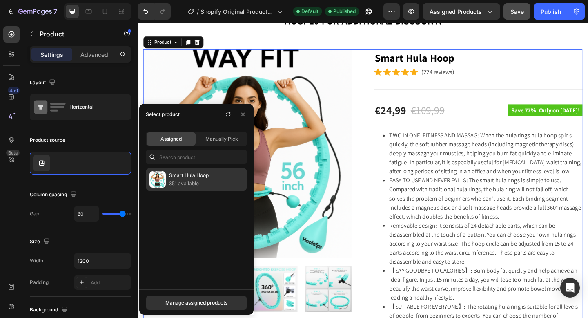
click at [181, 180] on p "351 available" at bounding box center [206, 183] width 74 height 8
click at [180, 177] on p "Smart Hula Hoop" at bounding box center [206, 175] width 74 height 8
click at [164, 180] on img at bounding box center [157, 179] width 16 height 16
click at [189, 181] on p "351 available" at bounding box center [206, 183] width 74 height 8
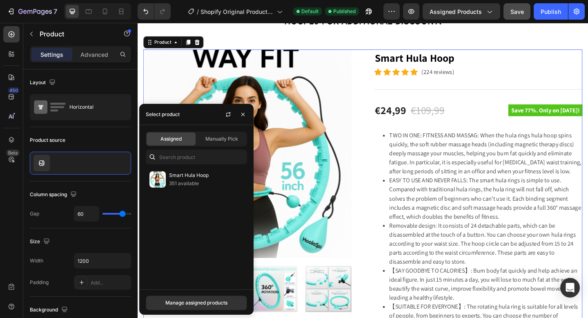
click at [214, 133] on div "Manually Pick" at bounding box center [221, 138] width 49 height 13
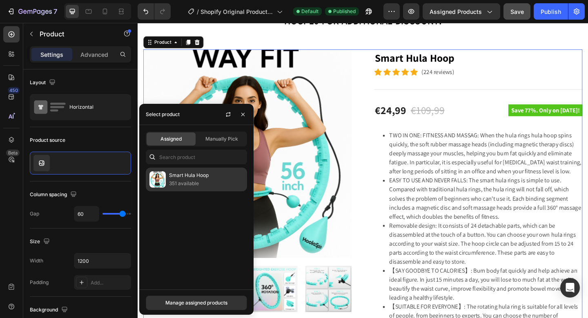
click at [190, 180] on p "351 available" at bounding box center [206, 183] width 74 height 8
click at [189, 186] on p "351 available" at bounding box center [206, 183] width 74 height 8
click at [197, 183] on p "351 available" at bounding box center [206, 183] width 74 height 8
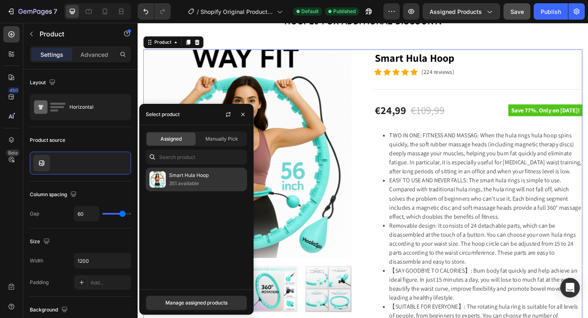
click at [203, 178] on p "Smart Hula Hoop" at bounding box center [206, 175] width 74 height 8
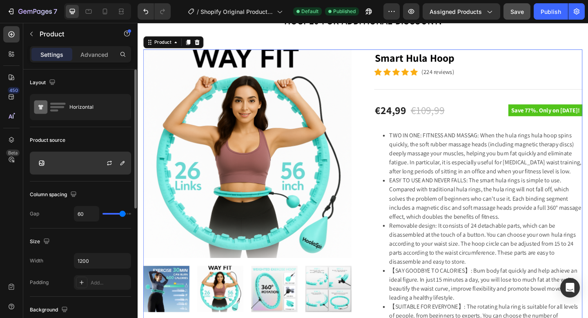
click at [66, 167] on div at bounding box center [80, 162] width 101 height 23
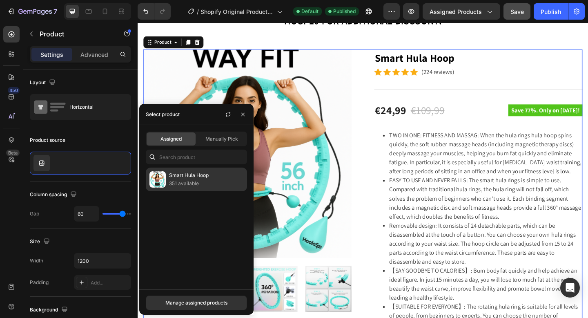
click at [171, 181] on p "351 available" at bounding box center [206, 183] width 74 height 8
click at [155, 184] on img at bounding box center [157, 179] width 16 height 16
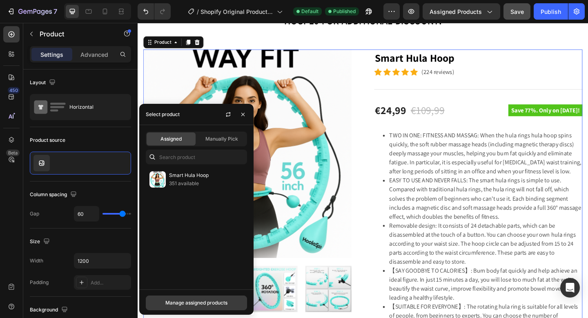
click at [189, 301] on div "Manage assigned products" at bounding box center [196, 302] width 62 height 7
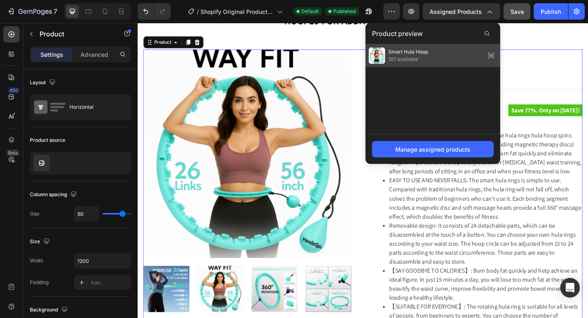
click at [430, 56] on div "Smart Hula Hoop 351 available" at bounding box center [432, 55] width 135 height 23
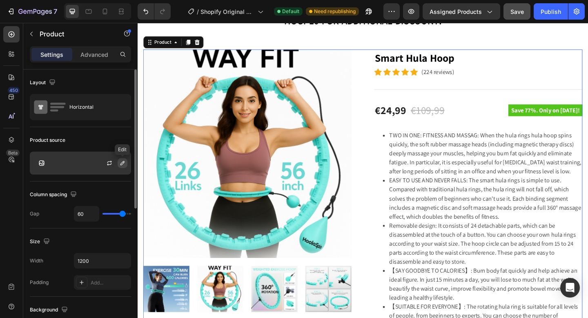
click at [124, 164] on icon "button" at bounding box center [122, 163] width 7 height 7
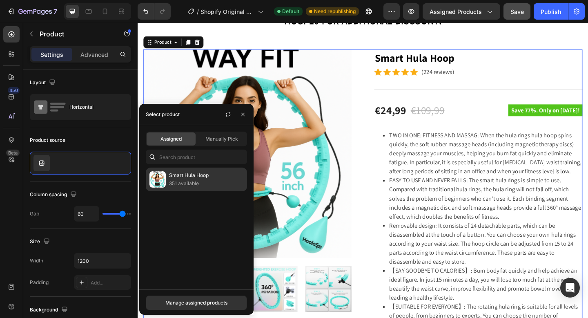
click at [178, 176] on p "Smart Hula Hoop" at bounding box center [206, 175] width 74 height 8
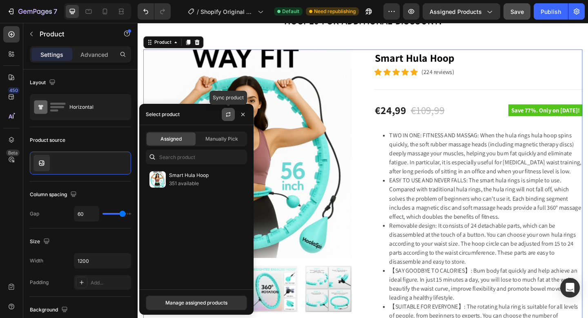
click at [229, 117] on icon "button" at bounding box center [228, 114] width 7 height 7
click at [228, 116] on icon "button" at bounding box center [228, 114] width 7 height 7
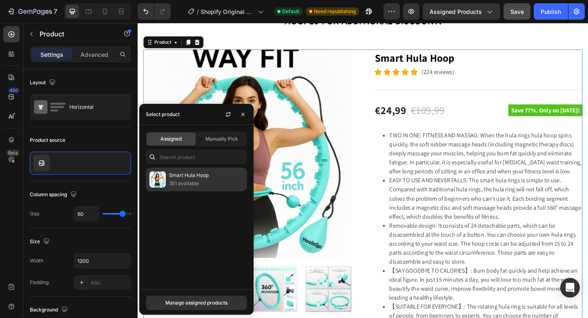
click at [193, 176] on p "Smart Hula Hoop" at bounding box center [206, 175] width 74 height 8
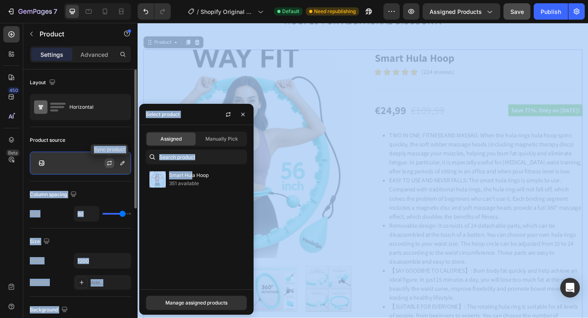
drag, startPoint x: 193, startPoint y: 176, endPoint x: 107, endPoint y: 165, distance: 87.0
click at [107, 0] on body "7 / Shopify Original Product Template Default Need republishing Preview Assigne…" at bounding box center [294, 0] width 588 height 0
click at [122, 140] on div "Product source" at bounding box center [80, 140] width 101 height 13
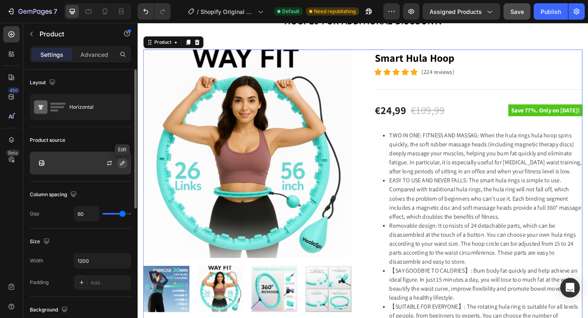
click at [123, 167] on button "button" at bounding box center [123, 163] width 10 height 10
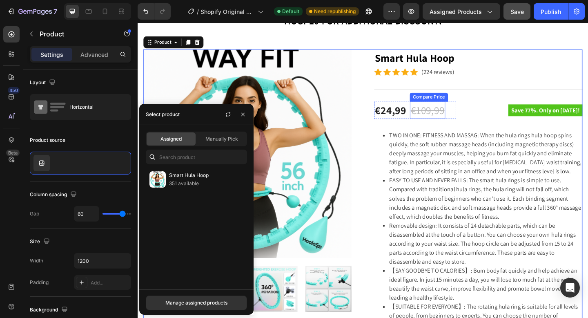
click at [446, 110] on div "€109,99" at bounding box center [453, 118] width 38 height 19
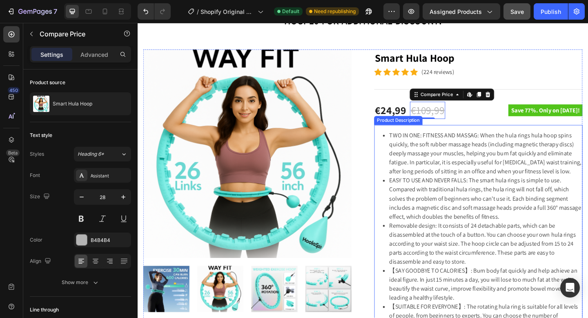
click at [470, 150] on li "TWO IN ONE: FITNESS AND MASSAG: When the hula rings hula hoop spins quickly, th…" at bounding box center [516, 164] width 210 height 49
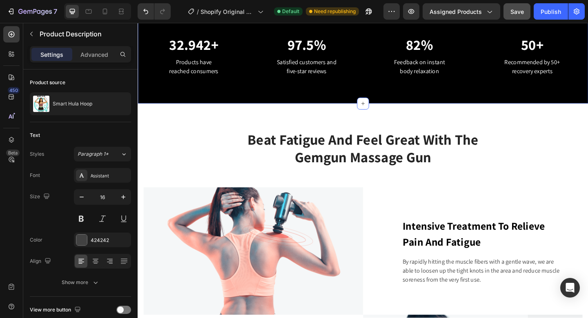
scroll to position [800, 0]
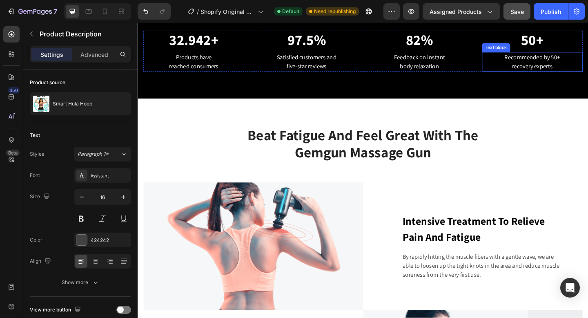
click at [581, 65] on p "Recommended by 50+ recovery experts" at bounding box center [567, 66] width 108 height 20
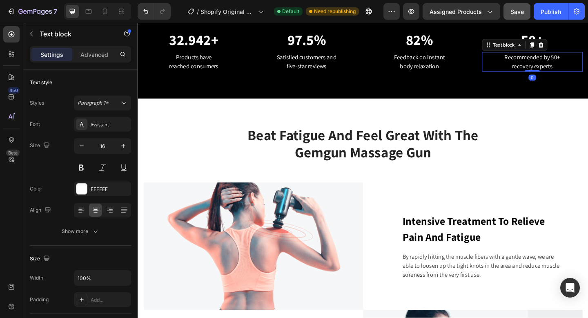
click at [581, 65] on p "Recommended by 50+ recovery experts" at bounding box center [567, 66] width 108 height 20
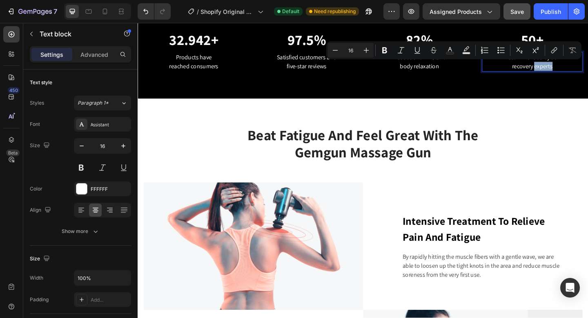
click at [588, 67] on p "Recommended by 50+ recovery experts" at bounding box center [567, 66] width 108 height 20
click at [588, 68] on p "Recommended by 50+ recovery experts" at bounding box center [567, 66] width 108 height 20
click at [573, 71] on p "Recommended by 50+ recovery experts" at bounding box center [567, 66] width 108 height 20
click at [566, 71] on p "Recommended by 50+ recovery experts" at bounding box center [567, 66] width 108 height 20
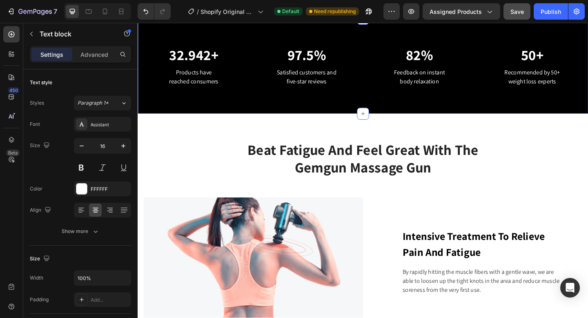
scroll to position [870, 0]
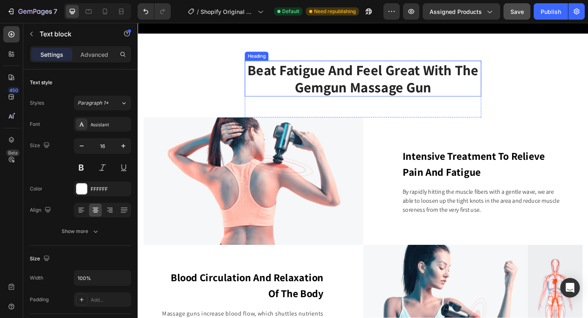
click at [452, 90] on p "Beat Fatigue And Feel Great With The Gemgun Massage Gun" at bounding box center [383, 83] width 256 height 37
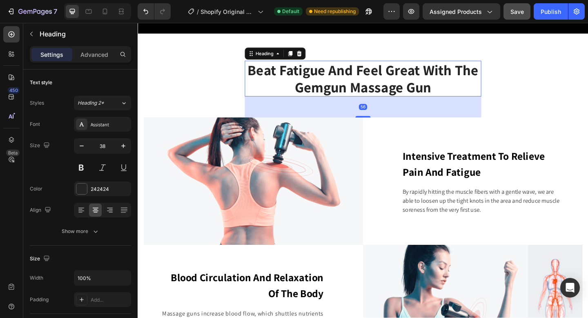
click at [455, 88] on p "Beat Fatigue And Feel Great With The Gemgun Massage Gun" at bounding box center [383, 83] width 256 height 37
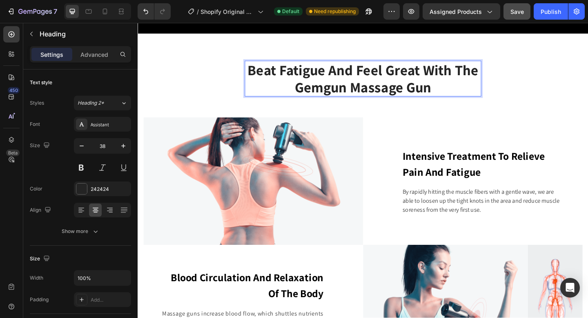
click at [455, 88] on p "Beat Fatigue And Feel Great With The Gemgun Massage Gun" at bounding box center [383, 83] width 256 height 37
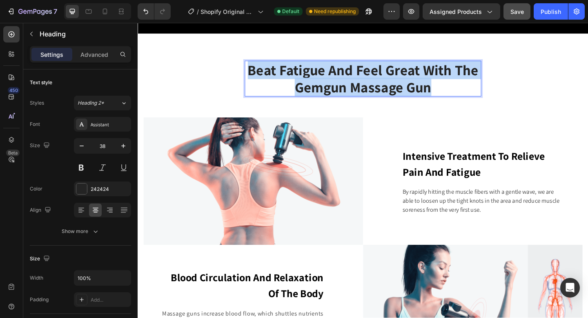
click at [455, 88] on p "Beat Fatigue And Feel Great With The Gemgun Massage Gun" at bounding box center [383, 83] width 256 height 37
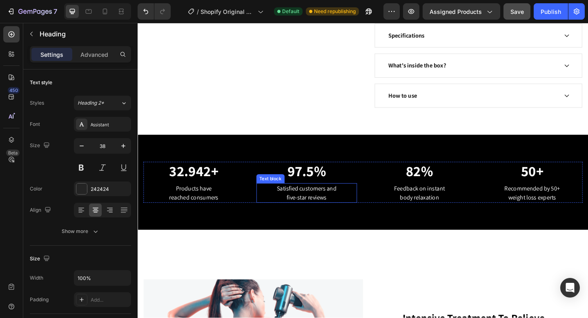
scroll to position [779, 0]
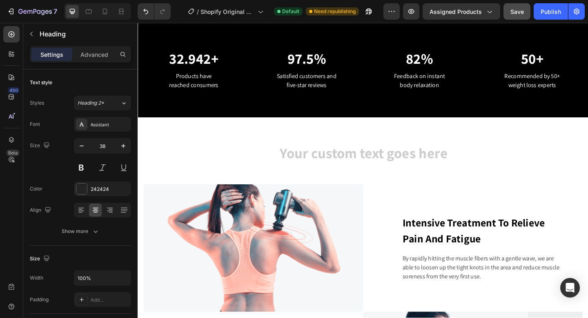
click at [371, 156] on h2 "Rich Text Editor. Editing area: main" at bounding box center [382, 165] width 257 height 20
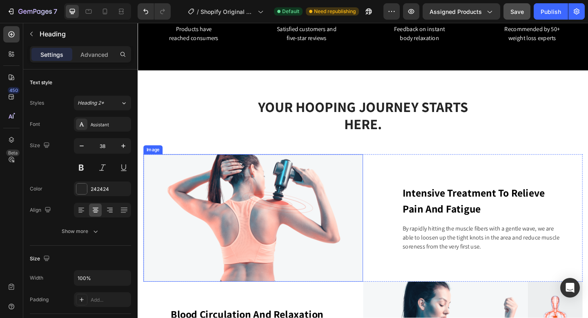
scroll to position [877, 0]
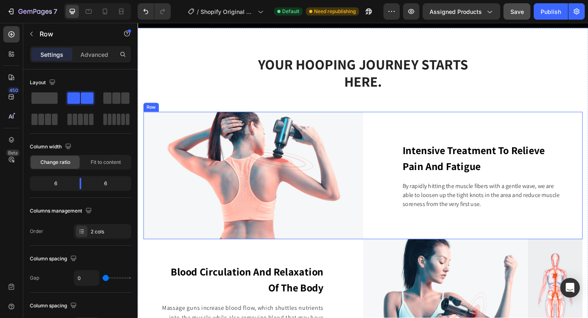
click at [392, 125] on div "Intensive Treatment To Relieve Pain And Fatigue Text block By rapidly hitting t…" at bounding box center [502, 189] width 239 height 138
click at [399, 147] on div "Intensive Treatment To Relieve Pain And Fatigue Text block By rapidly hitting t…" at bounding box center [502, 189] width 239 height 138
click at [394, 185] on div "Intensive Treatment To Relieve Pain And Fatigue Text block By rapidly hitting t…" at bounding box center [502, 189] width 239 height 138
click at [396, 171] on div "Intensive Treatment To Relieve Pain And Fatigue Text block By rapidly hitting t…" at bounding box center [502, 189] width 239 height 138
click at [388, 156] on div "Intensive Treatment To Relieve Pain And Fatigue Text block By rapidly hitting t…" at bounding box center [502, 189] width 239 height 138
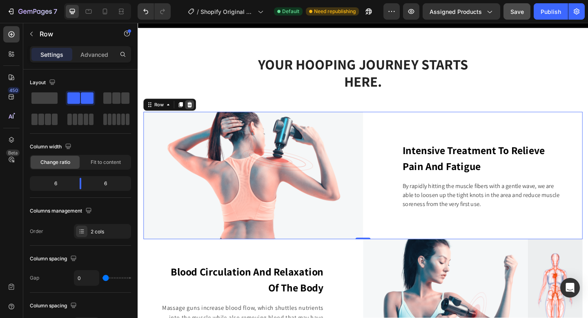
click at [197, 113] on div at bounding box center [194, 112] width 10 height 10
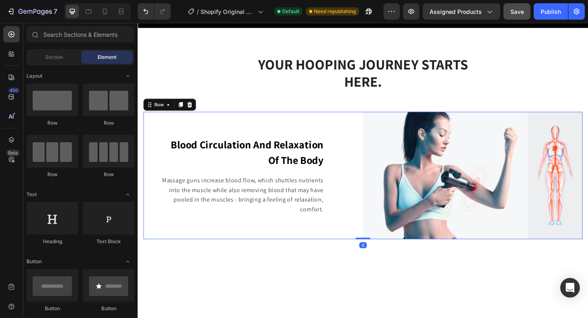
click at [373, 139] on div "Blood Circulation And Relaxation Of The Body Text block Massage guns increase b…" at bounding box center [263, 189] width 239 height 138
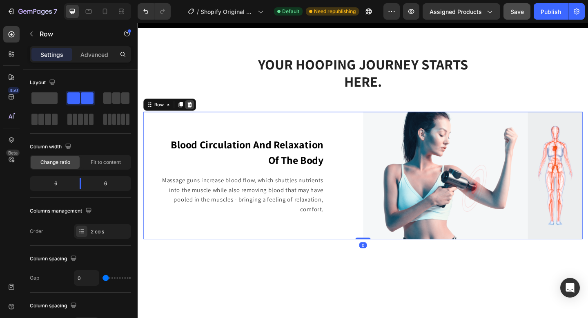
click at [193, 114] on icon at bounding box center [193, 112] width 5 height 6
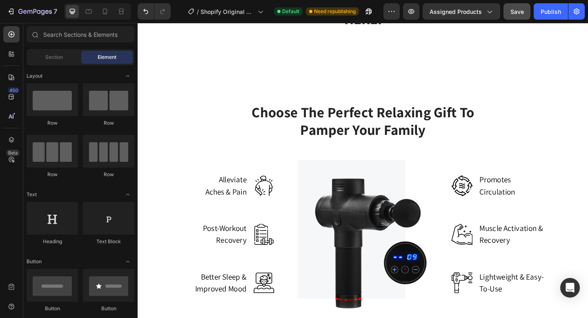
scroll to position [961, 0]
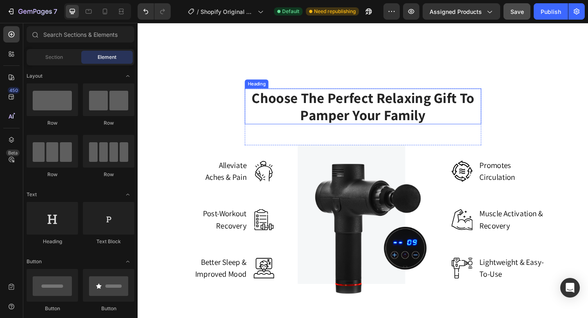
click at [289, 105] on p "Choose The Perfect Relaxing Gift To Pamper Your Family" at bounding box center [383, 113] width 256 height 37
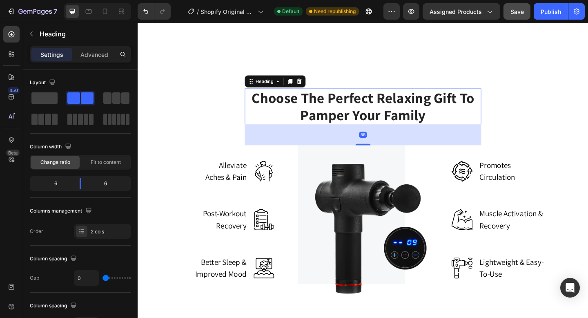
click at [298, 112] on p "Choose The Perfect Relaxing Gift To Pamper Your Family" at bounding box center [383, 113] width 256 height 37
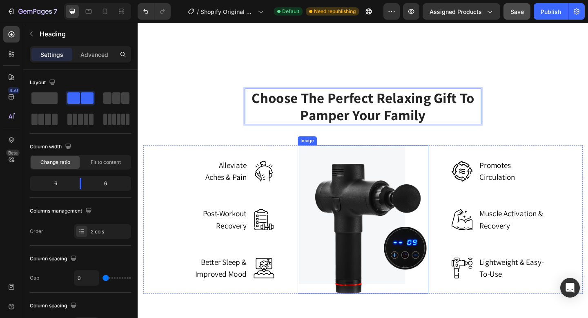
click at [414, 205] on img at bounding box center [383, 236] width 142 height 161
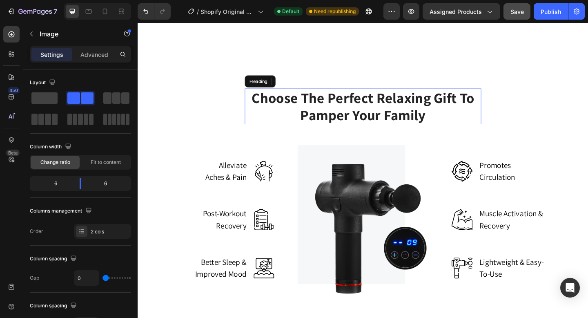
click at [406, 114] on p "Choose The Perfect Relaxing Gift To Pamper Your Family" at bounding box center [383, 113] width 256 height 37
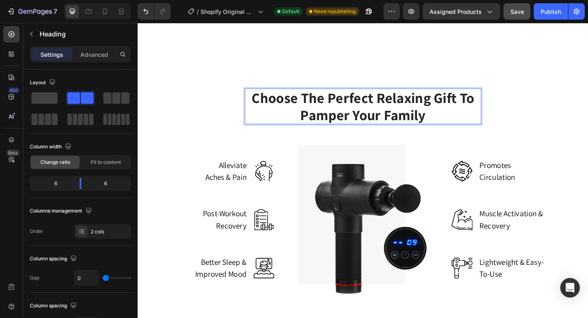
click at [451, 121] on p "Choose The Perfect Relaxing Gift To Pamper Your Family" at bounding box center [383, 113] width 256 height 37
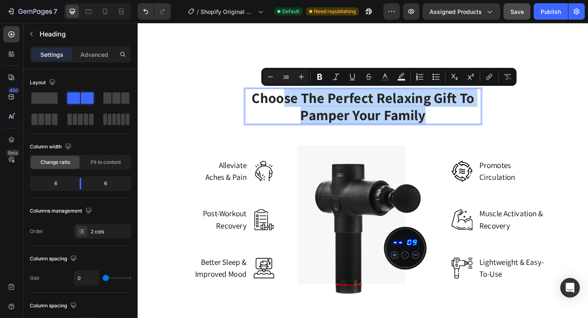
drag, startPoint x: 452, startPoint y: 123, endPoint x: 295, endPoint y: 110, distance: 158.1
click at [295, 110] on p "Choose The Perfect Relaxing Gift To Pamper Your Family" at bounding box center [383, 113] width 256 height 37
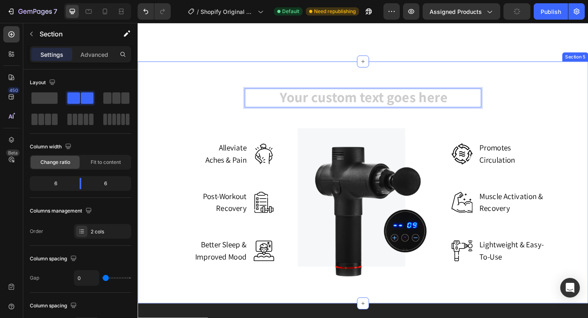
click at [492, 88] on div "Heading 56 Row Alleviate Aches & Pain Text block Image Row Post-Workout Recover…" at bounding box center [383, 196] width 490 height 263
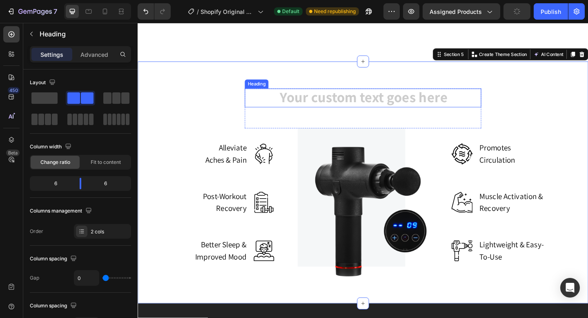
click at [489, 99] on h2 "Rich Text Editor. Editing area: main" at bounding box center [382, 104] width 257 height 20
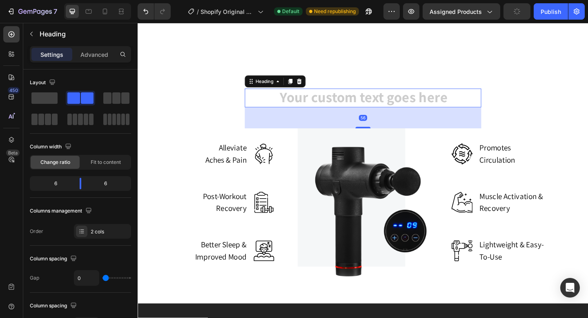
click at [492, 100] on h2 "Rich Text Editor. Editing area: main" at bounding box center [382, 104] width 257 height 20
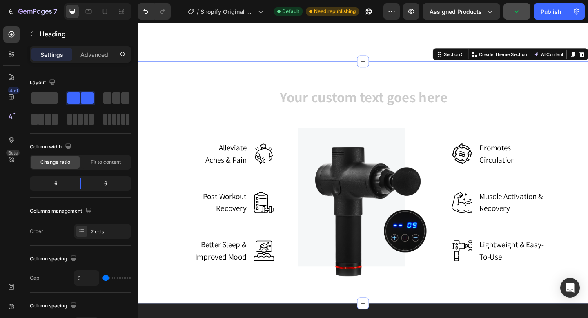
click at [512, 98] on div "Heading Row Alleviate Aches & Pain Text block Image Row Post-Workout Recovery T…" at bounding box center [383, 196] width 478 height 204
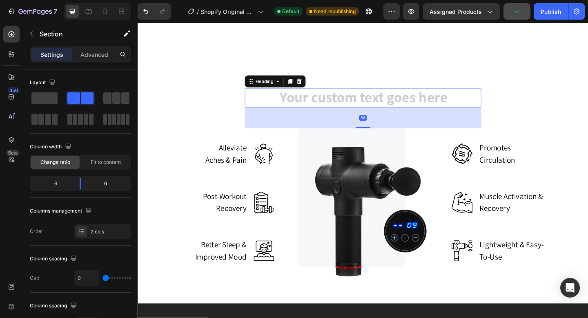
click at [505, 98] on h2 "Rich Text Editor. Editing area: main" at bounding box center [382, 104] width 257 height 20
click at [272, 98] on h2 "Rich Text Editor. Editing area: main" at bounding box center [382, 104] width 257 height 20
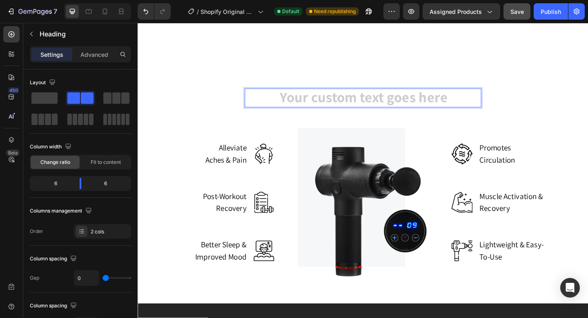
click at [297, 95] on h2 "Rich Text Editor. Editing area: main" at bounding box center [382, 104] width 257 height 20
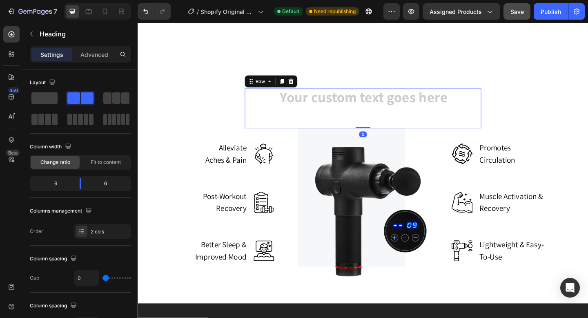
click at [298, 117] on div "Heading" at bounding box center [382, 115] width 257 height 43
click at [301, 85] on icon at bounding box center [304, 86] width 7 height 7
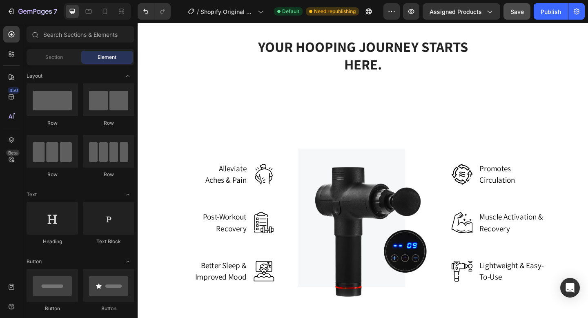
scroll to position [884, 0]
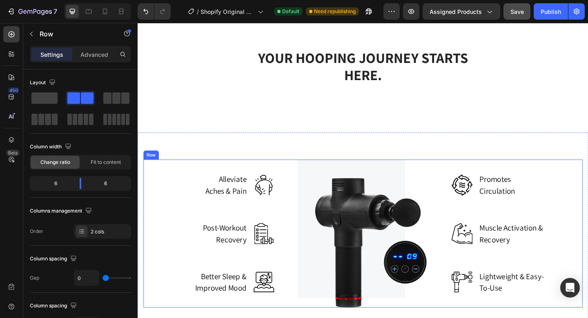
click at [283, 175] on div "Alleviate Aches & Pain Text block Image Row Post-Workout Recovery Text block Im…" at bounding box center [215, 251] width 142 height 161
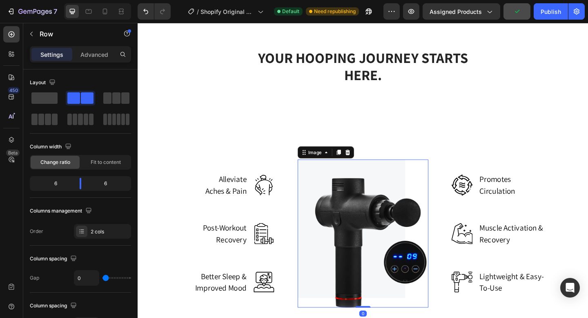
click at [354, 214] on img at bounding box center [383, 251] width 142 height 161
click at [338, 163] on div "Image" at bounding box center [331, 163] width 18 height 7
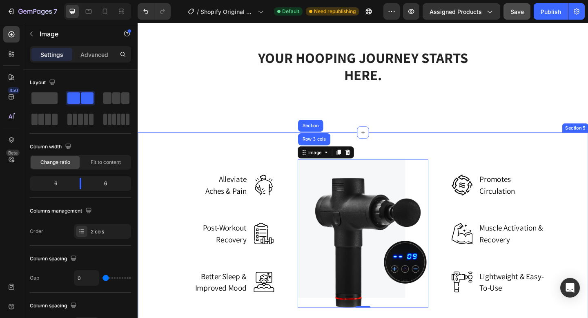
click at [313, 178] on img at bounding box center [383, 251] width 142 height 161
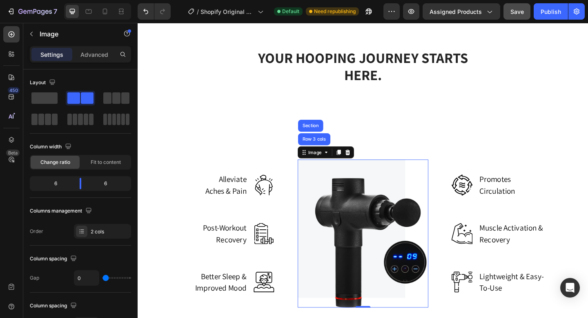
click at [327, 186] on img at bounding box center [383, 251] width 142 height 161
click at [331, 188] on img at bounding box center [383, 251] width 142 height 161
click at [331, 165] on div "Image" at bounding box center [331, 163] width 18 height 7
click at [342, 200] on img at bounding box center [383, 251] width 142 height 161
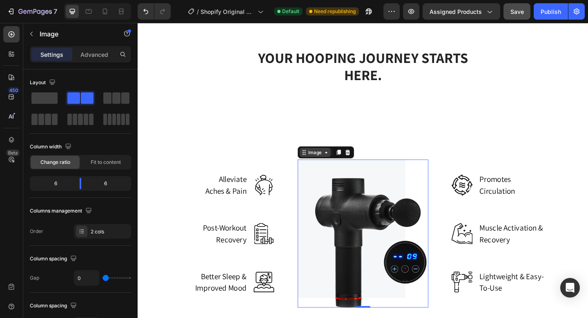
click at [324, 165] on div "Image" at bounding box center [331, 163] width 18 height 7
click at [340, 238] on img at bounding box center [383, 251] width 142 height 161
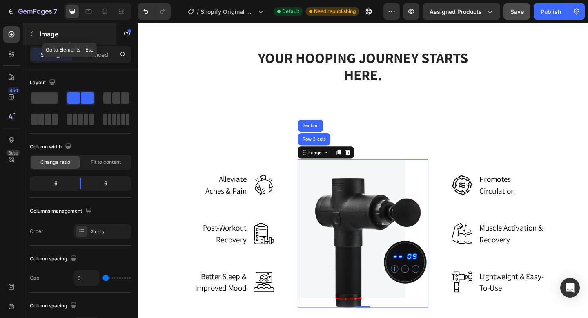
click at [34, 35] on icon "button" at bounding box center [31, 34] width 7 height 7
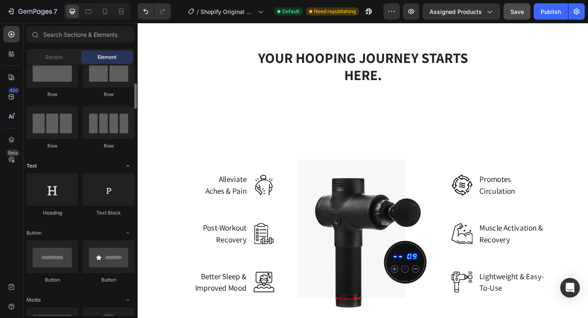
scroll to position [63, 0]
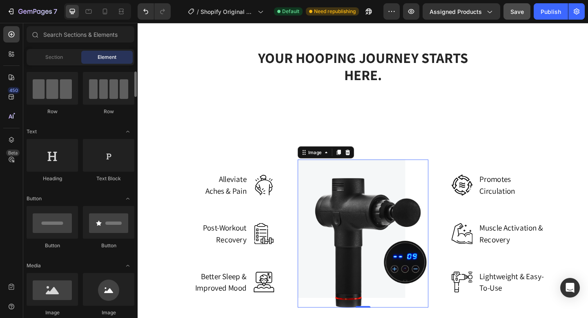
click at [351, 226] on img at bounding box center [383, 251] width 142 height 161
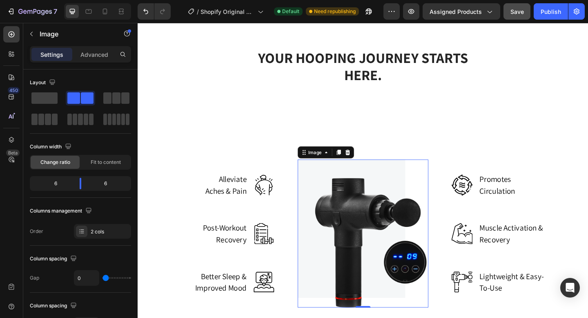
click at [366, 165] on icon at bounding box center [366, 163] width 7 height 7
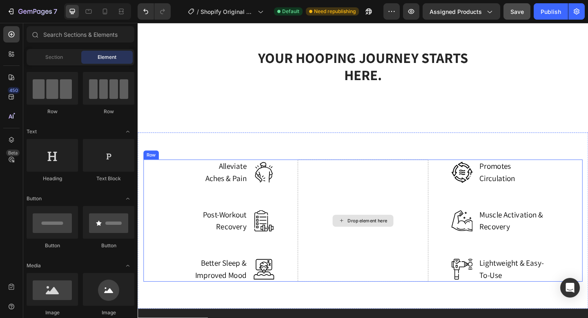
click at [383, 232] on div "Drop element here" at bounding box center [383, 238] width 66 height 13
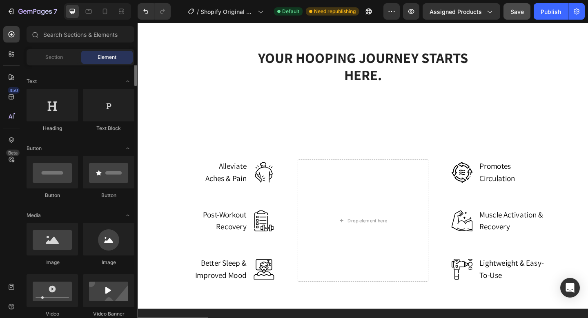
scroll to position [132, 0]
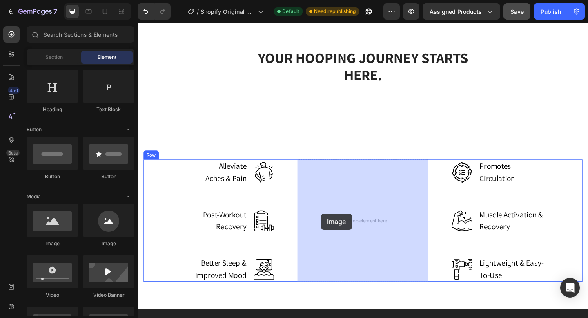
drag, startPoint x: 191, startPoint y: 256, endPoint x: 342, endPoint y: 230, distance: 152.9
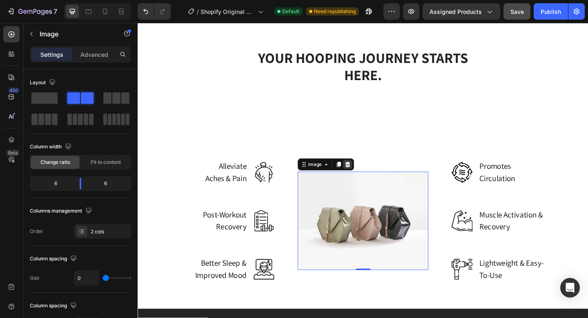
click at [368, 174] on icon at bounding box center [366, 177] width 7 height 7
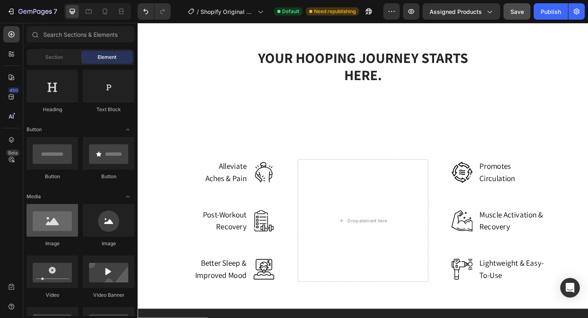
click at [57, 225] on div at bounding box center [52, 220] width 51 height 33
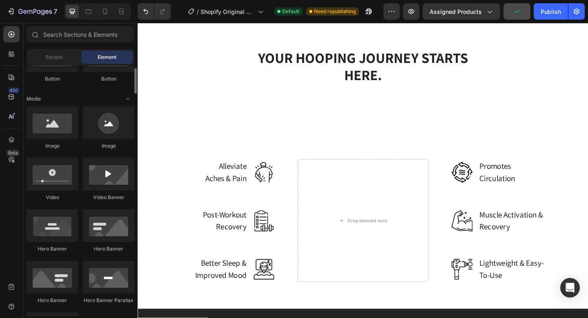
scroll to position [187, 0]
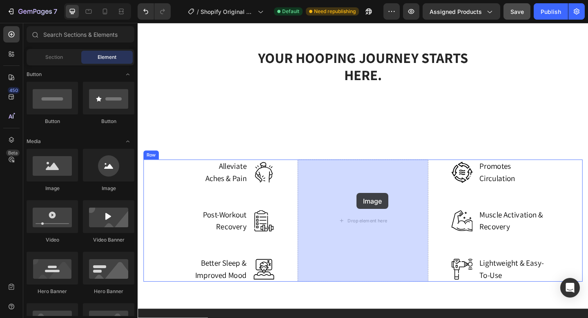
drag, startPoint x: 229, startPoint y: 196, endPoint x: 376, endPoint y: 208, distance: 147.5
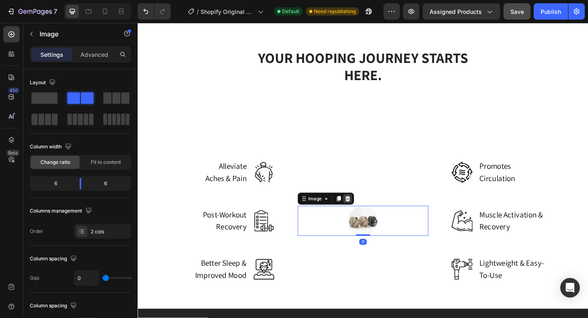
click at [364, 215] on icon at bounding box center [365, 214] width 5 height 6
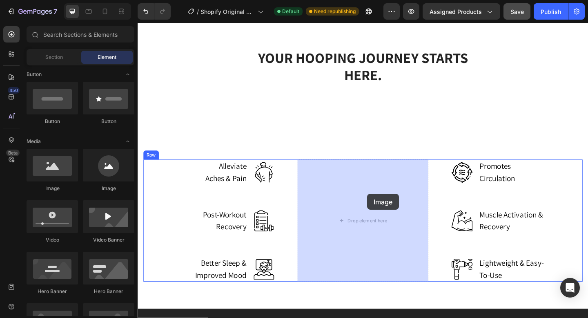
drag, startPoint x: 180, startPoint y: 199, endPoint x: 405, endPoint y: 212, distance: 225.8
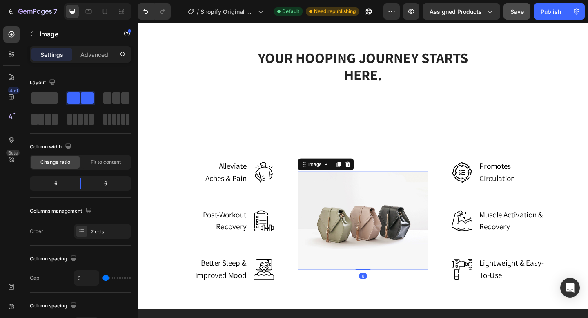
click at [362, 272] on img at bounding box center [383, 238] width 142 height 107
click at [360, 267] on img at bounding box center [383, 238] width 142 height 107
click at [46, 101] on span at bounding box center [44, 97] width 26 height 11
click at [55, 99] on span at bounding box center [44, 97] width 26 height 11
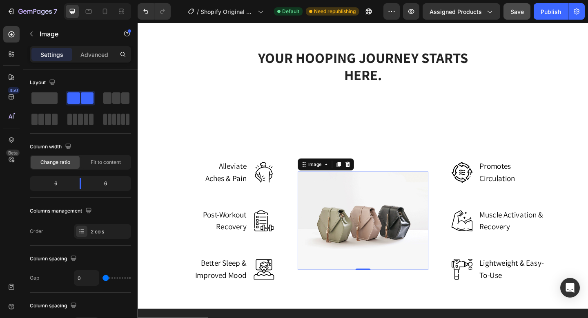
click at [81, 99] on span at bounding box center [87, 97] width 13 height 11
click at [103, 100] on span at bounding box center [107, 97] width 8 height 11
click at [97, 100] on div at bounding box center [80, 109] width 101 height 36
click at [83, 100] on span at bounding box center [87, 97] width 13 height 11
click at [91, 58] on p "Advanced" at bounding box center [94, 54] width 28 height 9
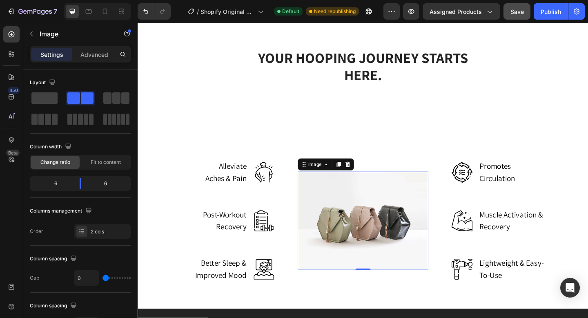
click at [85, 62] on div "Settings Advanced" at bounding box center [80, 54] width 101 height 16
click at [84, 53] on p "Advanced" at bounding box center [94, 54] width 28 height 9
click at [78, 55] on div "Advanced" at bounding box center [94, 54] width 41 height 13
click at [66, 55] on div "Settings" at bounding box center [51, 54] width 41 height 13
click at [366, 179] on icon at bounding box center [365, 177] width 5 height 6
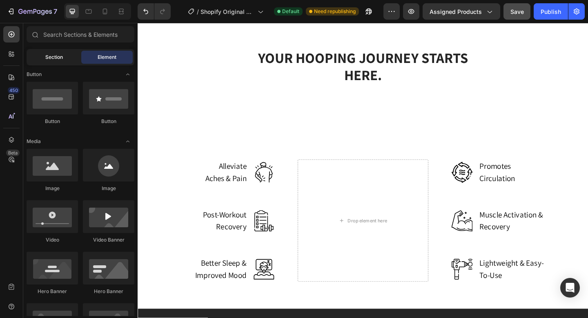
click at [59, 62] on div "Section" at bounding box center [53, 57] width 51 height 13
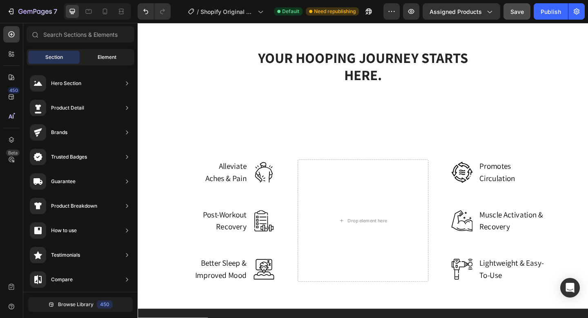
click at [95, 60] on div "Element" at bounding box center [106, 57] width 51 height 13
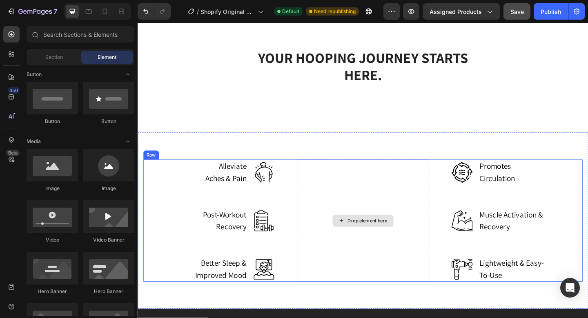
click at [380, 209] on div "Drop element here" at bounding box center [383, 237] width 142 height 133
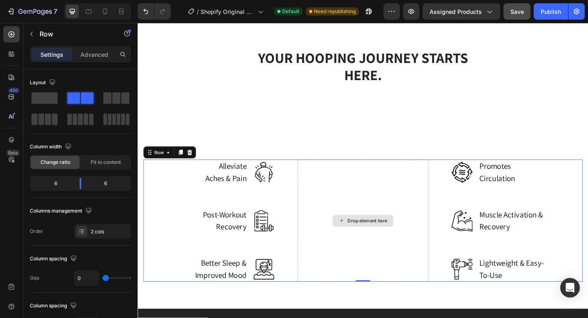
click at [371, 238] on div "Drop element here" at bounding box center [387, 238] width 43 height 7
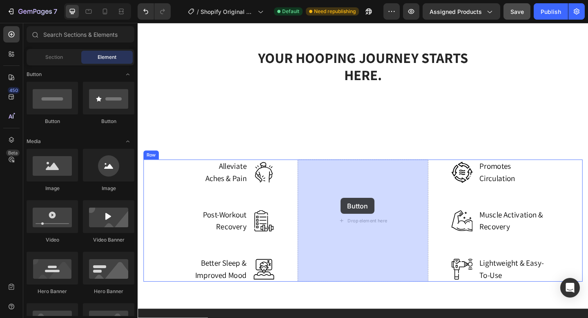
drag, startPoint x: 195, startPoint y: 129, endPoint x: 358, endPoint y: 213, distance: 184.3
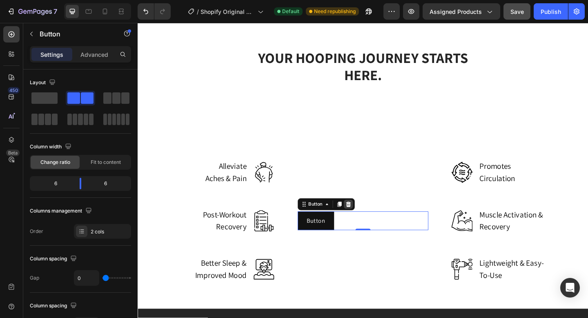
click at [365, 218] on icon at bounding box center [366, 220] width 5 height 6
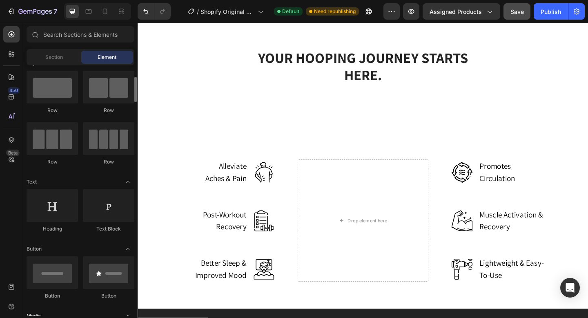
scroll to position [0, 0]
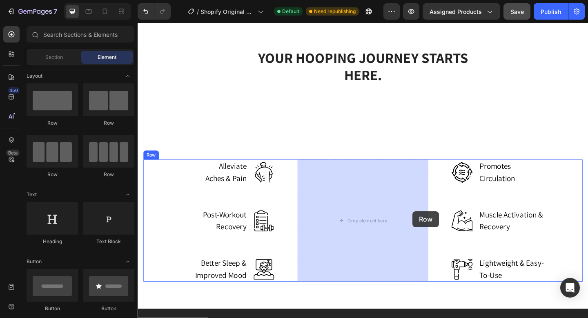
drag, startPoint x: 200, startPoint y: 138, endPoint x: 380, endPoint y: 212, distance: 194.5
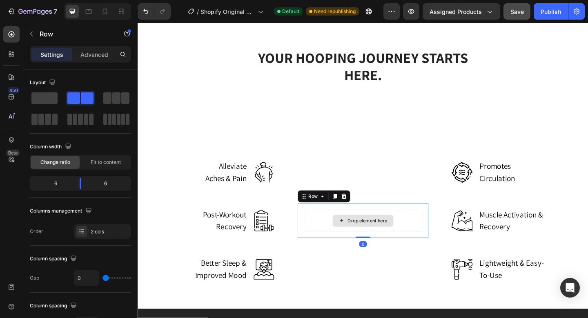
click at [340, 229] on div "Drop element here" at bounding box center [382, 238] width 129 height 24
click at [370, 238] on div "Drop element here" at bounding box center [387, 238] width 43 height 7
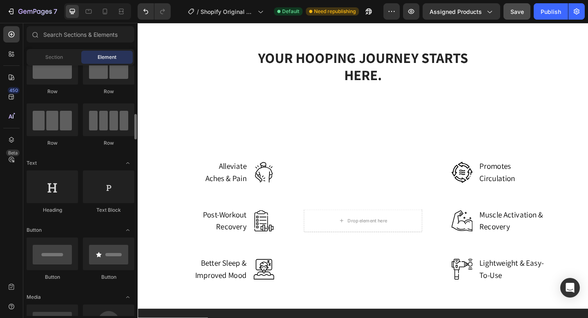
scroll to position [73, 0]
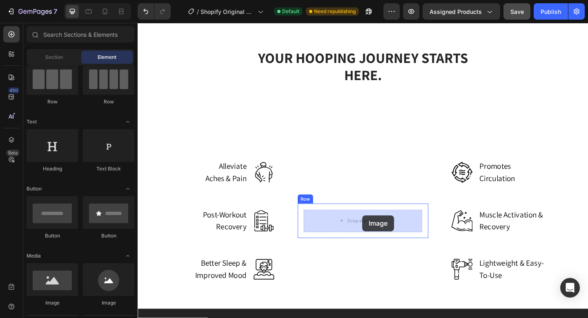
drag, startPoint x: 190, startPoint y: 294, endPoint x: 378, endPoint y: 233, distance: 198.1
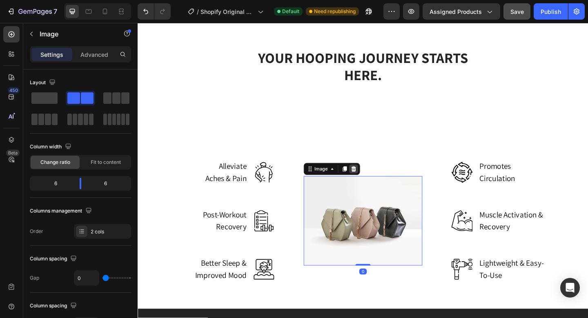
click at [370, 180] on icon at bounding box center [372, 182] width 5 height 6
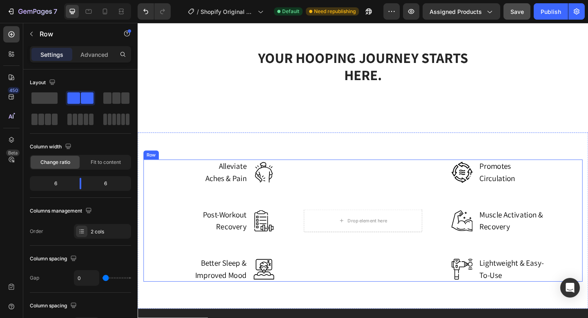
click at [344, 179] on div "Drop element here Row" at bounding box center [383, 237] width 142 height 133
click at [194, 167] on icon at bounding box center [194, 163] width 7 height 7
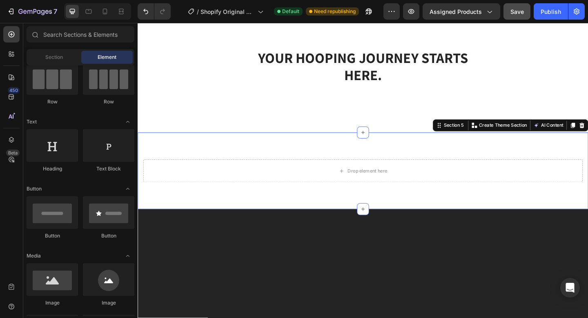
click at [329, 153] on div "Drop element here Section 5 You can create reusable sections Create Theme Secti…" at bounding box center [383, 183] width 490 height 83
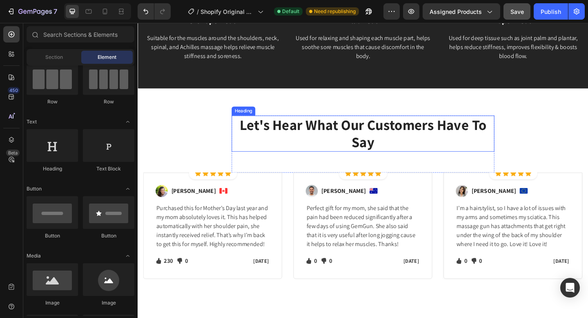
scroll to position [1078, 0]
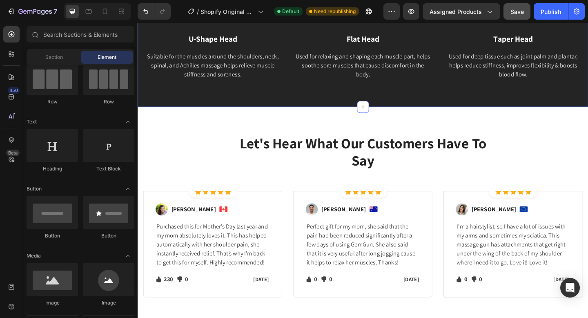
click at [312, 114] on div "How Gemgun Massage Heads Work Heading Image U-Shape Head Text block Suitable fo…" at bounding box center [383, 30] width 490 height 167
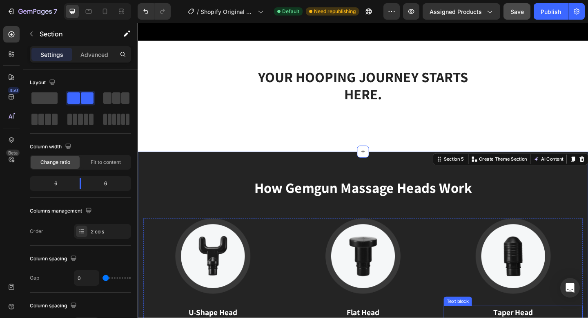
scroll to position [846, 0]
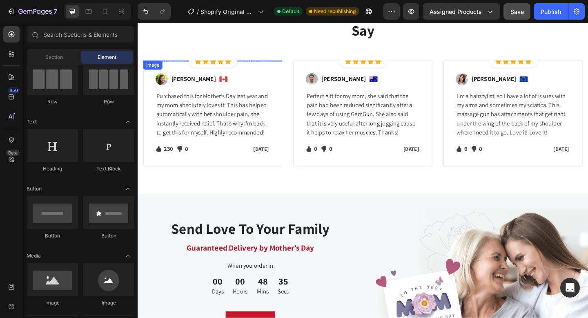
scroll to position [1049, 0]
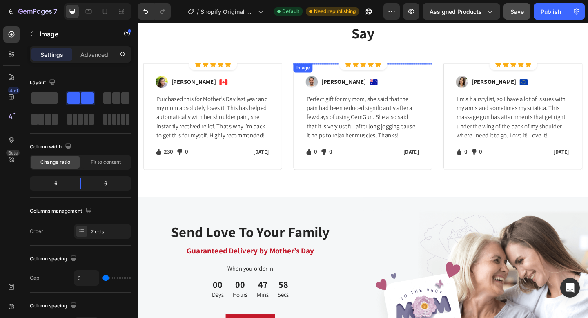
click at [390, 67] on img at bounding box center [382, 67] width 151 height 0
click at [11, 34] on icon at bounding box center [12, 34] width 6 height 6
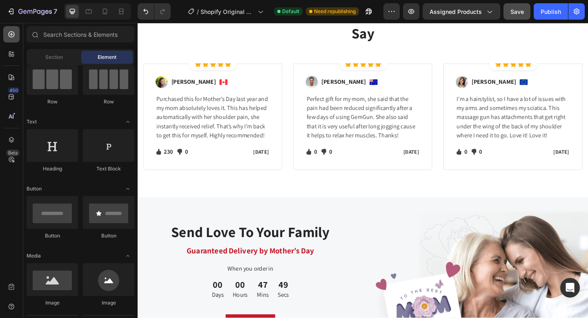
click at [18, 33] on div at bounding box center [11, 34] width 16 height 16
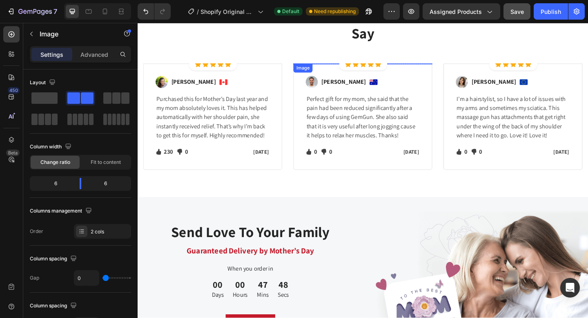
click at [351, 67] on img at bounding box center [382, 67] width 151 height 0
click at [512, 67] on img at bounding box center [545, 67] width 151 height 0
click at [525, 77] on icon at bounding box center [524, 76] width 5 height 6
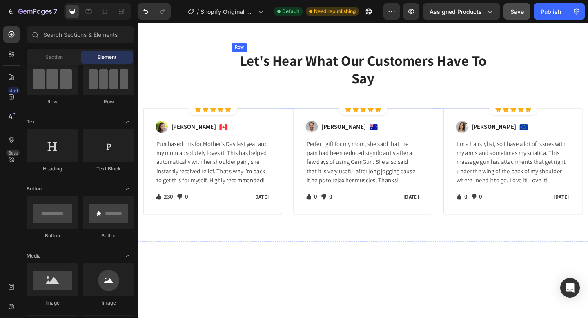
scroll to position [1005, 0]
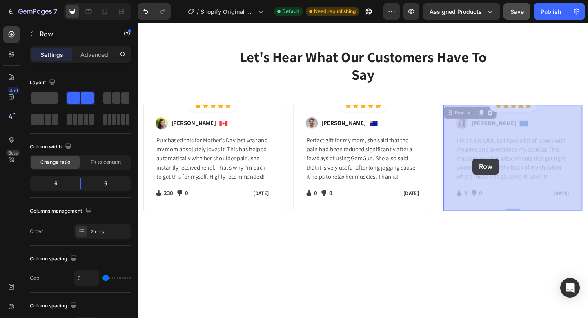
drag, startPoint x: 502, startPoint y: 116, endPoint x: 502, endPoint y: 170, distance: 53.9
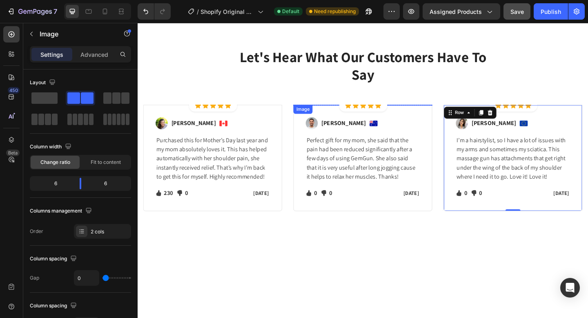
click at [356, 112] on div "Image" at bounding box center [382, 112] width 151 height 0
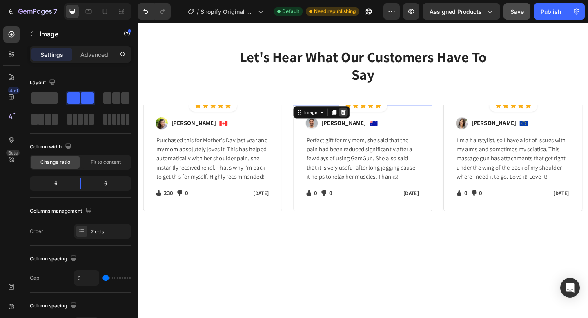
click at [364, 122] on icon at bounding box center [361, 120] width 7 height 7
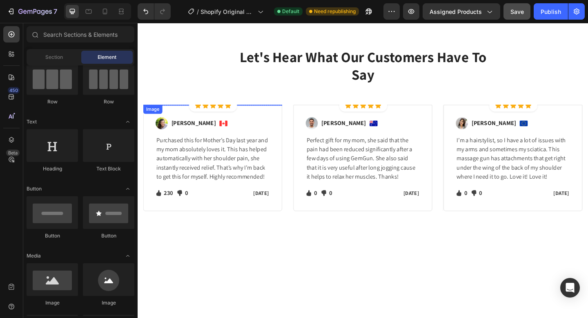
click at [260, 112] on img at bounding box center [219, 112] width 151 height 0
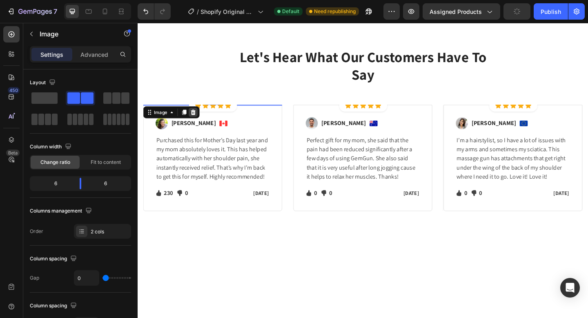
click at [200, 121] on icon at bounding box center [198, 120] width 5 height 6
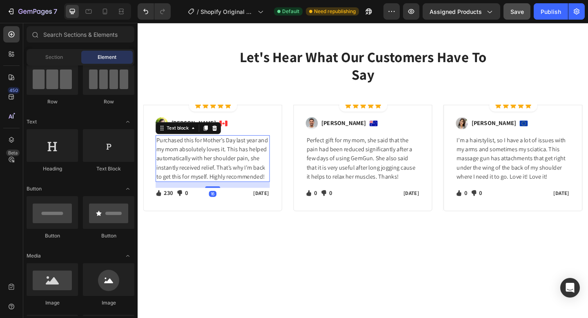
click at [221, 161] on p "Purchased this for Mother’s Day last year and my mom absolutely loves it. This …" at bounding box center [219, 170] width 122 height 49
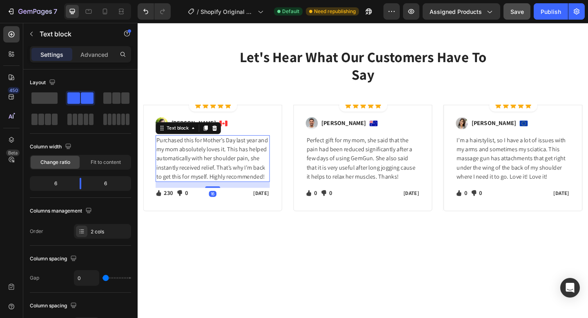
click at [221, 161] on p "Purchased this for Mother’s Day last year and my mom absolutely loves it. This …" at bounding box center [219, 170] width 122 height 49
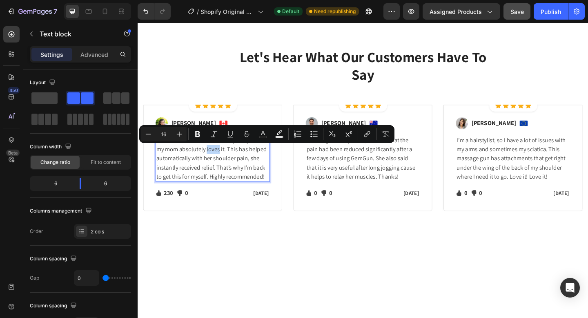
click at [226, 162] on p "Purchased this for Mother’s Day last year and my mom absolutely loves it. This …" at bounding box center [219, 170] width 122 height 49
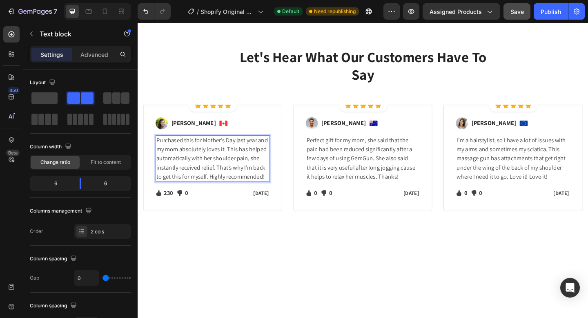
click at [247, 162] on p "Purchased this for Mother’s Day last year and my mom absolutely loves it. This …" at bounding box center [219, 170] width 122 height 49
click at [230, 161] on p "Purchased this for Mother’s Day last year and my mom absolutely loves it. This …" at bounding box center [219, 170] width 122 height 49
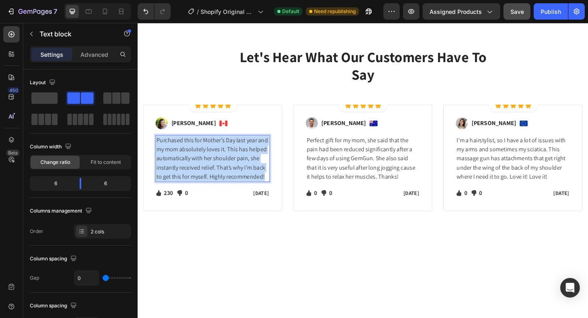
drag, startPoint x: 276, startPoint y: 189, endPoint x: 156, endPoint y: 147, distance: 127.4
click at [156, 147] on div "Image [PERSON_NAME] Text block Image Row Purchased this for Mother’s Day last y…" at bounding box center [219, 170] width 151 height 116
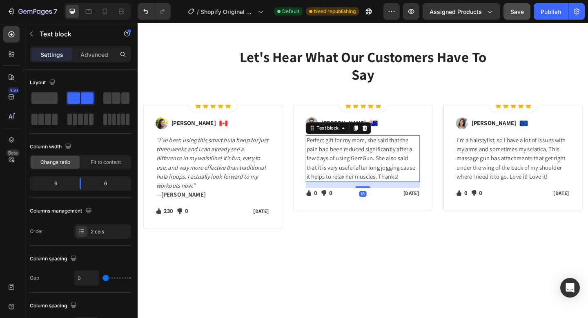
click at [415, 188] on p "Perfect gift for my mom, she said that the pain had been reduced significantly …" at bounding box center [382, 170] width 122 height 49
click at [419, 189] on p "Perfect gift for my mom, she said that the pain had been reduced significantly …" at bounding box center [382, 170] width 122 height 49
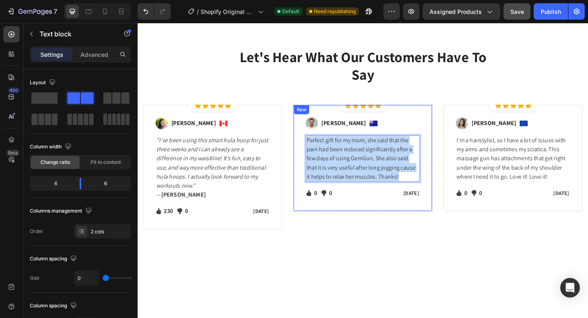
drag, startPoint x: 419, startPoint y: 189, endPoint x: 313, endPoint y: 150, distance: 112.3
click at [313, 150] on div "Image [PERSON_NAME] Text block Image Row Perfect gift for my mom, she said that…" at bounding box center [382, 170] width 151 height 116
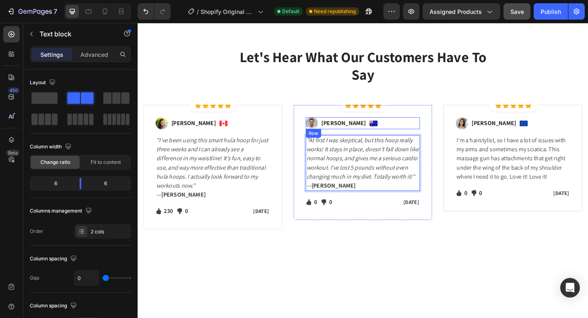
click at [355, 135] on p "[PERSON_NAME]" at bounding box center [362, 132] width 48 height 10
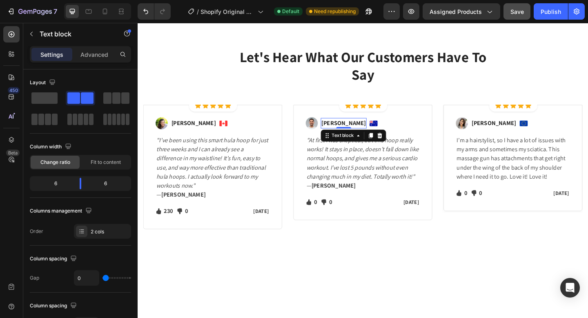
click at [359, 135] on p "[PERSON_NAME]" at bounding box center [362, 132] width 48 height 10
click at [364, 133] on p "[PERSON_NAME]" at bounding box center [362, 132] width 48 height 10
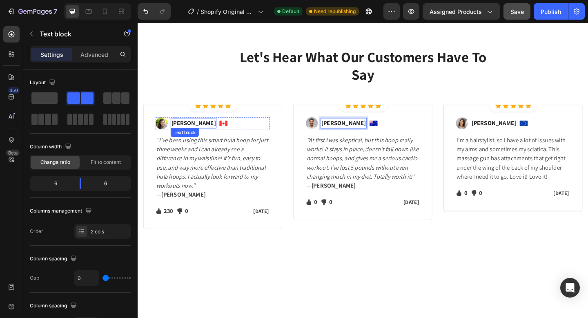
click at [202, 129] on p "[PERSON_NAME]" at bounding box center [198, 132] width 48 height 10
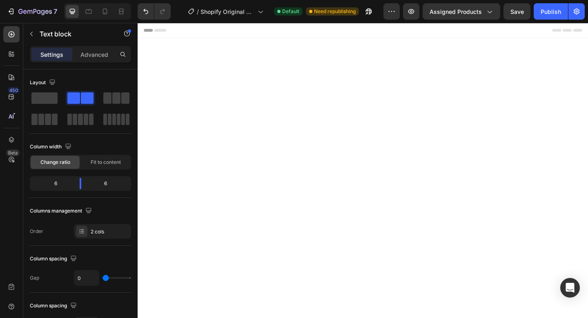
scroll to position [1005, 0]
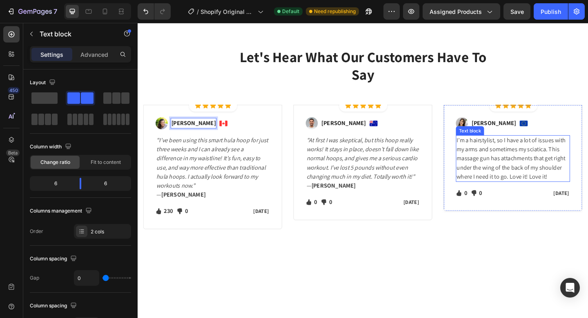
click at [535, 155] on p "I’m a hairstylist, so I have a lot of issues with my arms and sometimes my scia…" at bounding box center [546, 170] width 122 height 49
click at [535, 154] on p "I’m a hairstylist, so I have a lot of issues with my arms and sometimes my scia…" at bounding box center [546, 170] width 122 height 49
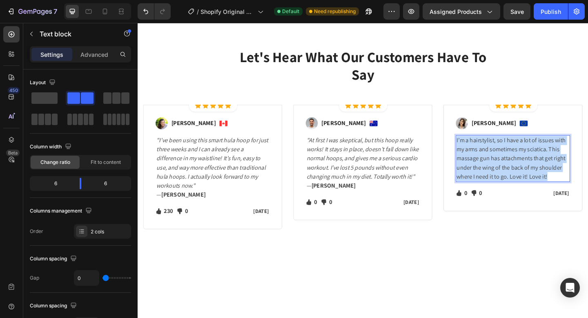
click at [535, 154] on p "I’m a hairstylist, so I have a lot of issues with my arms and sometimes my scia…" at bounding box center [546, 170] width 122 height 49
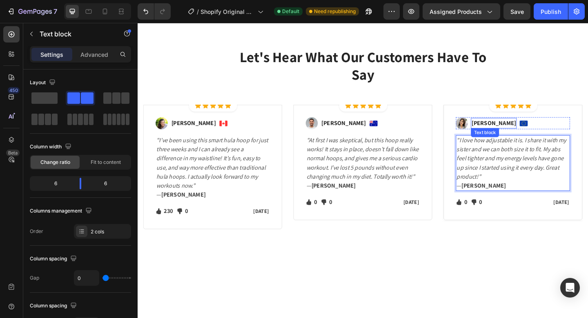
click at [530, 132] on p "[PERSON_NAME]" at bounding box center [525, 132] width 48 height 10
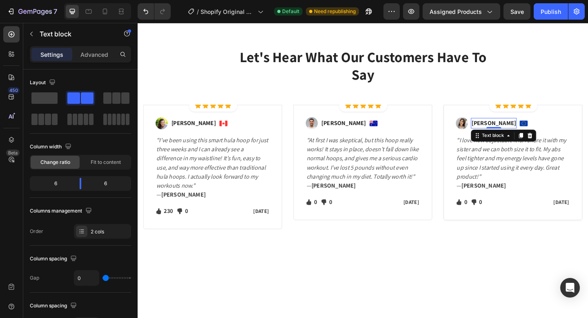
click at [530, 132] on p "[PERSON_NAME]" at bounding box center [525, 132] width 48 height 10
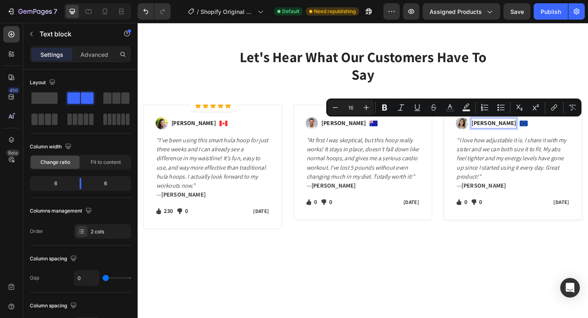
click at [530, 132] on p "[PERSON_NAME]" at bounding box center [525, 132] width 48 height 10
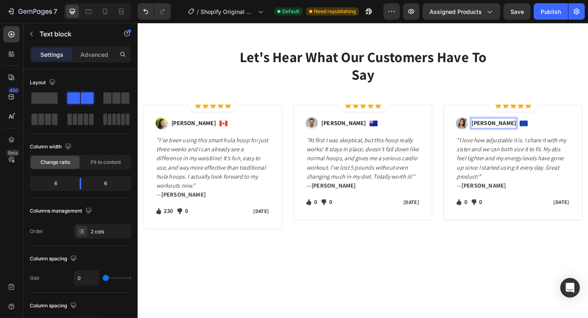
click at [530, 132] on p "[PERSON_NAME]" at bounding box center [525, 132] width 48 height 10
click at [494, 219] on p "0" at bounding box center [494, 218] width 3 height 10
click at [332, 217] on p "0" at bounding box center [330, 218] width 3 height 10
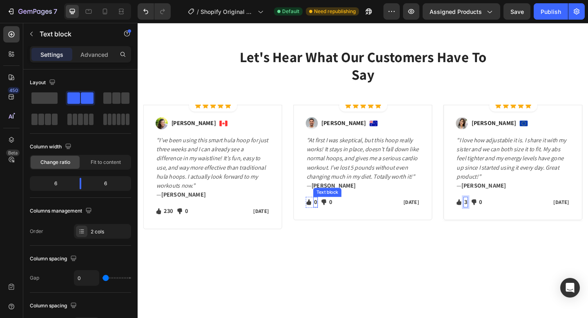
click at [332, 217] on p "0" at bounding box center [330, 218] width 3 height 10
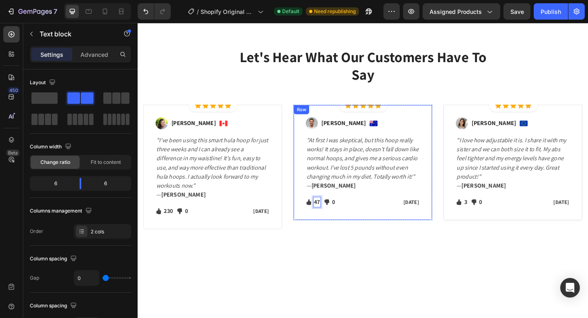
click at [441, 218] on p "[DATE]" at bounding box center [417, 218] width 54 height 9
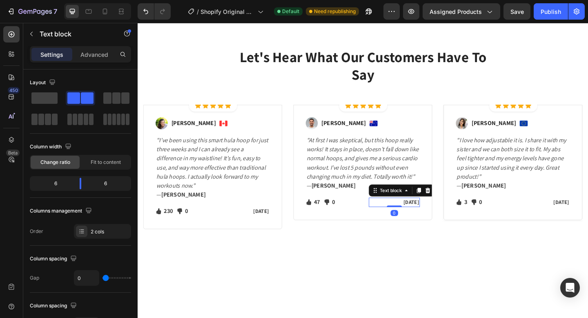
click at [441, 218] on p "[DATE]" at bounding box center [417, 218] width 54 height 9
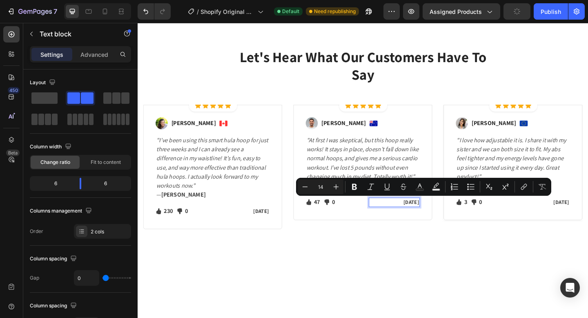
click at [443, 218] on p "[DATE]" at bounding box center [417, 218] width 54 height 9
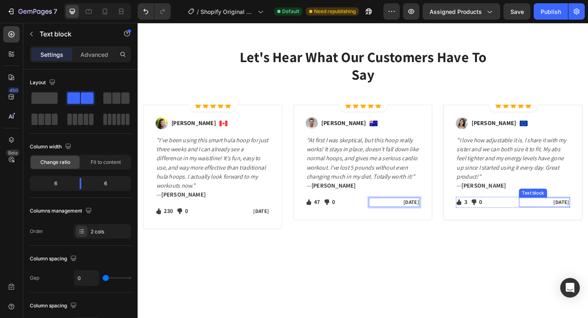
click at [588, 219] on p "[DATE]" at bounding box center [580, 218] width 54 height 9
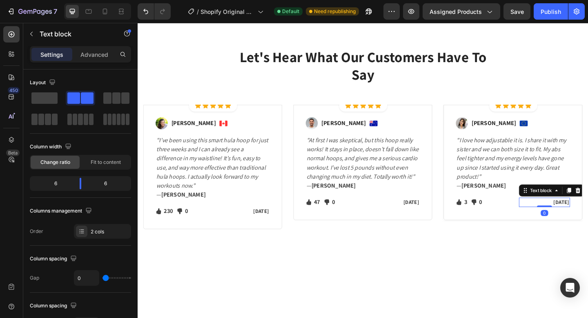
click at [588, 219] on p "[DATE]" at bounding box center [580, 218] width 54 height 9
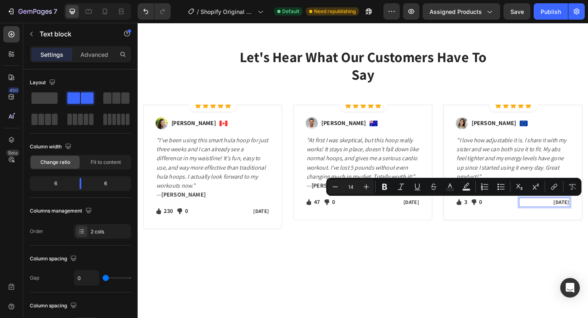
click at [588, 219] on p "[DATE]" at bounding box center [580, 218] width 54 height 9
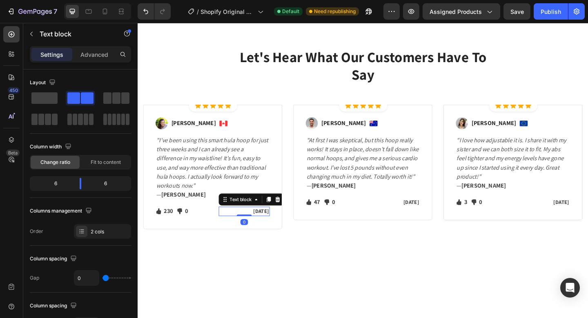
click at [278, 228] on p "[DATE]" at bounding box center [254, 227] width 54 height 9
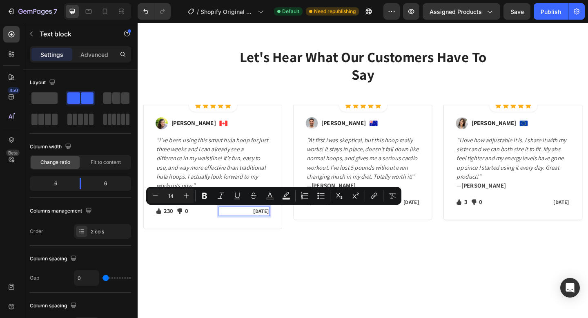
click at [278, 228] on p "[DATE]" at bounding box center [254, 227] width 54 height 9
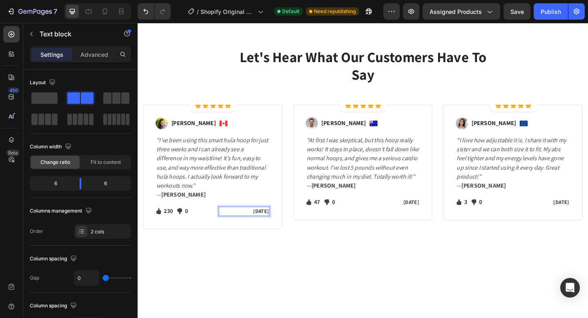
click at [278, 228] on p "[DATE]" at bounding box center [254, 227] width 54 height 9
click at [280, 229] on p "[DATE]" at bounding box center [254, 227] width 54 height 9
click at [441, 218] on p "Jan 13, 2024" at bounding box center [417, 218] width 54 height 9
click at [420, 219] on p "Jan 13, 2024" at bounding box center [417, 218] width 54 height 9
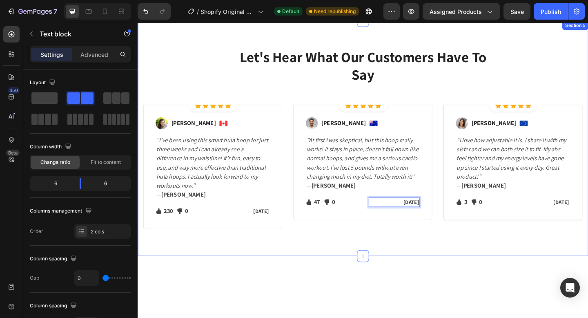
click at [400, 260] on div "Let's Hear What Our Customers Have To Say Heading Row Icon Icon Icon Icon Icon …" at bounding box center [383, 149] width 490 height 256
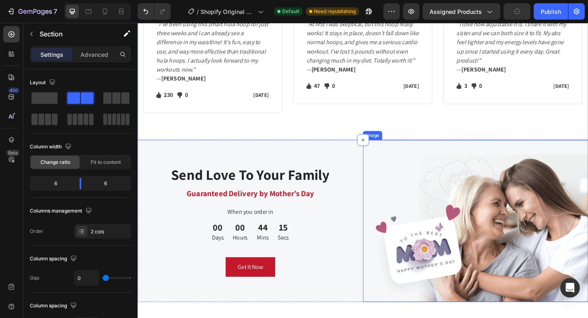
scroll to position [1200, 0]
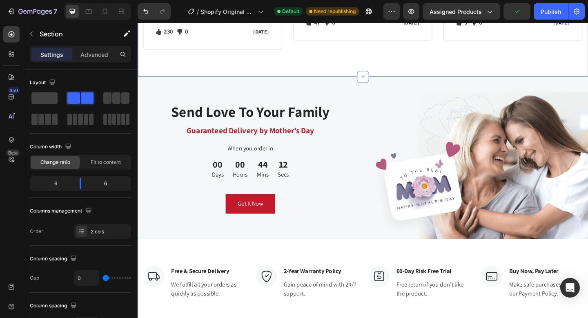
click at [372, 86] on div "Send Love To Your Family Heading Guaranteed Delivery by Mother’s Day Text block…" at bounding box center [260, 170] width 245 height 176
click at [189, 74] on icon at bounding box center [187, 74] width 5 height 6
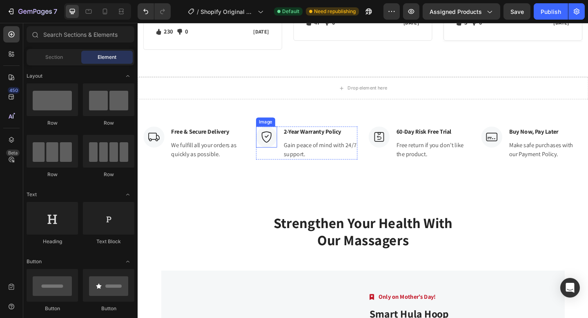
scroll to position [1082, 0]
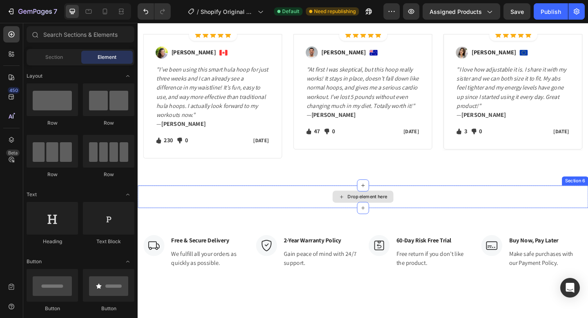
click at [330, 211] on div "Drop element here" at bounding box center [383, 212] width 490 height 24
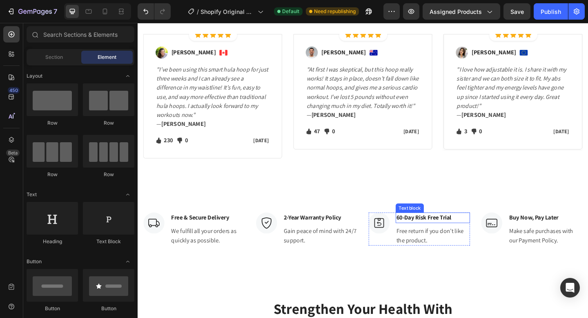
click at [449, 235] on p "60-Day Risk Free Trial" at bounding box center [458, 235] width 79 height 10
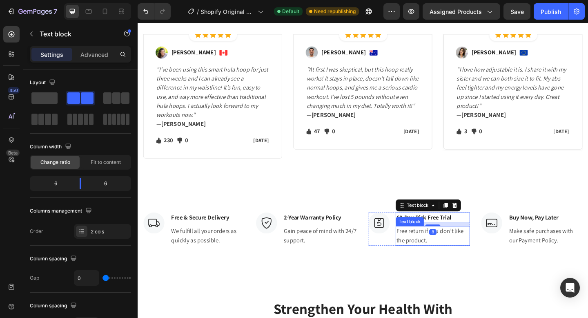
click at [436, 258] on p "Free return if you don’t like the product." at bounding box center [458, 255] width 79 height 20
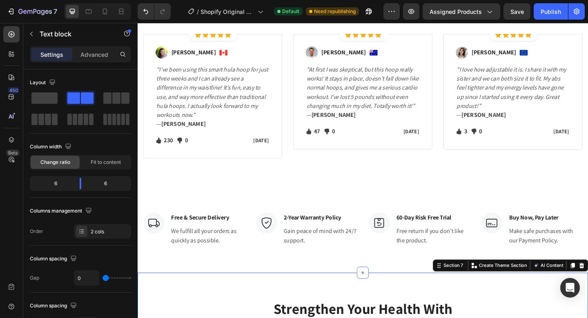
click at [432, 234] on p "60-Day Risk Free Trial" at bounding box center [458, 235] width 79 height 10
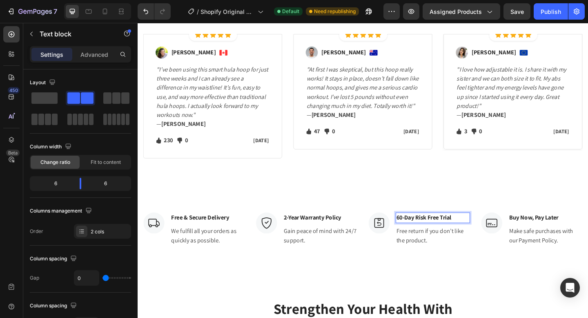
click at [423, 235] on p "60-Day Risk Free Trial" at bounding box center [458, 235] width 79 height 10
click at [459, 258] on p "Free return if you don’t like the product." at bounding box center [458, 255] width 79 height 20
click at [454, 258] on p "Free return if you don’t like the product." at bounding box center [458, 255] width 79 height 20
click at [456, 257] on p "Free return if you don’t like the product." at bounding box center [458, 255] width 79 height 20
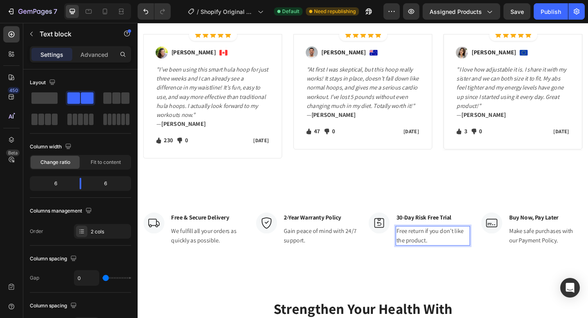
click at [456, 257] on p "Free return if you don’t like the product." at bounding box center [458, 255] width 79 height 20
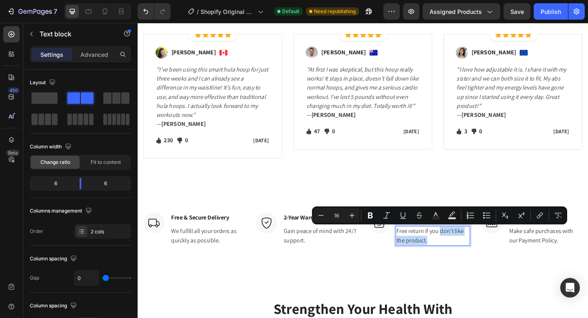
drag, startPoint x: 452, startPoint y: 257, endPoint x: 466, endPoint y: 250, distance: 16.1
click at [466, 250] on p "Free return if you don’t like the product." at bounding box center [458, 255] width 79 height 20
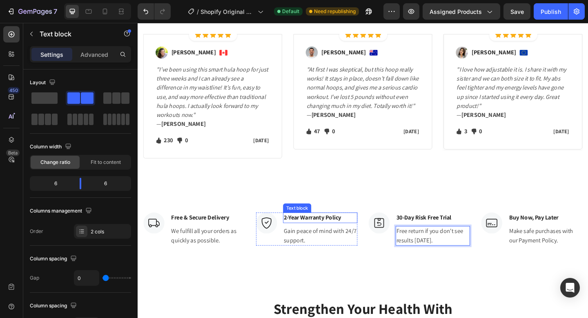
click at [315, 236] on p "2-Year Warranty Policy" at bounding box center [335, 235] width 79 height 10
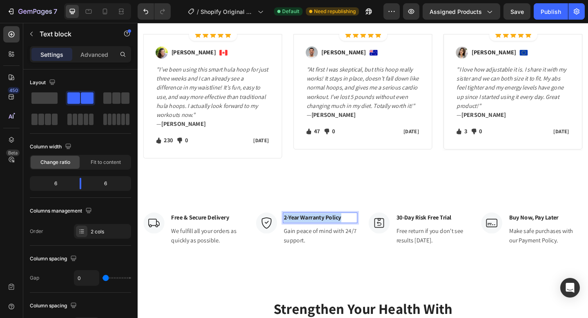
click at [315, 236] on p "2-Year Warranty Policy" at bounding box center [335, 235] width 79 height 10
click at [199, 234] on p "Free & Secure Delivery" at bounding box center [213, 235] width 79 height 10
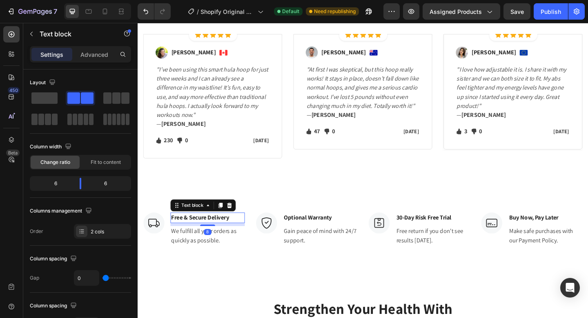
click at [199, 234] on p "Free & Secure Delivery" at bounding box center [213, 235] width 79 height 10
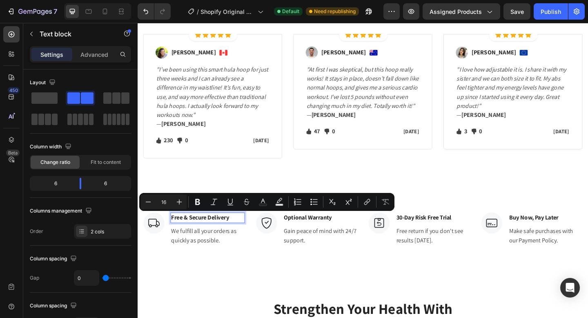
click at [185, 235] on p "Free & Secure Delivery" at bounding box center [213, 235] width 79 height 10
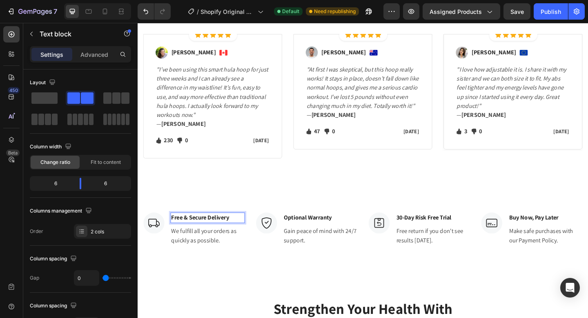
click at [192, 235] on p "Free & Secure Delivery" at bounding box center [213, 235] width 79 height 10
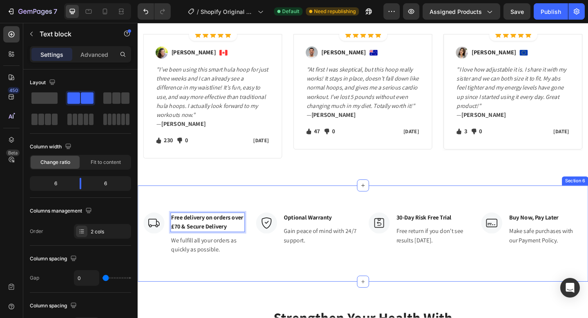
click at [294, 200] on div "Image Free delivery on orders over £70 & Secure Delivery Text block 8 We fulfil…" at bounding box center [383, 252] width 490 height 105
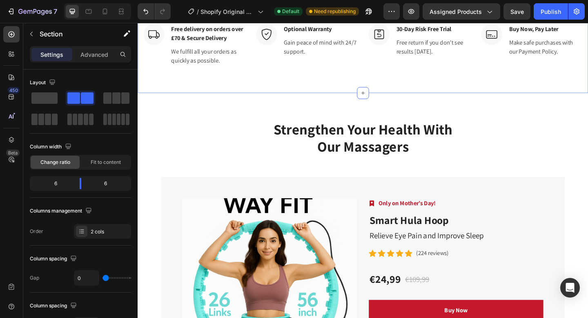
scroll to position [1296, 0]
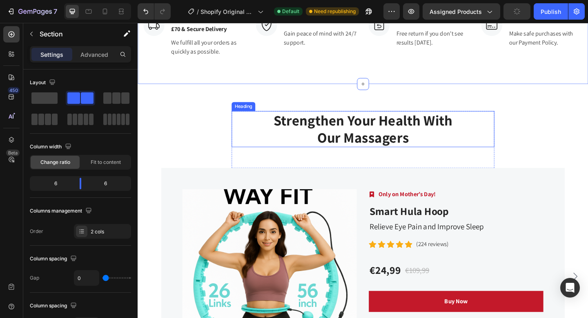
click at [390, 134] on p "Strengthen Your Health With Our Massagers" at bounding box center [382, 138] width 284 height 37
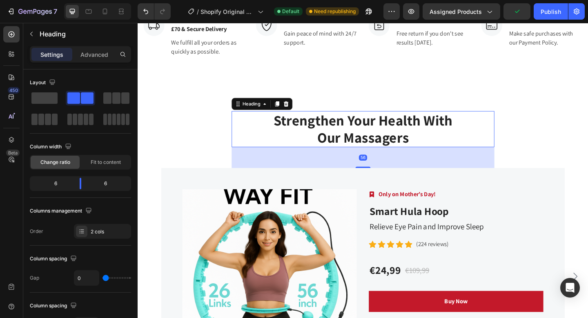
click at [454, 140] on p "Strengthen Your Health With Our Massagers" at bounding box center [382, 138] width 284 height 37
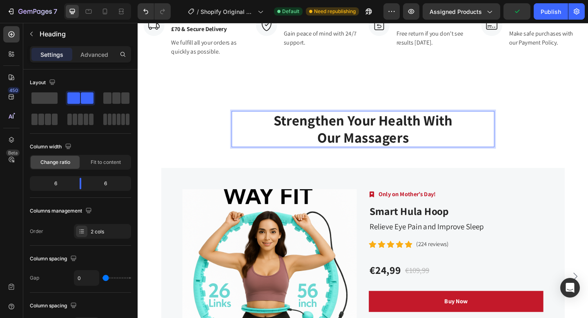
click at [456, 149] on p "Strengthen Your Health With Our Massagers" at bounding box center [382, 138] width 284 height 37
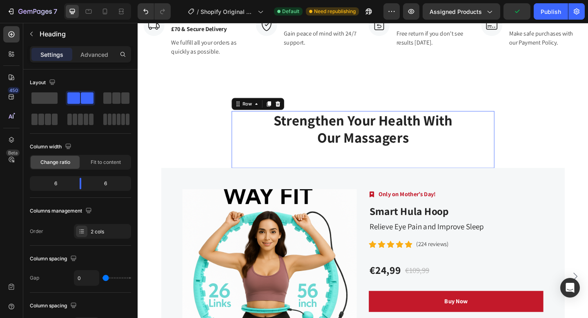
click at [452, 165] on div "Strengthen Your Health With Our Massagers Heading" at bounding box center [383, 150] width 286 height 62
click at [292, 113] on icon at bounding box center [290, 111] width 7 height 7
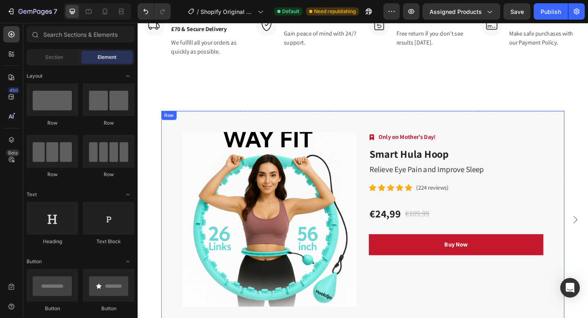
click at [378, 127] on div "Product Images Image Only on Mother’s Day! Text block Row Smart Hula Hoop Produ…" at bounding box center [382, 237] width 439 height 236
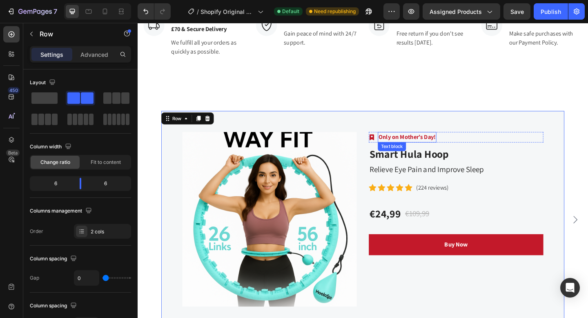
click at [439, 147] on p "Only on Mother’s Day!" at bounding box center [431, 147] width 62 height 10
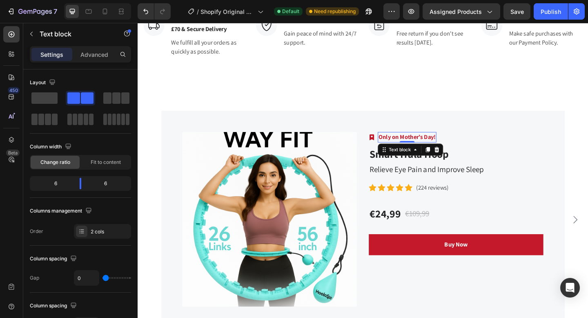
click at [451, 147] on p "Only on Mother’s Day!" at bounding box center [431, 147] width 62 height 10
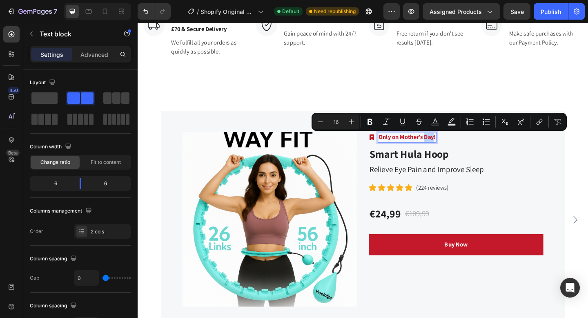
click at [461, 148] on p "Only on Mother’s Day!" at bounding box center [431, 147] width 62 height 10
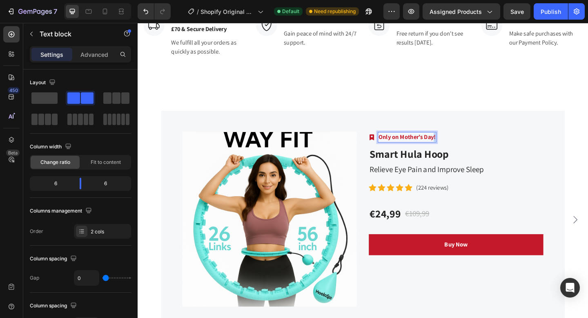
click at [461, 148] on p "Only on Mother’s Day!" at bounding box center [431, 147] width 62 height 10
click at [470, 174] on h2 "Smart Hula Hoop" at bounding box center [484, 165] width 190 height 19
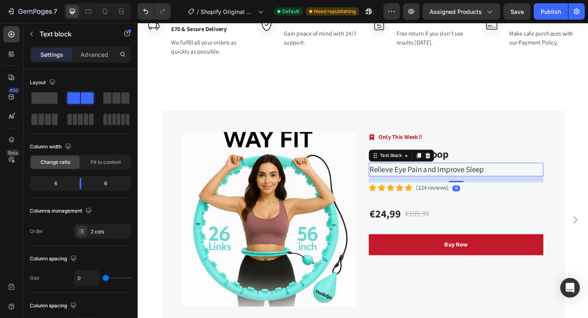
click at [469, 186] on p "Relieve Eye Pain and Improve Sleep" at bounding box center [484, 182] width 188 height 13
click at [470, 185] on p "Relieve Eye Pain and Improve Sleep" at bounding box center [484, 182] width 188 height 13
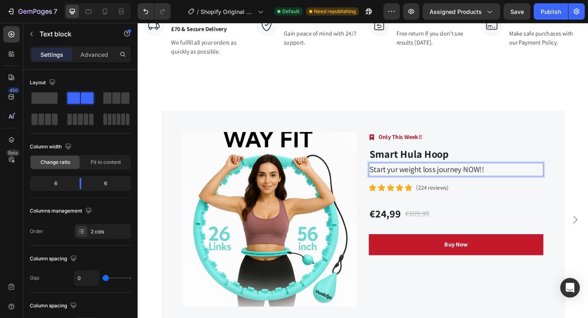
click at [414, 181] on p "Start yur weight loss journey NOW!!" at bounding box center [484, 182] width 188 height 13
click at [422, 186] on p "Start yur weight loss journey NOW!!" at bounding box center [484, 182] width 188 height 13
click at [449, 184] on p "Start weight loss journey NOW!!" at bounding box center [484, 182] width 188 height 13
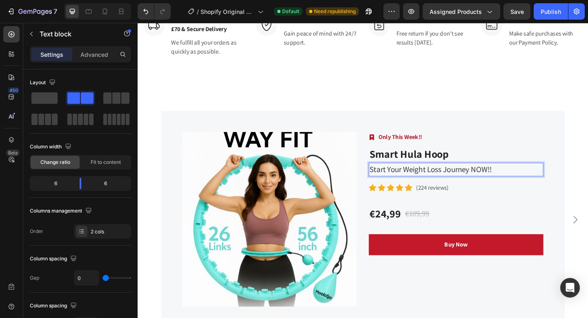
click at [480, 185] on p "Start Your Weight Loss Journey NOW!!" at bounding box center [484, 182] width 188 height 13
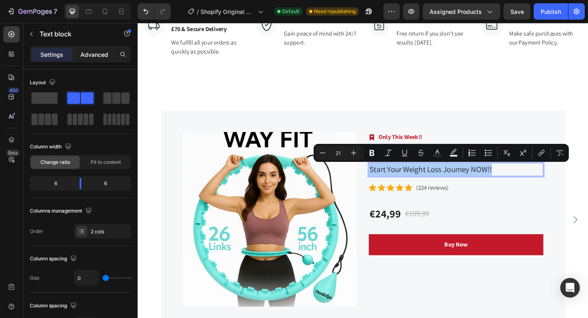
click at [88, 54] on p "Advanced" at bounding box center [94, 54] width 28 height 9
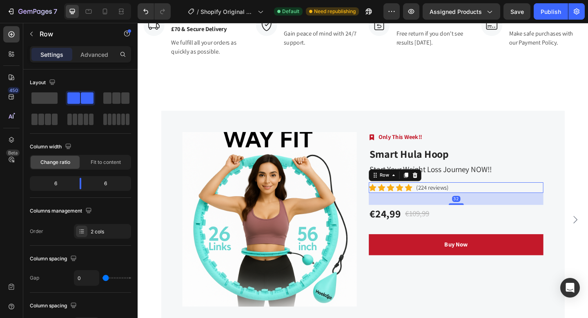
click at [538, 204] on div "Icon Icon Icon Icon Icon Icon List Hoz (224 reviews) Text block Row 32" at bounding box center [484, 201] width 190 height 11
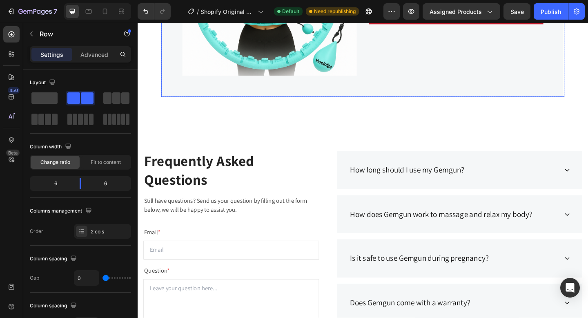
scroll to position [1579, 0]
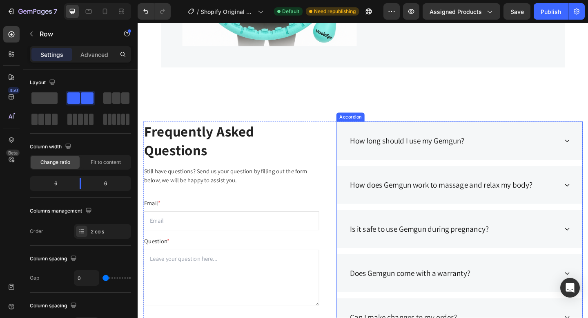
click at [539, 156] on div "How long should I use my Gemgun?" at bounding box center [481, 151] width 228 height 16
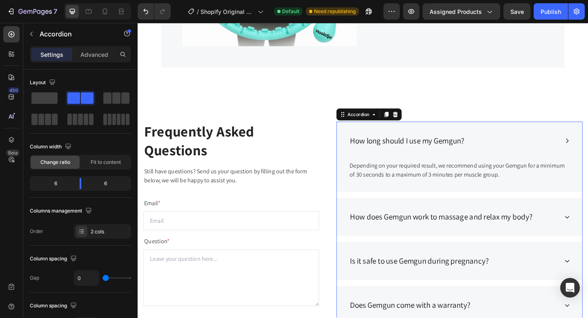
scroll to position [1610, 0]
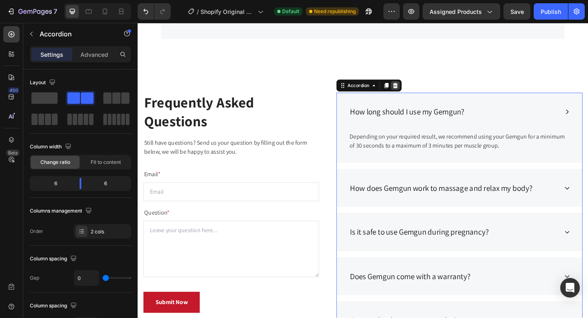
click at [419, 88] on icon at bounding box center [417, 91] width 7 height 7
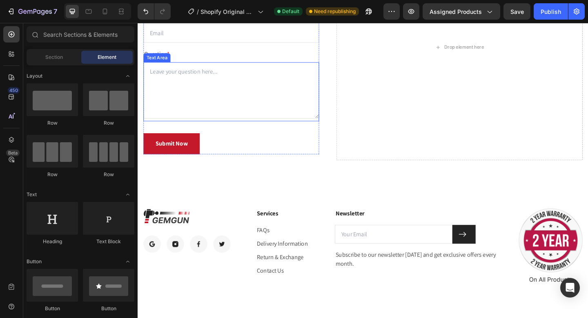
scroll to position [1801, 0]
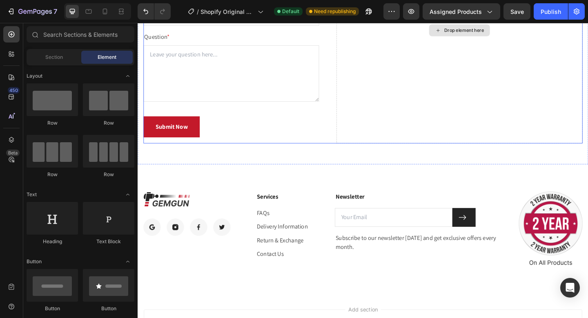
click at [404, 108] on div "Drop element here" at bounding box center [488, 31] width 268 height 246
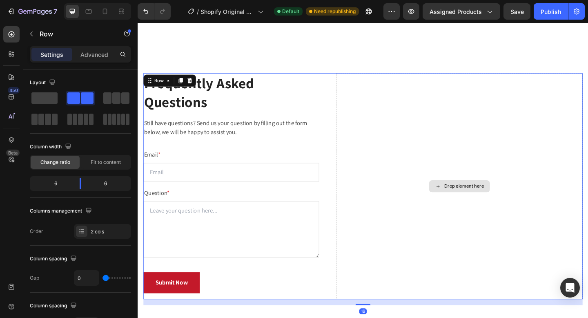
scroll to position [1603, 0]
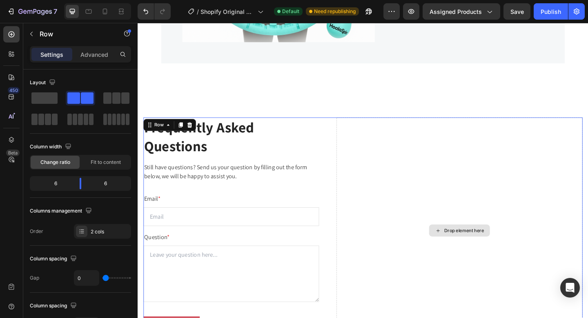
click at [408, 182] on div "Drop element here" at bounding box center [488, 249] width 268 height 246
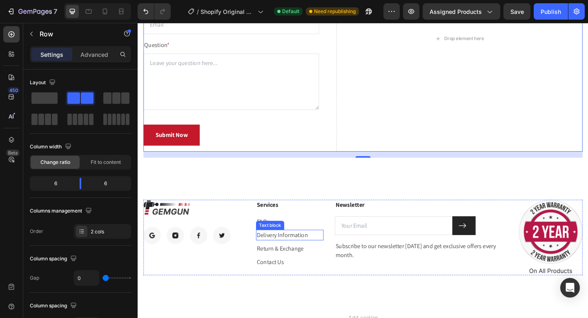
scroll to position [1797, 0]
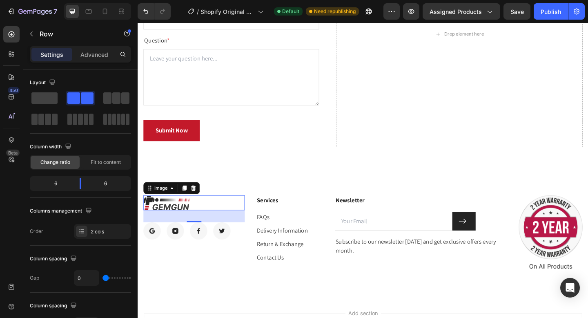
click at [154, 210] on img at bounding box center [169, 218] width 51 height 16
click at [196, 200] on icon at bounding box center [198, 203] width 5 height 6
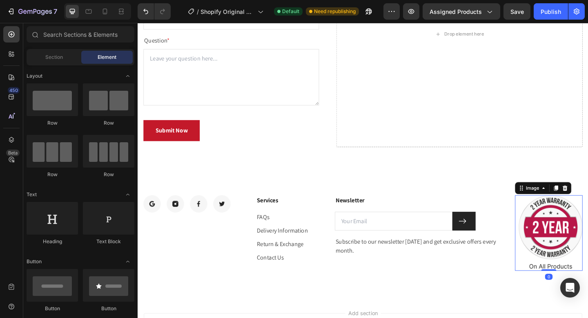
click at [572, 219] on img at bounding box center [586, 251] width 69 height 82
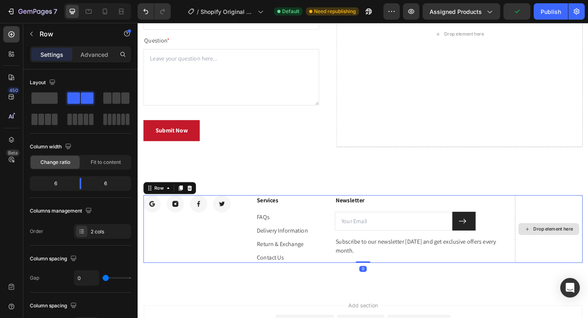
click at [567, 210] on div "Drop element here" at bounding box center [584, 246] width 73 height 73
click at [279, 273] on p "Contact Us" at bounding box center [303, 278] width 72 height 10
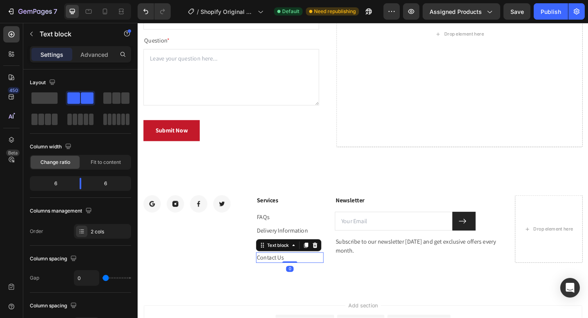
click at [286, 273] on p "Contact Us" at bounding box center [303, 278] width 72 height 10
click at [294, 258] on p "Return & Exchange" at bounding box center [303, 263] width 72 height 10
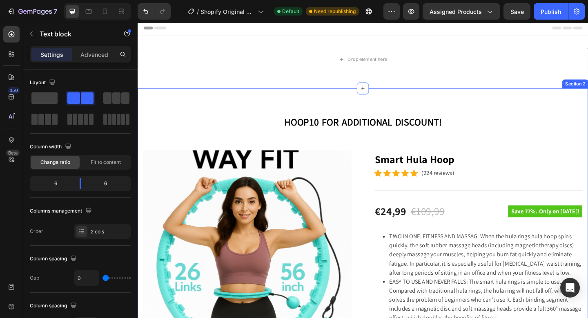
scroll to position [0, 0]
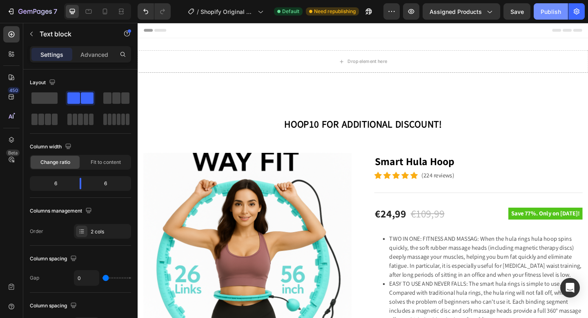
click at [551, 9] on div "Publish" at bounding box center [551, 11] width 20 height 9
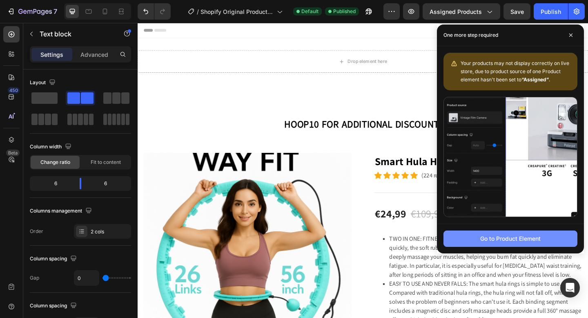
click at [502, 239] on div "Go to Product Element" at bounding box center [510, 238] width 60 height 9
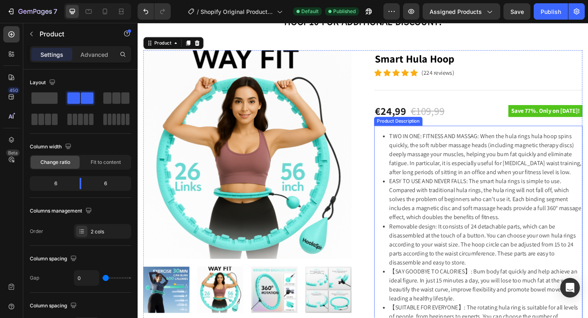
scroll to position [112, 0]
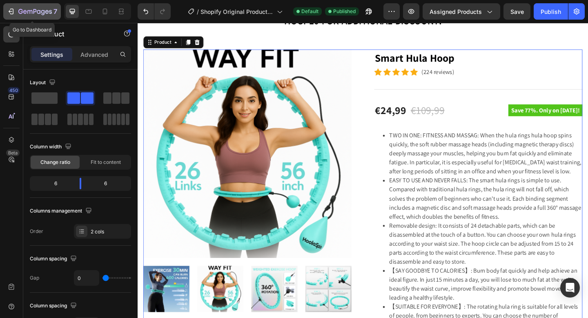
click at [31, 16] on button "7" at bounding box center [32, 11] width 58 height 16
